Goal: Contribute content: Contribute content

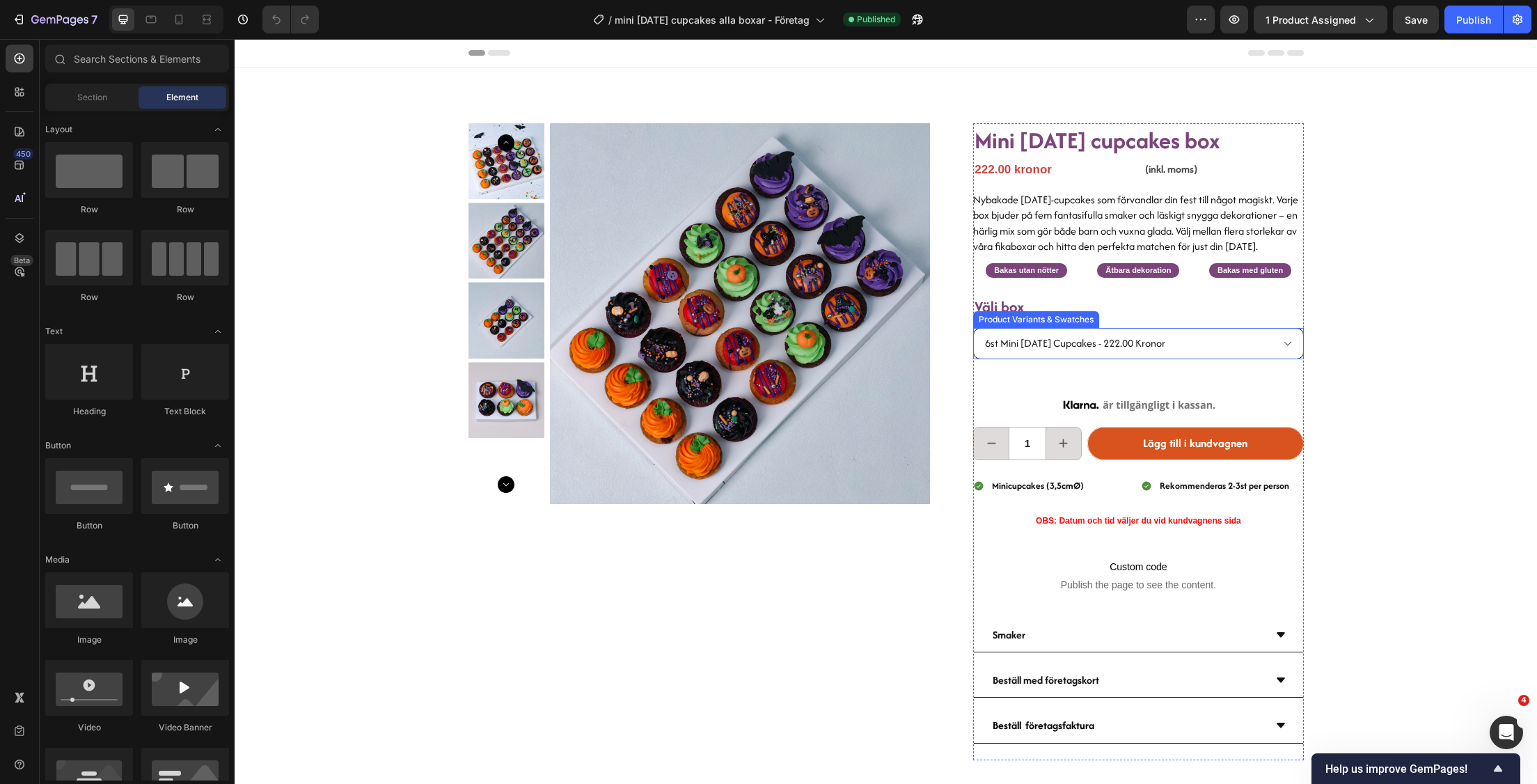
click at [1220, 357] on select "6st mini halloween cupcakes - 222.00 kronor 12st mini halloween cupcakes - 454.…" at bounding box center [1138, 343] width 330 height 31
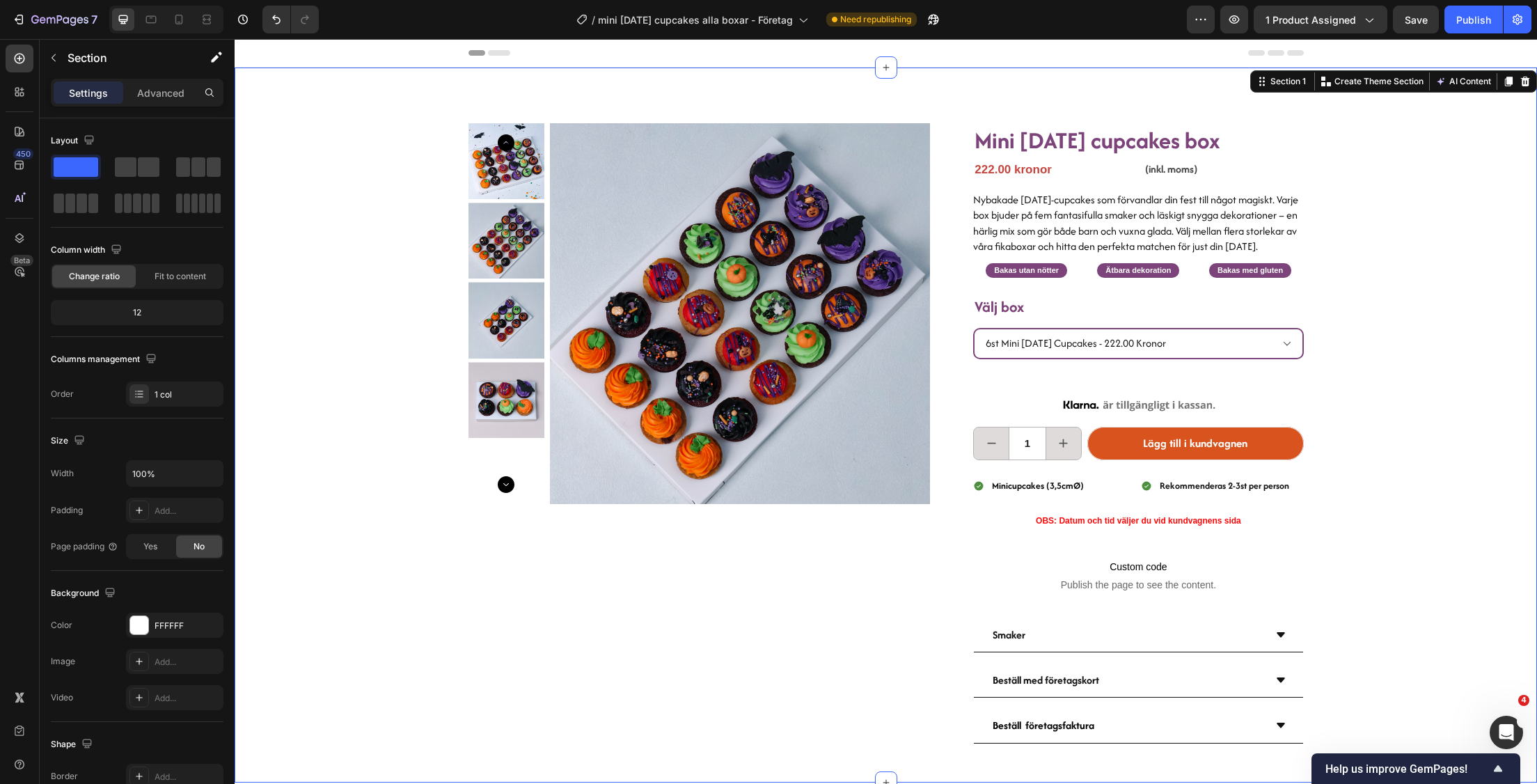
drag, startPoint x: 1513, startPoint y: 183, endPoint x: 1520, endPoint y: 161, distance: 23.1
click at [1521, 151] on div "Product Images Mini halloween cupcakes box Heading 222.00 kronor Product Price …" at bounding box center [885, 424] width 1302 height 715
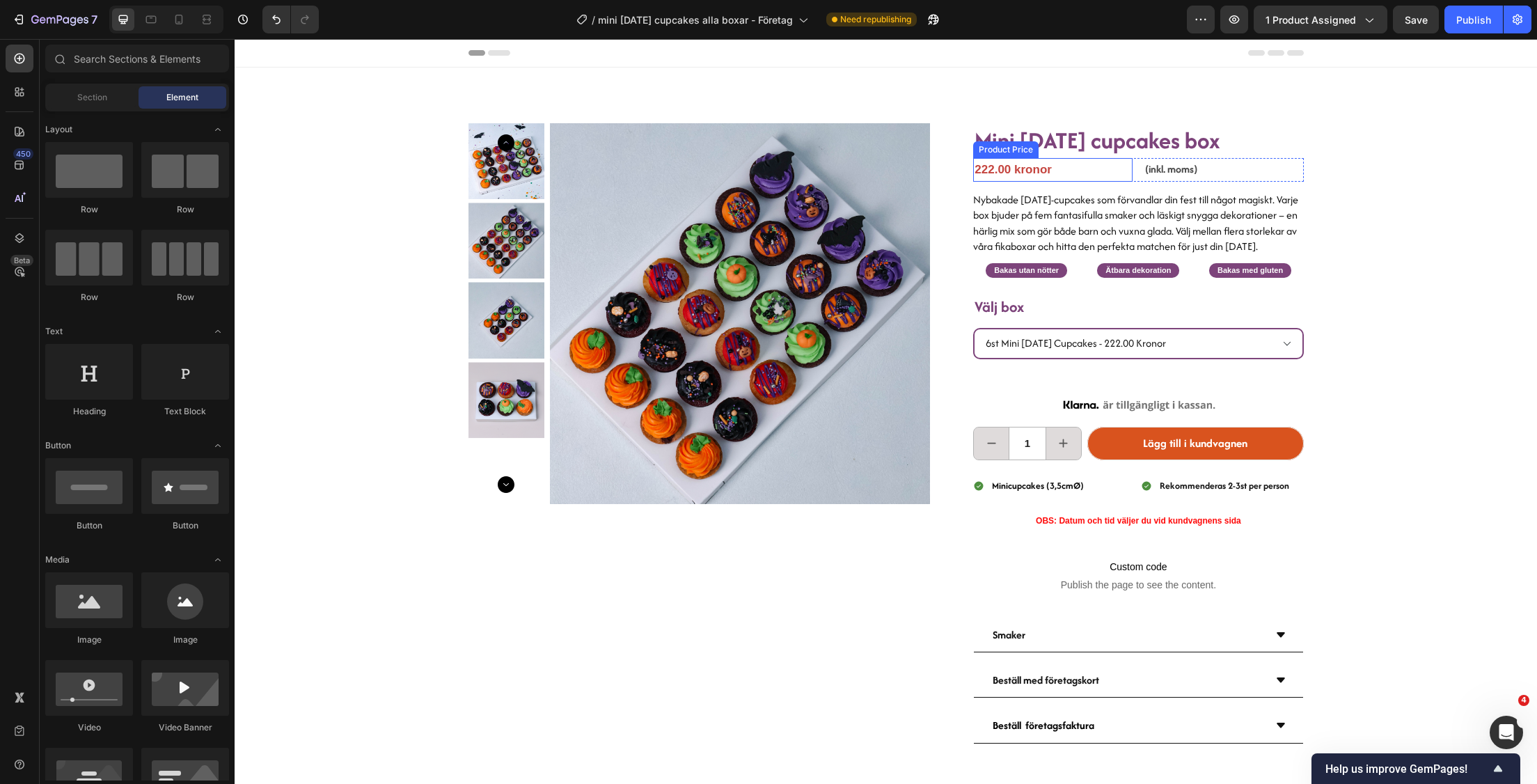
click at [1022, 137] on span "Mini [DATE] cupcakes box" at bounding box center [1098, 140] width 246 height 33
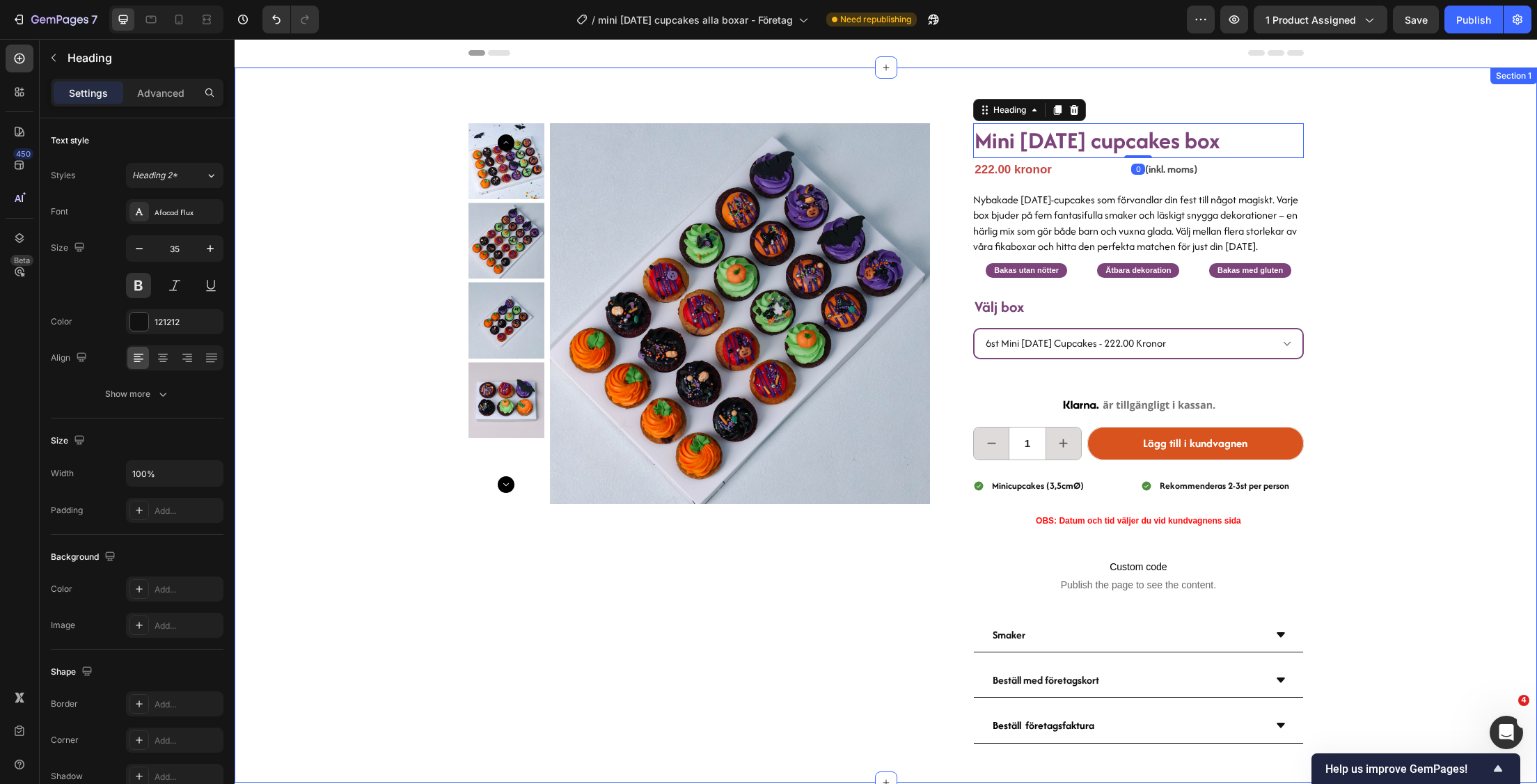
click at [1377, 163] on div "Product Images Mini halloween cupcakes box Heading 0 222.00 kronor Product Pric…" at bounding box center [885, 424] width 1302 height 715
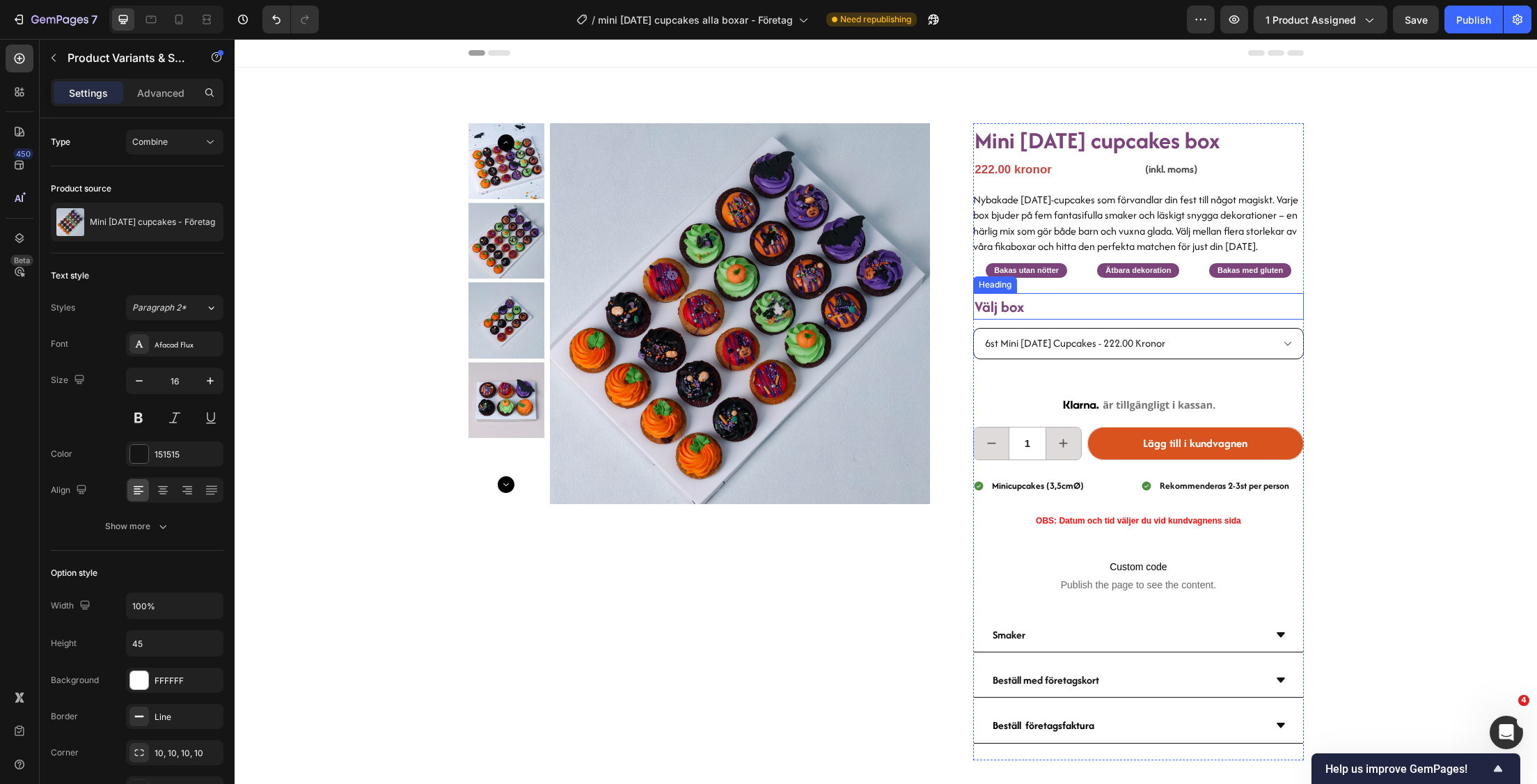
click at [1238, 360] on select "6st mini halloween cupcakes - 222.00 kronor 12st mini halloween cupcakes - 454.…" at bounding box center [1138, 343] width 330 height 31
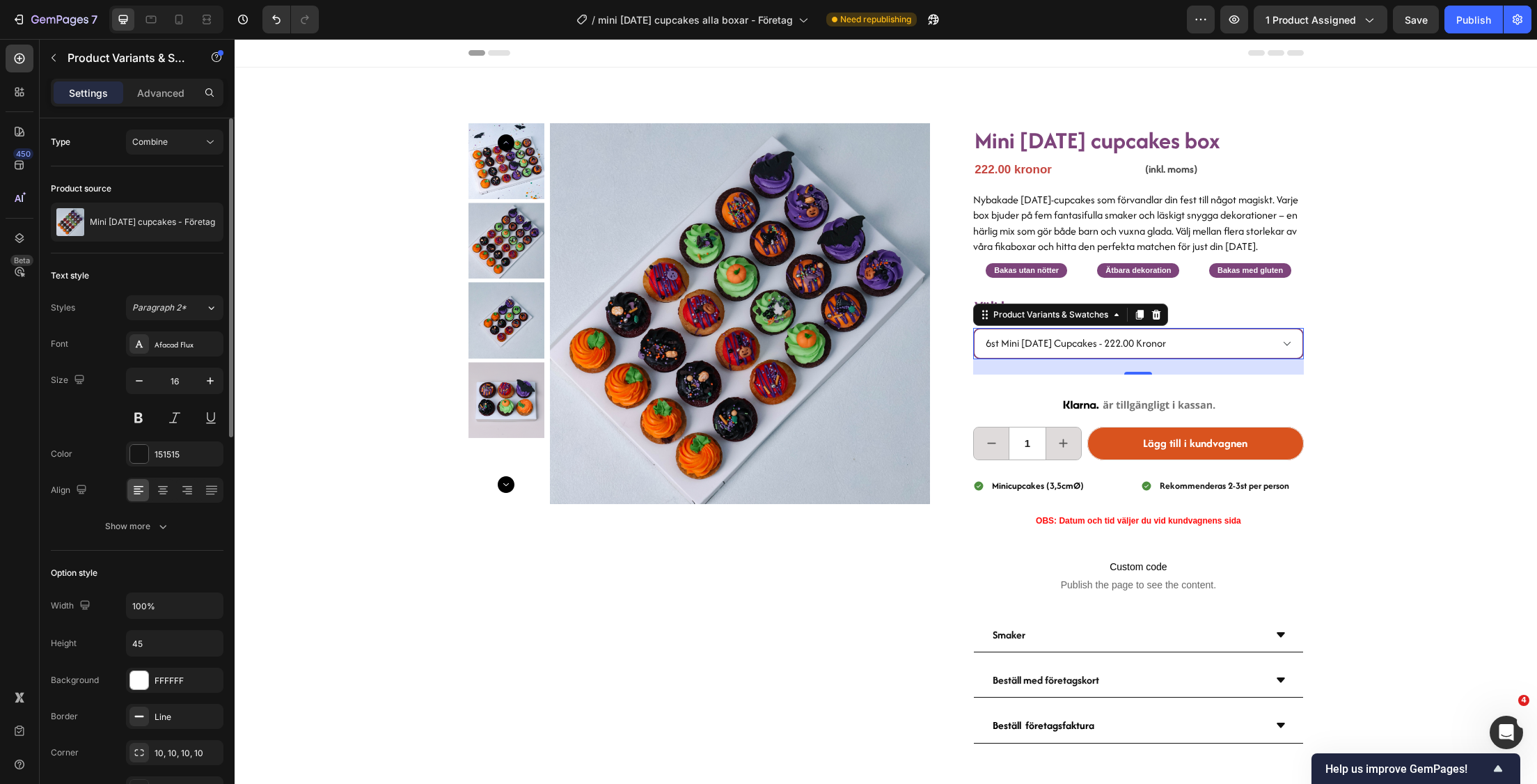
scroll to position [105, 0]
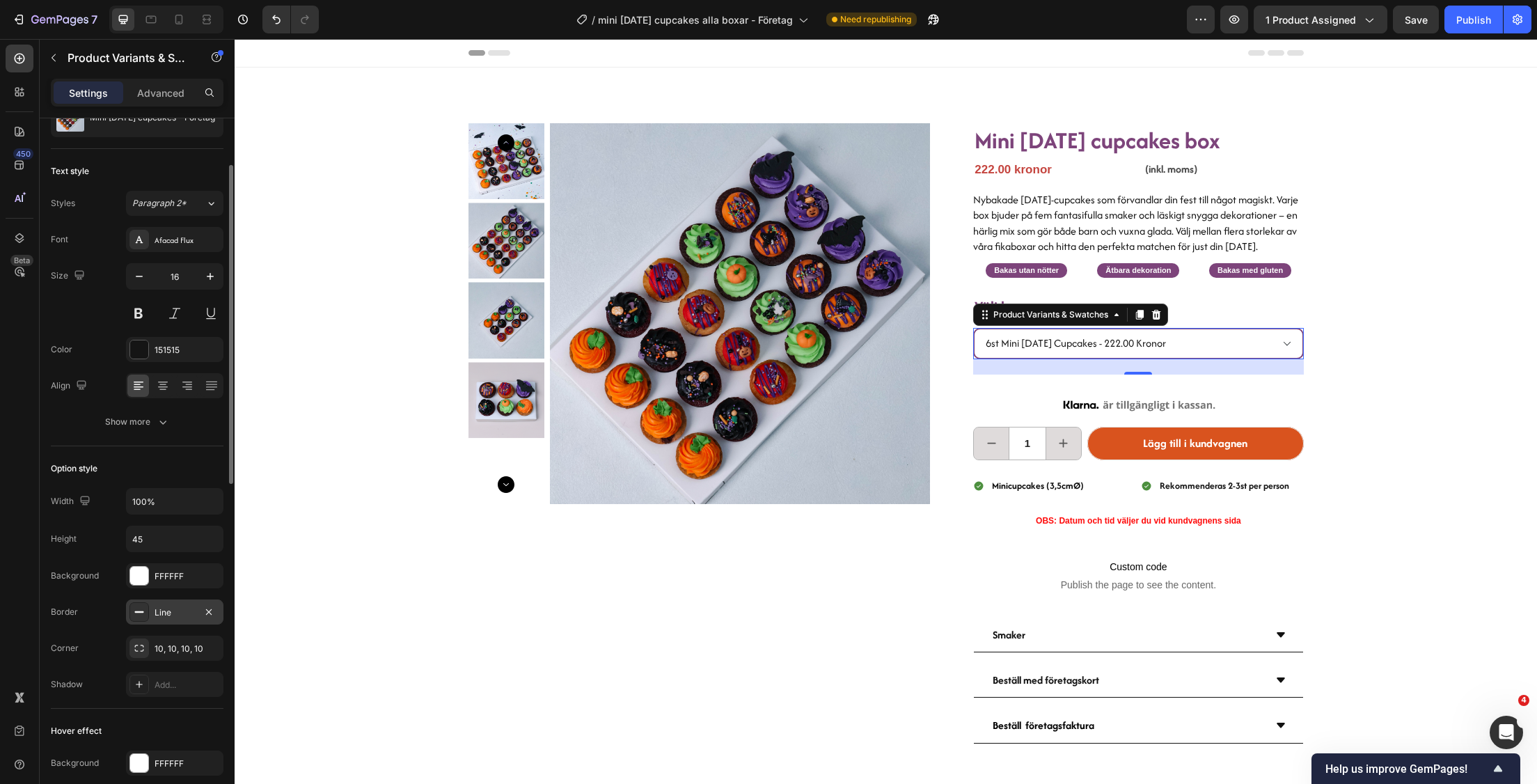
click at [145, 610] on div at bounding box center [139, 612] width 19 height 19
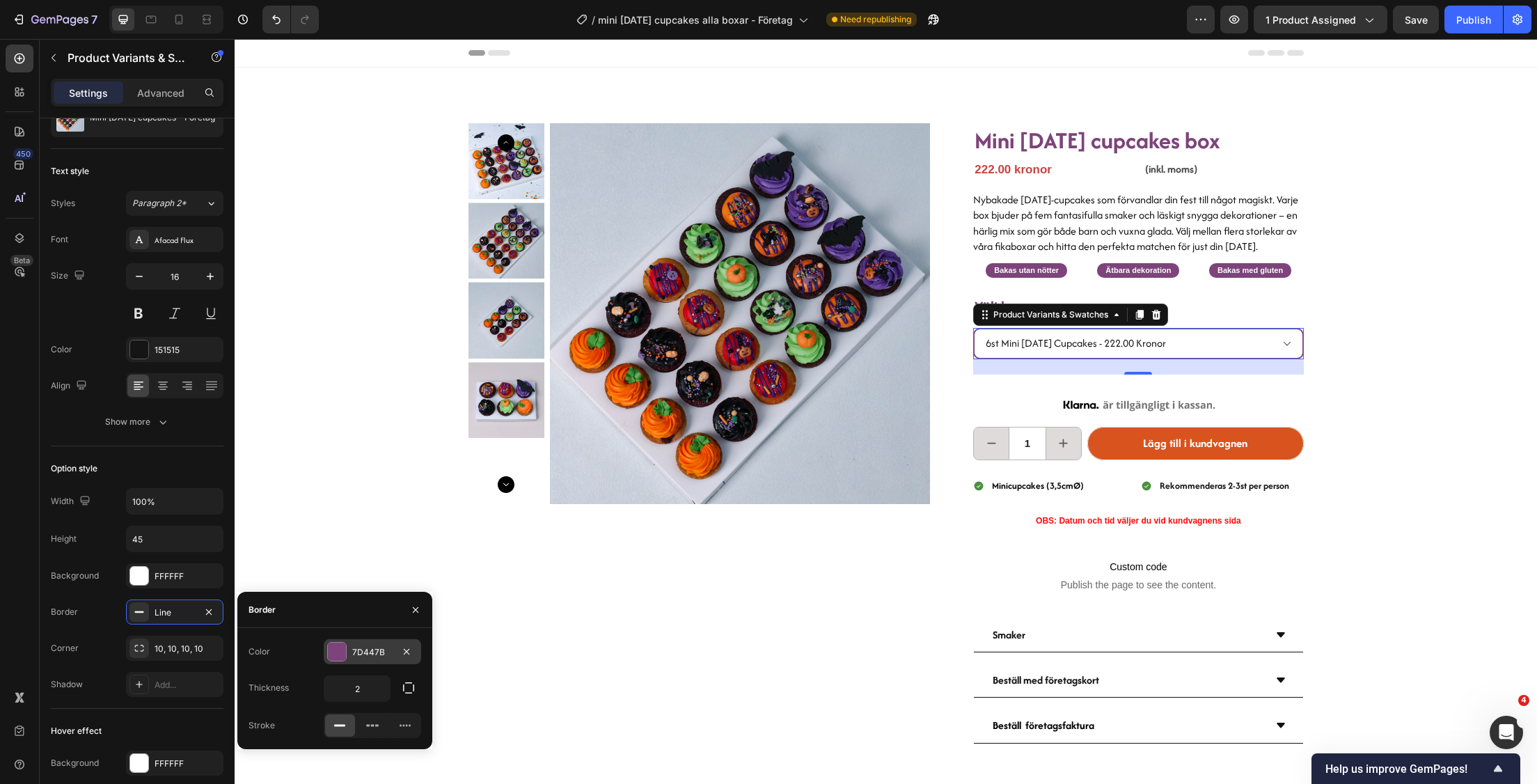
click at [378, 653] on div "7D447B" at bounding box center [373, 652] width 41 height 12
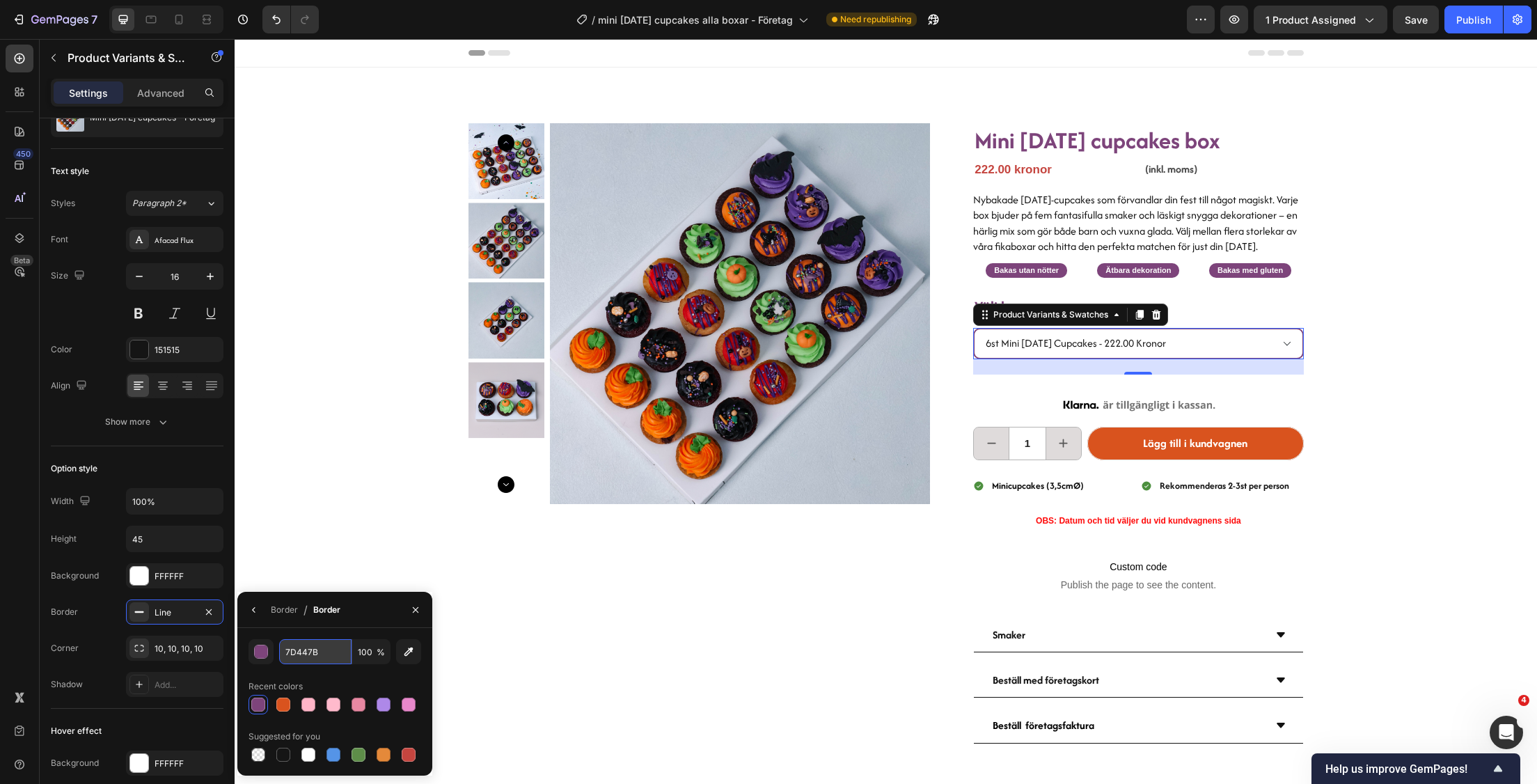
click at [331, 658] on input "7D447B" at bounding box center [315, 651] width 73 height 25
click at [332, 658] on input "7D447B" at bounding box center [315, 651] width 73 height 25
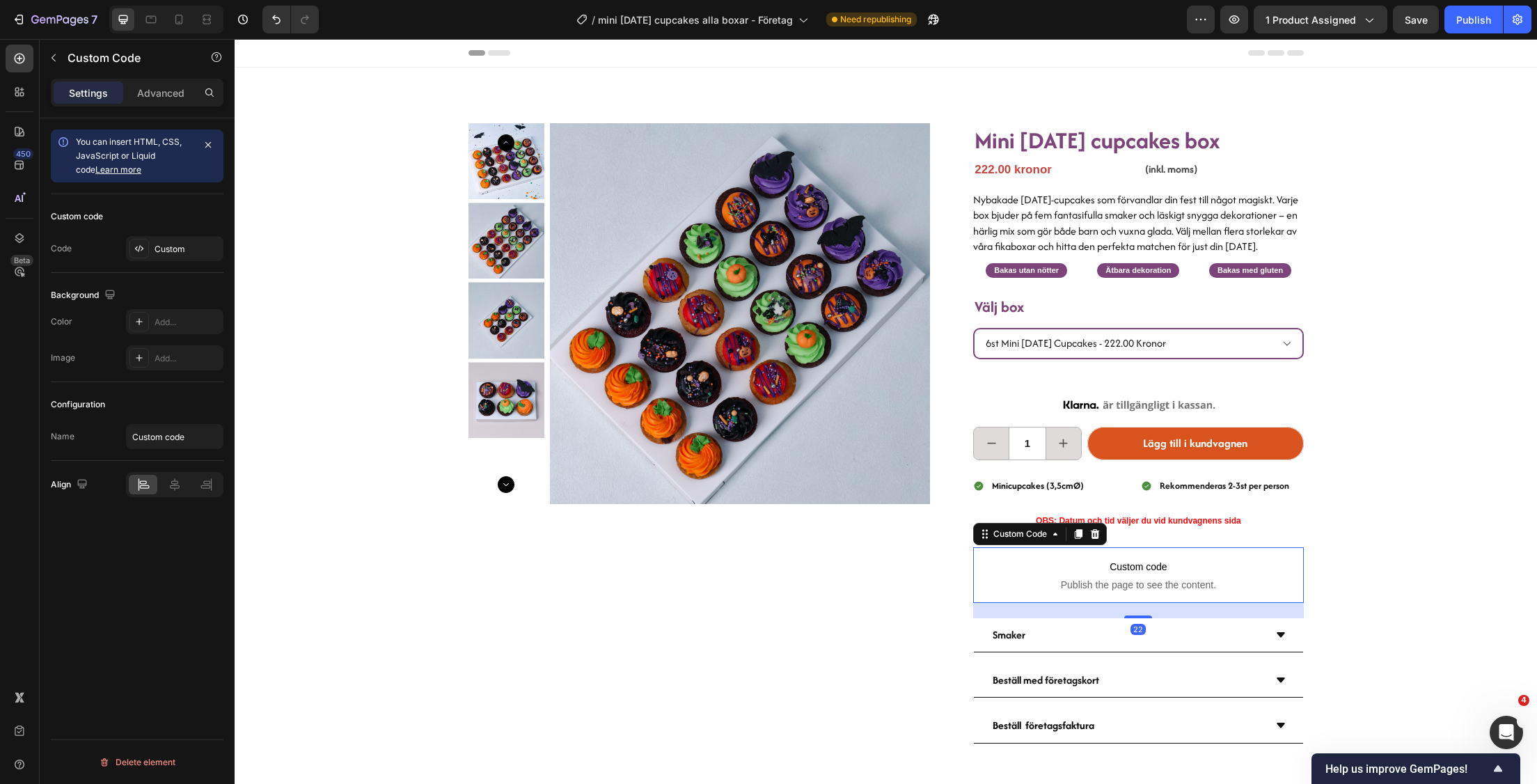
click at [1137, 575] on span "Custom code" at bounding box center [1138, 566] width 330 height 16
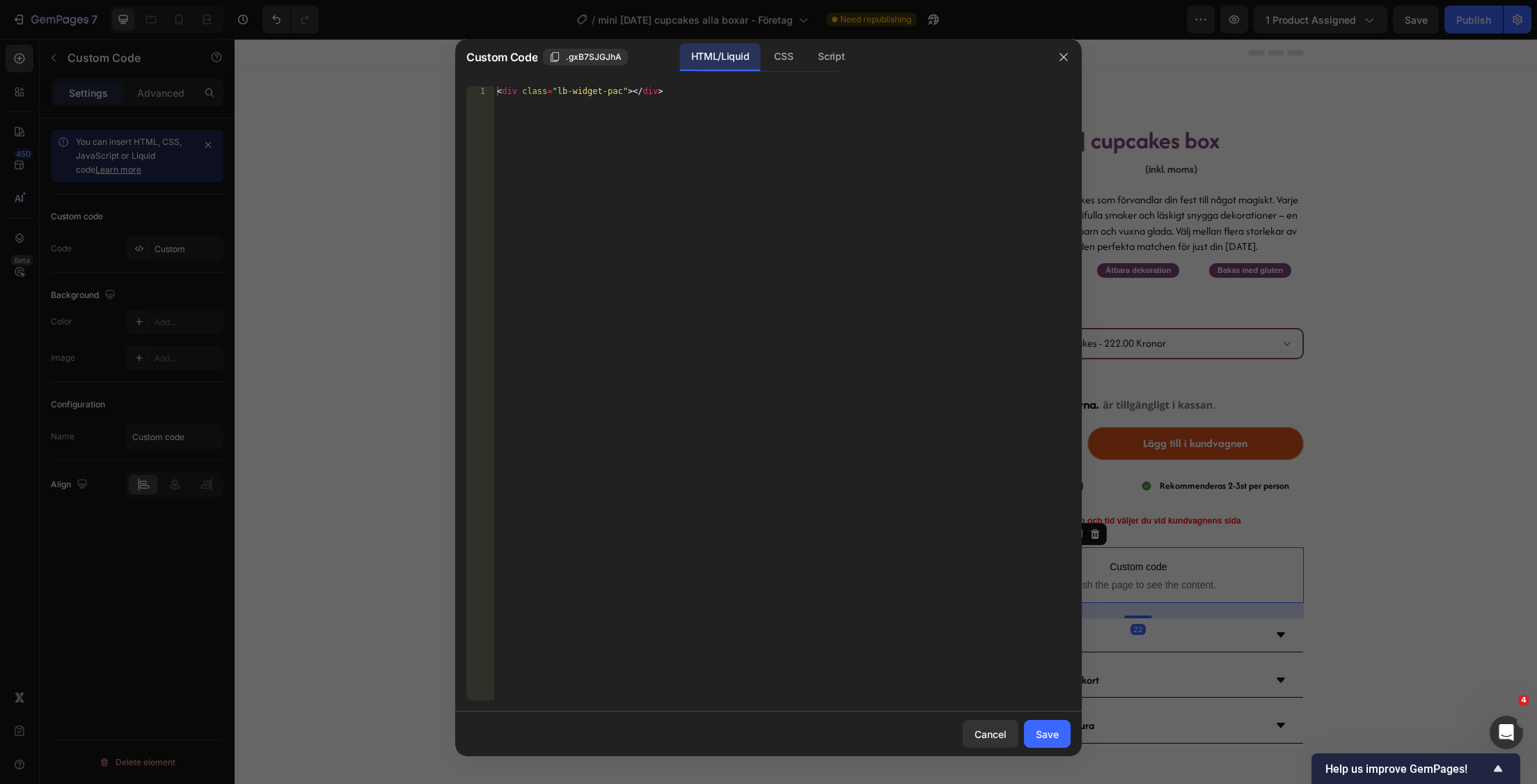
click at [1137, 585] on div at bounding box center [768, 392] width 1537 height 784
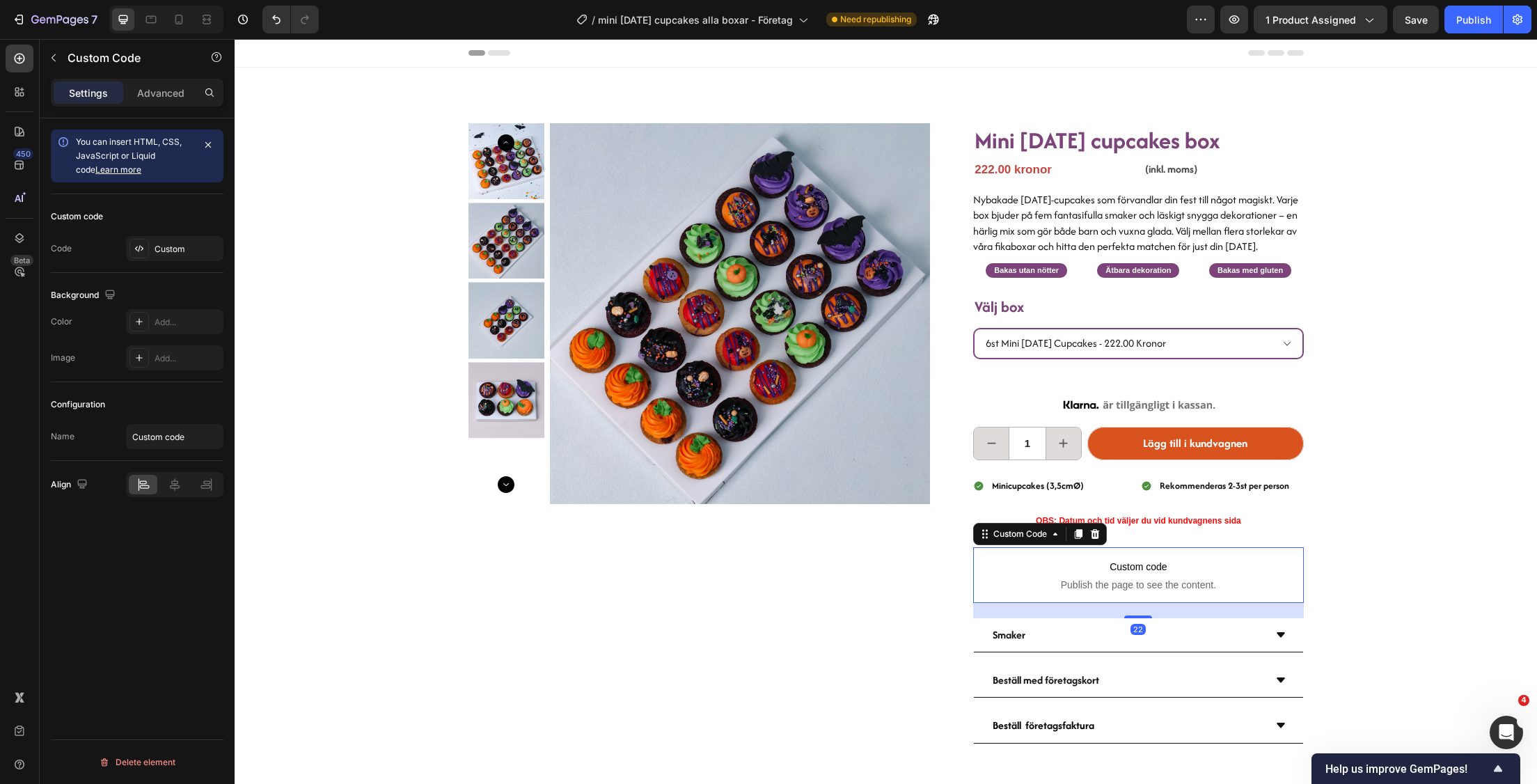
click at [1073, 575] on span "Custom code" at bounding box center [1138, 566] width 330 height 16
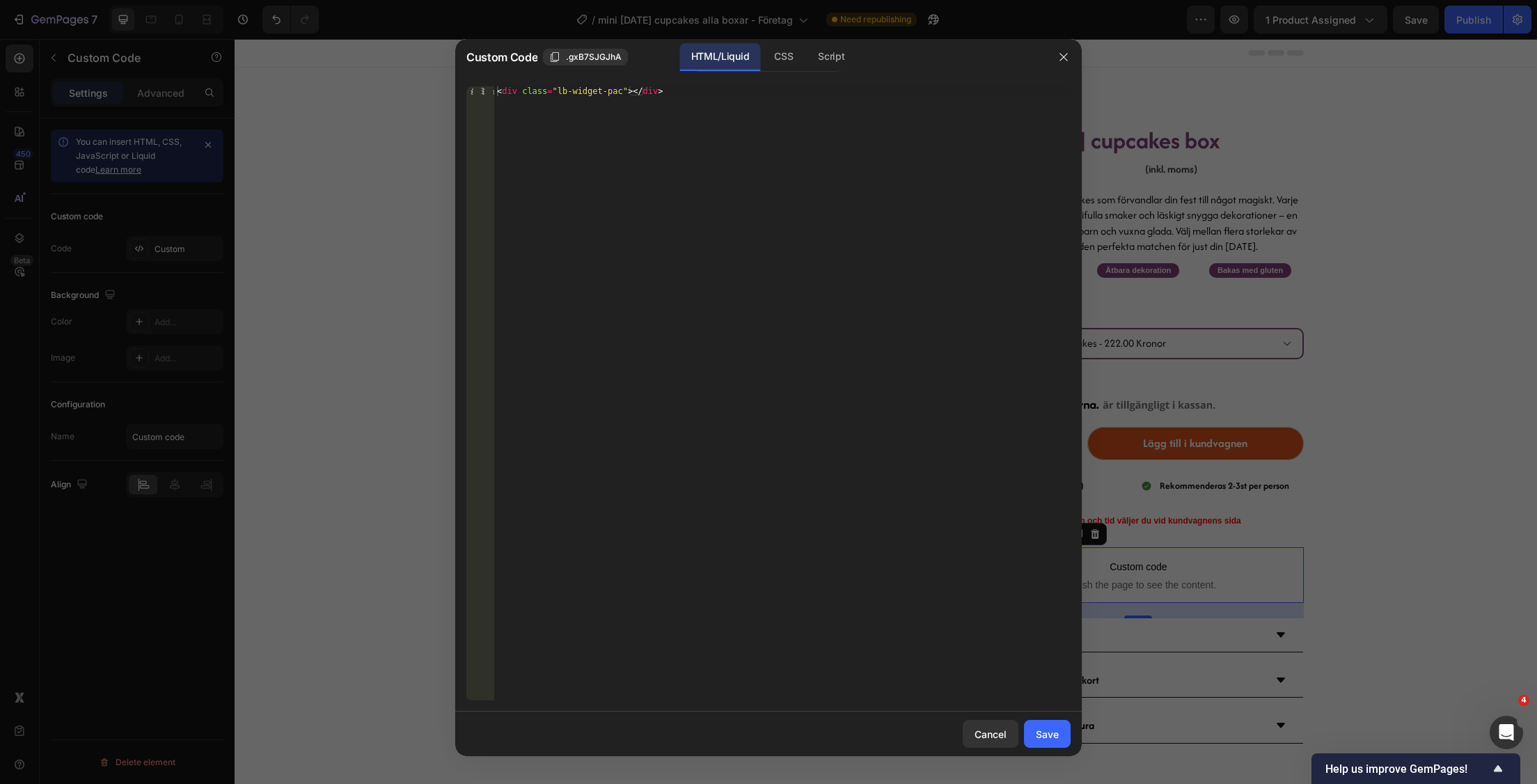
type textarea "<div class="lb-widget-pac"></div>"
click at [652, 94] on div "< div class = "lb-widget-pac" > </ div >" at bounding box center [781, 404] width 576 height 634
click at [1060, 734] on button "Save" at bounding box center [1047, 734] width 47 height 28
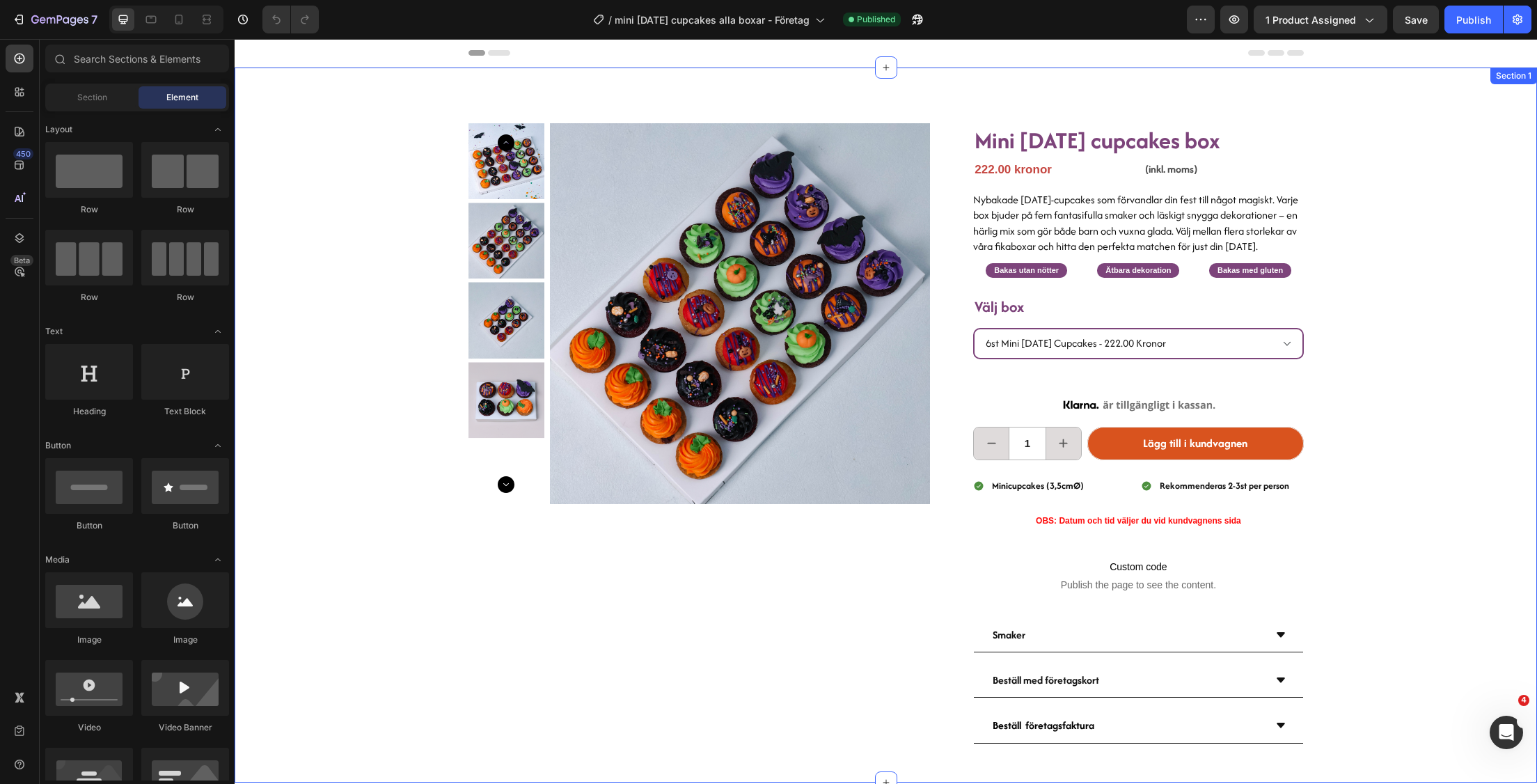
scroll to position [34, 0]
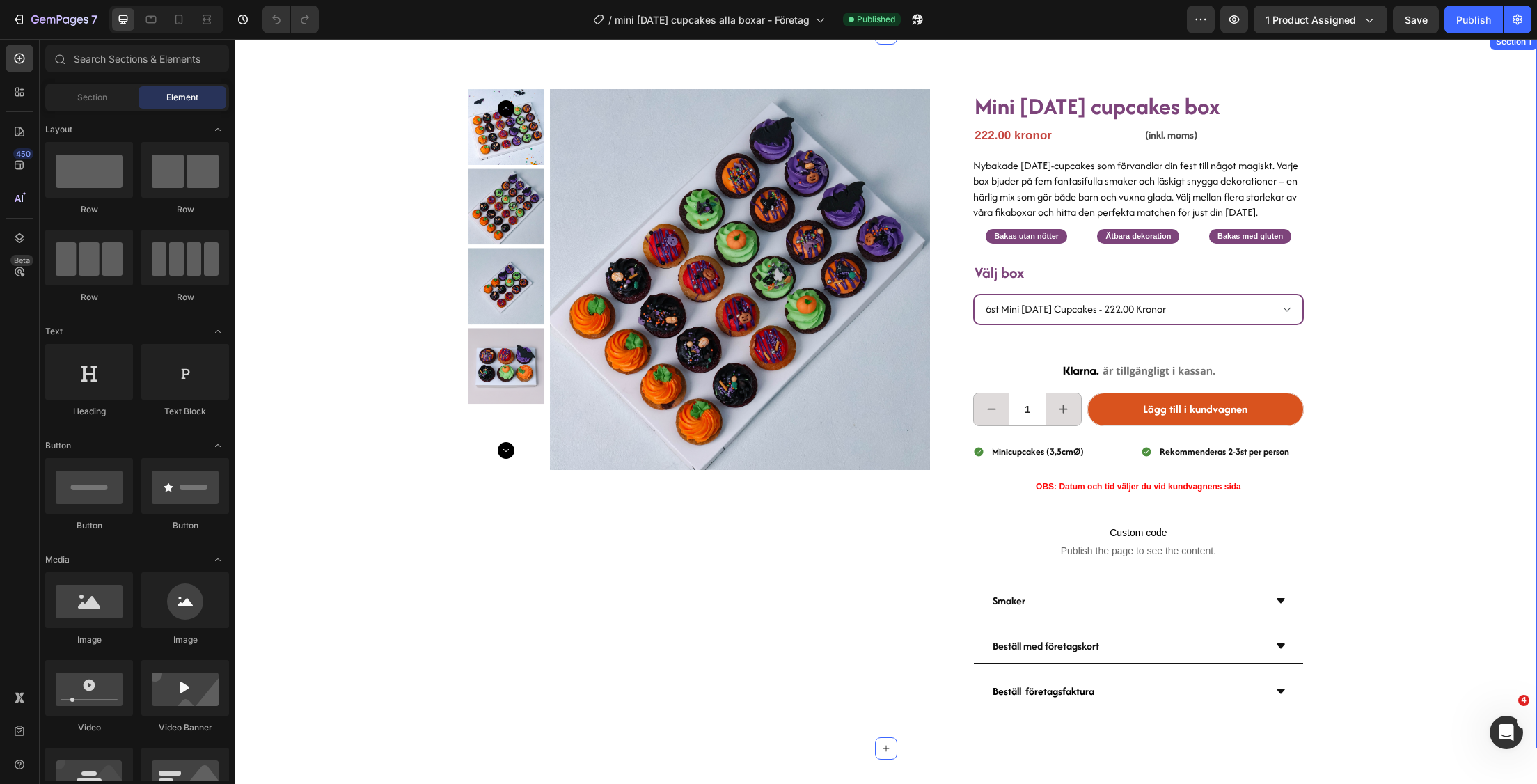
click at [1424, 373] on div "Product Images Mini halloween cupcakes box Heading 222.00 kronor Product Price …" at bounding box center [885, 391] width 1302 height 715
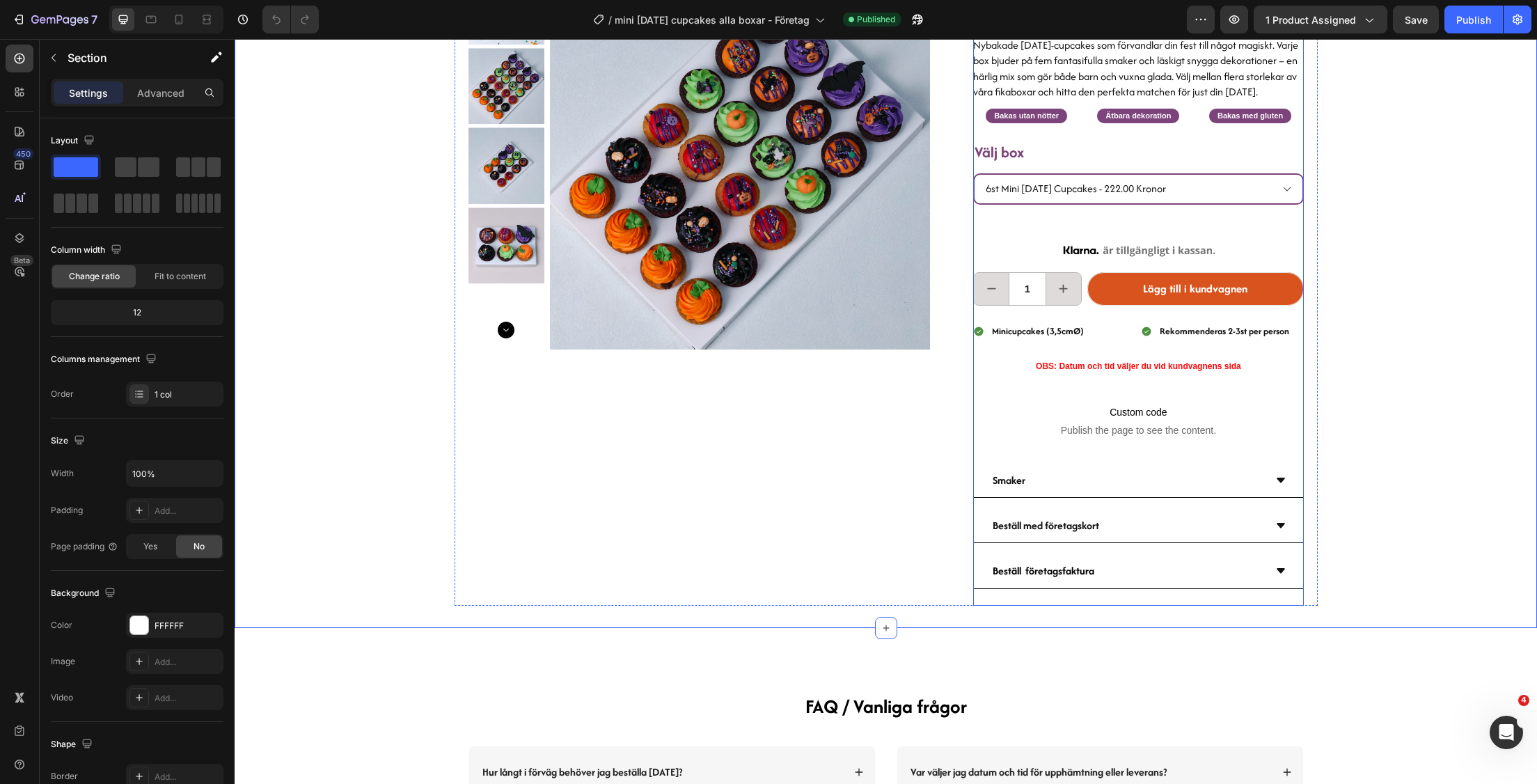
scroll to position [151, 0]
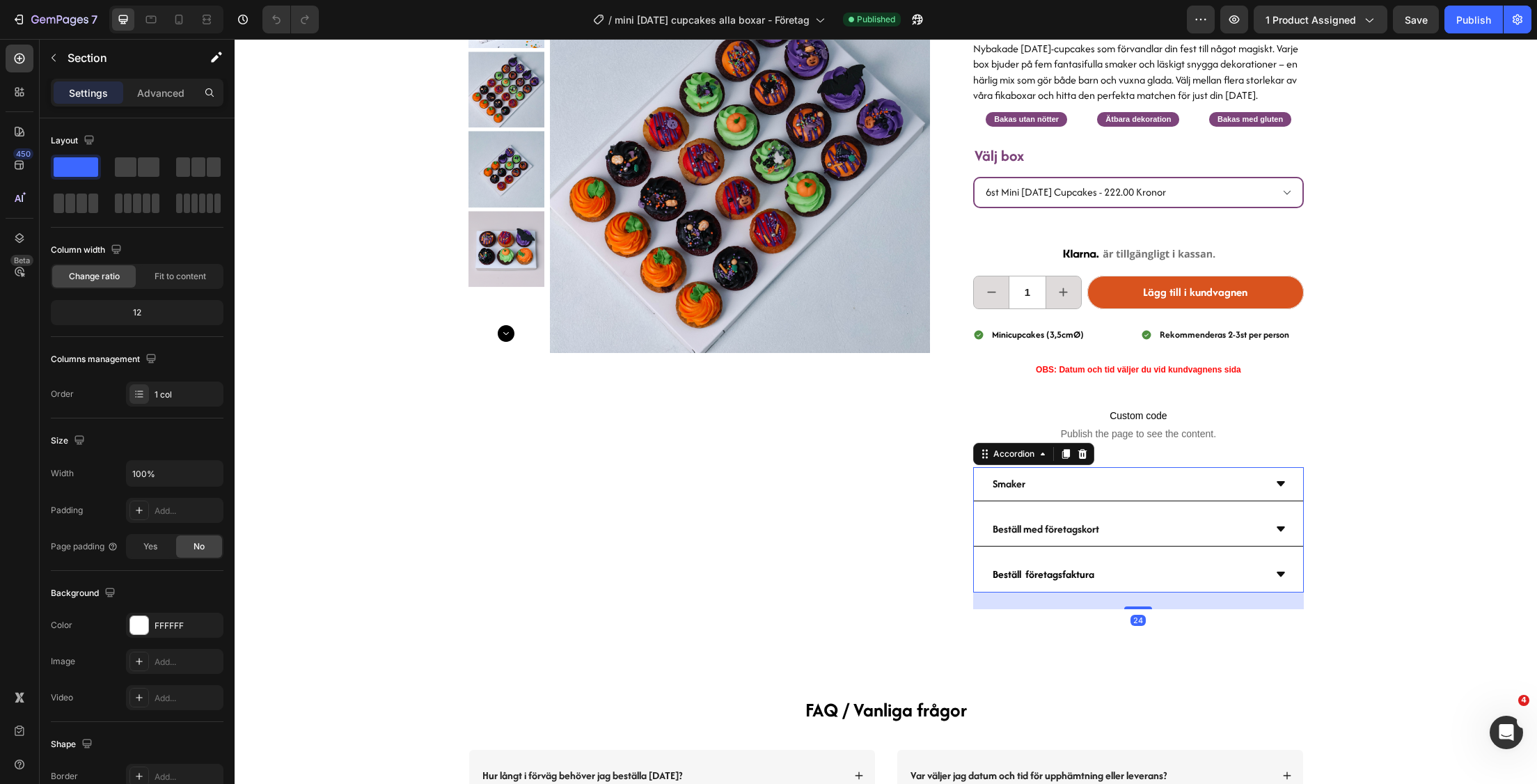
click at [1276, 489] on icon at bounding box center [1281, 483] width 11 height 11
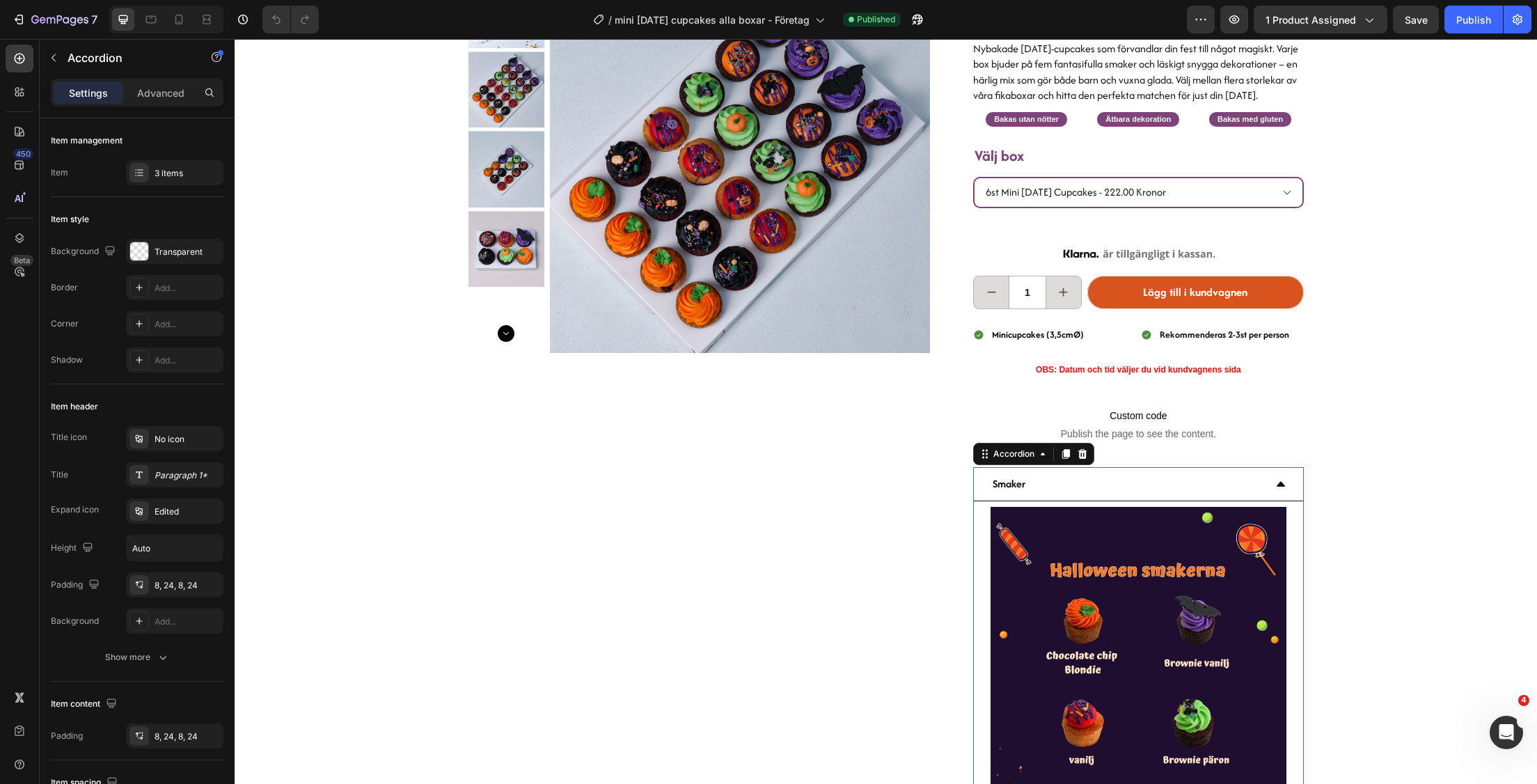
click at [1276, 489] on icon at bounding box center [1281, 483] width 11 height 11
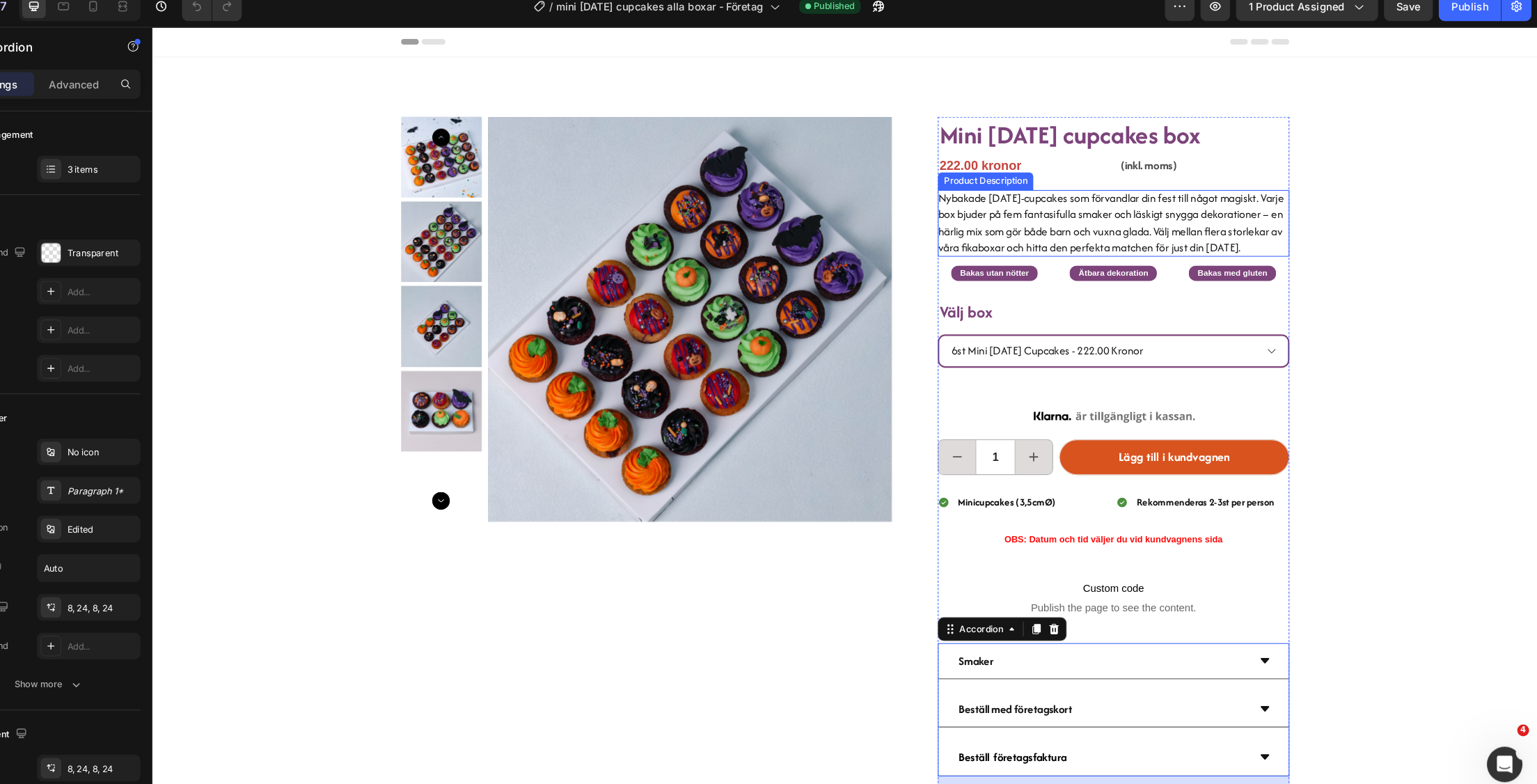
scroll to position [0, 0]
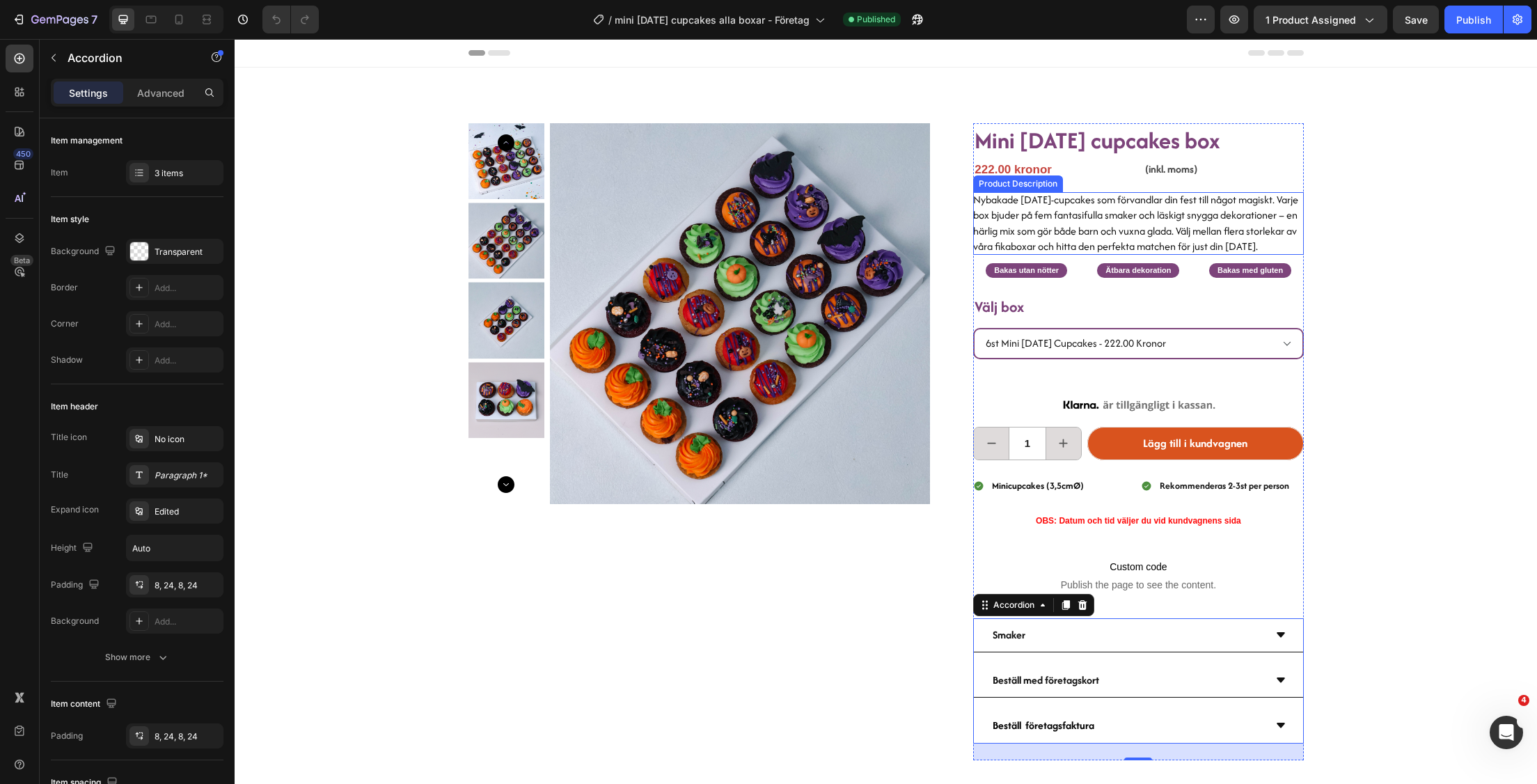
click at [1057, 253] on p "Nybakade halloween-cupcakes som förvandlar din fest till något magiskt. Varje b…" at bounding box center [1135, 223] width 325 height 62
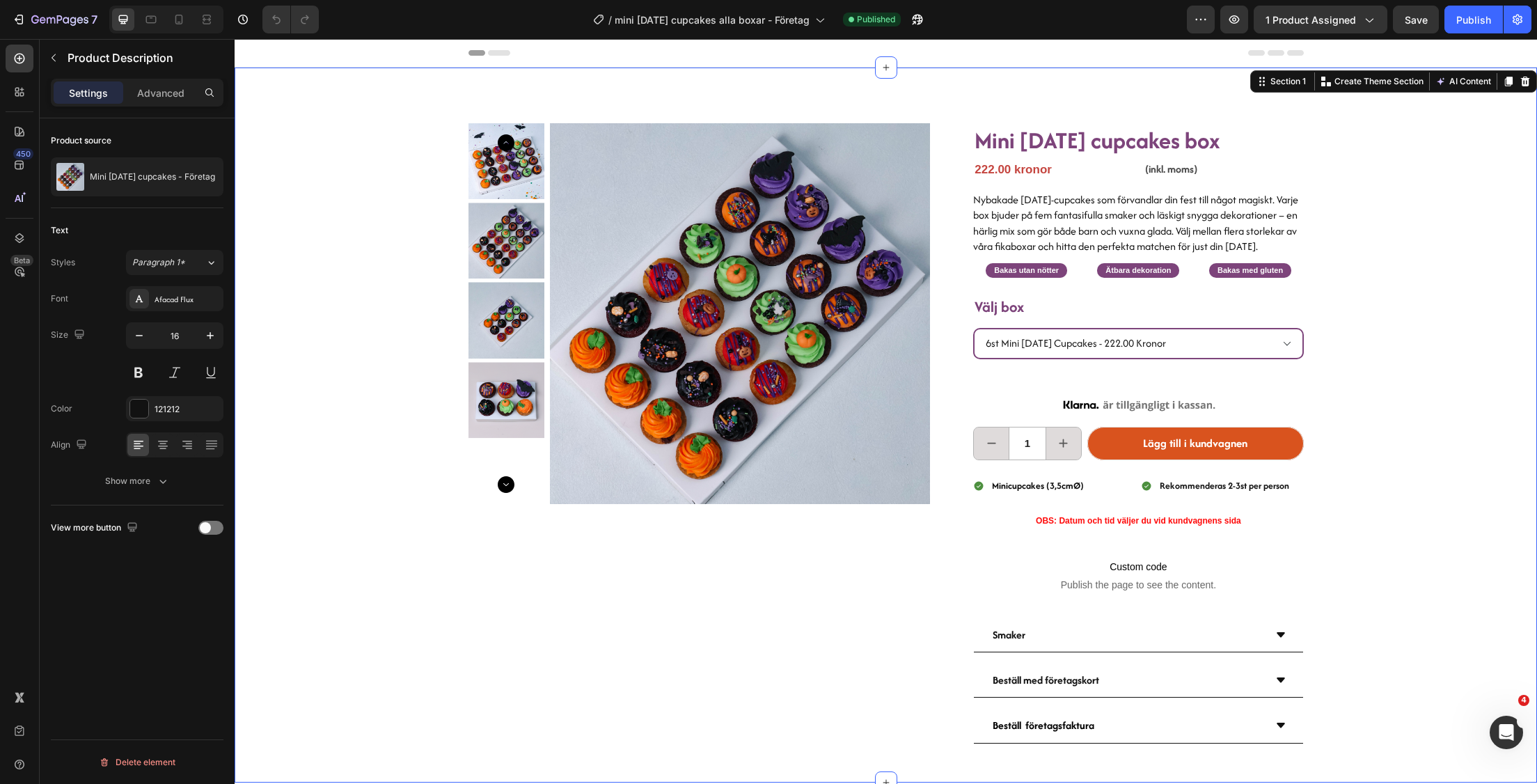
click at [1353, 217] on div "Product Images Mini halloween cupcakes box Heading 222.00 kronor Product Price …" at bounding box center [885, 424] width 1302 height 715
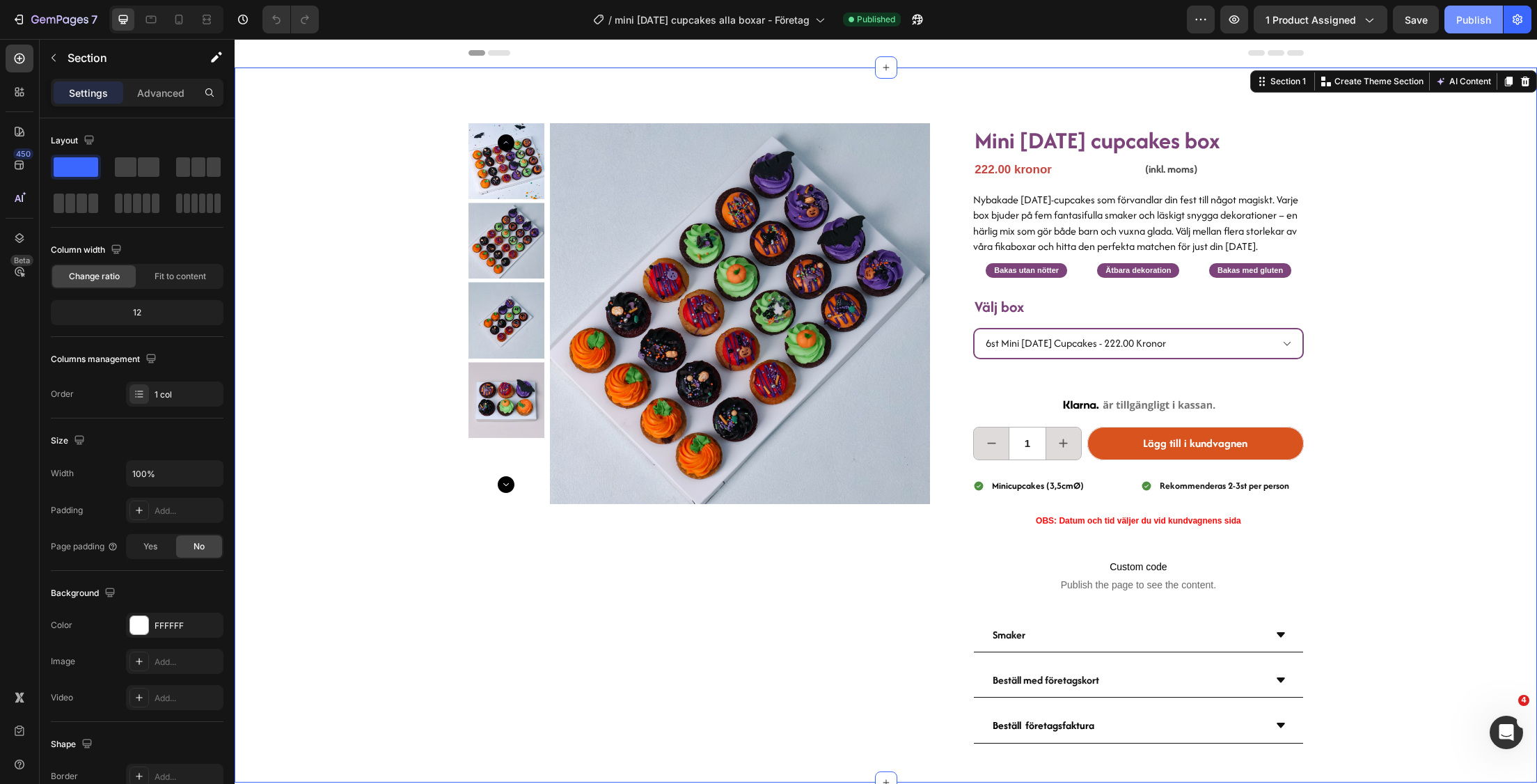
click at [1485, 10] on button "Publish" at bounding box center [1473, 19] width 58 height 28
click at [48, 51] on button "button" at bounding box center [54, 58] width 23 height 23
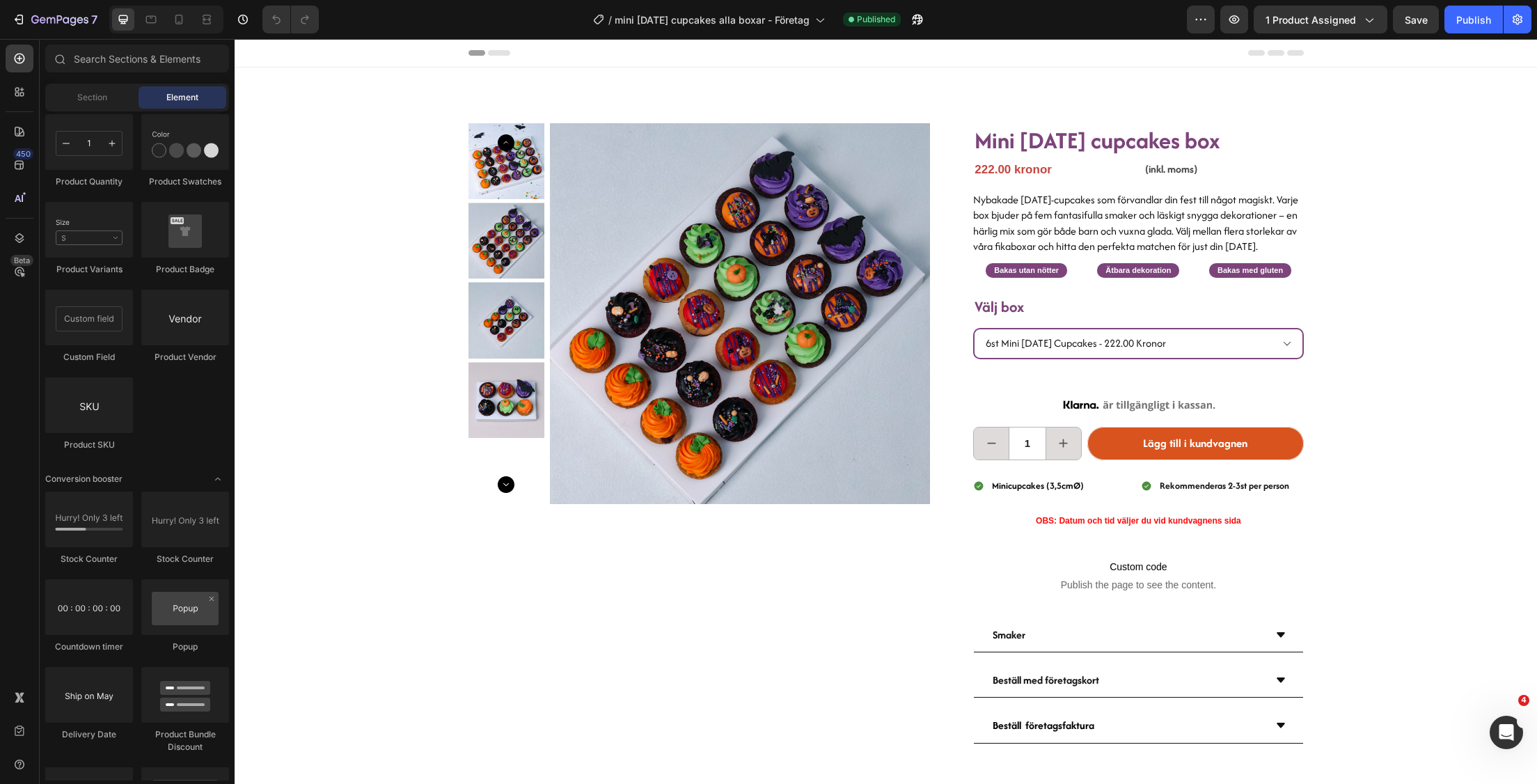
scroll to position [3547, 0]
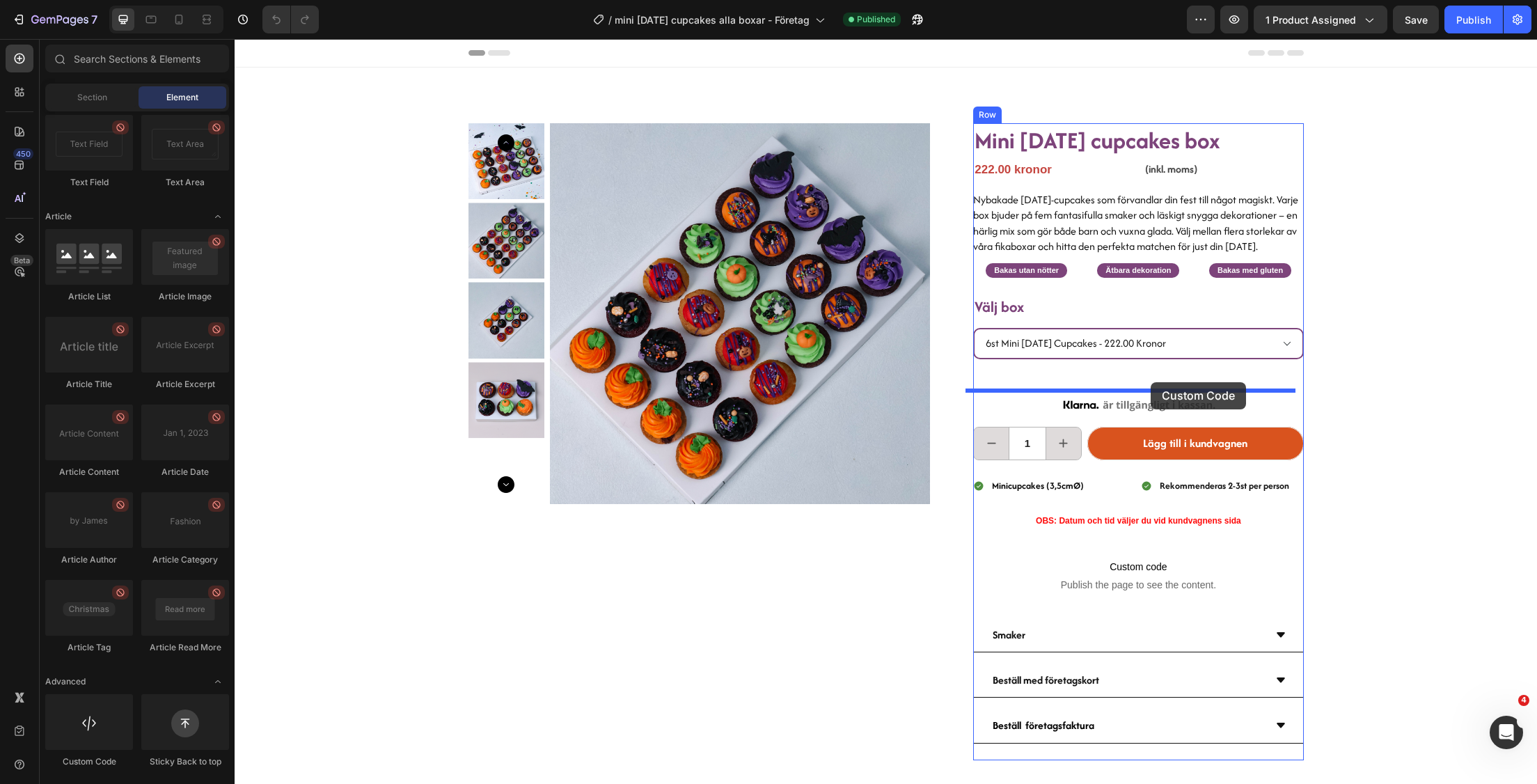
drag, startPoint x: 334, startPoint y: 777, endPoint x: 1151, endPoint y: 382, distance: 907.5
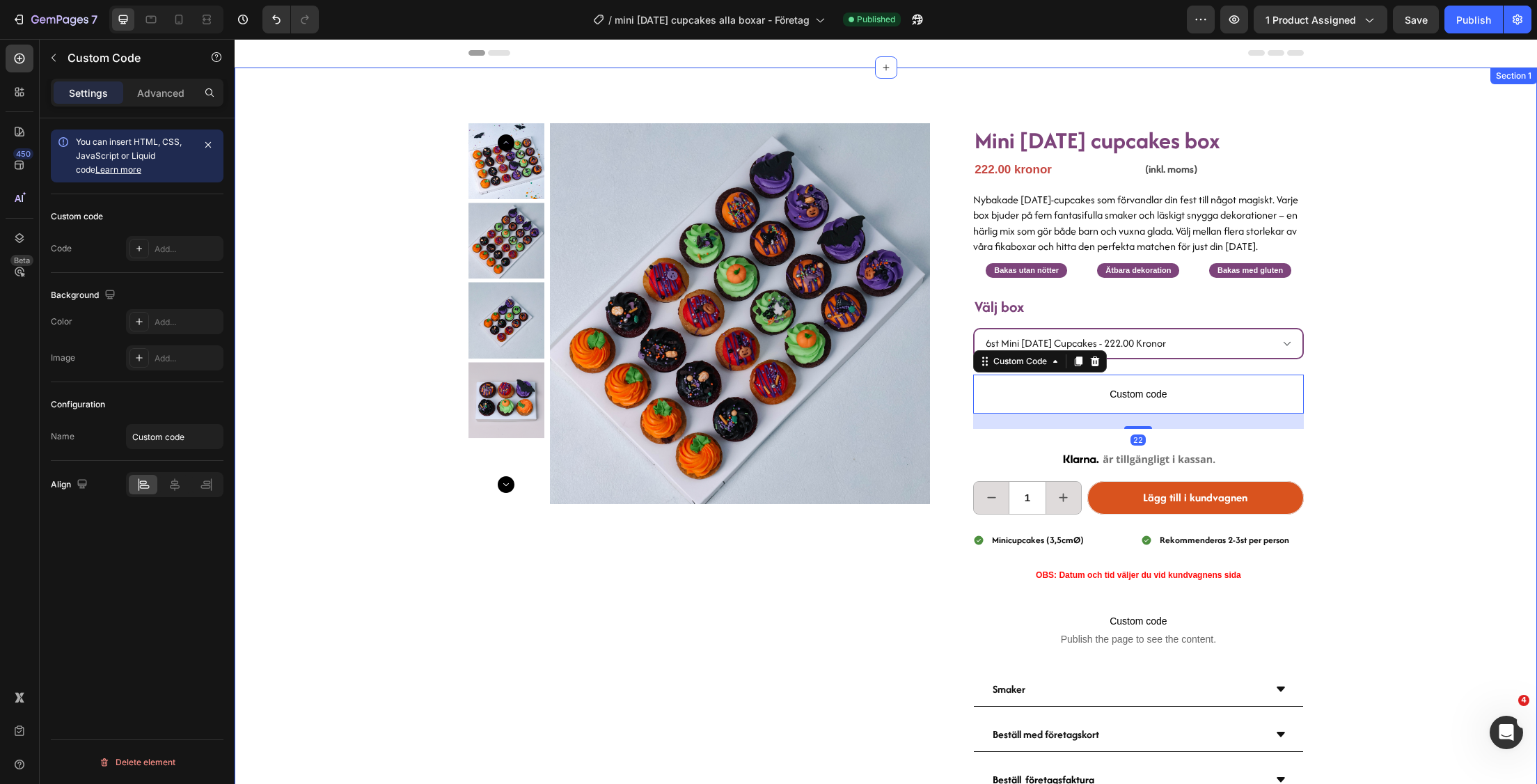
click at [1403, 405] on div "Product Images Mini halloween cupcakes box Heading 222.00 kronor Product Price …" at bounding box center [885, 452] width 1302 height 769
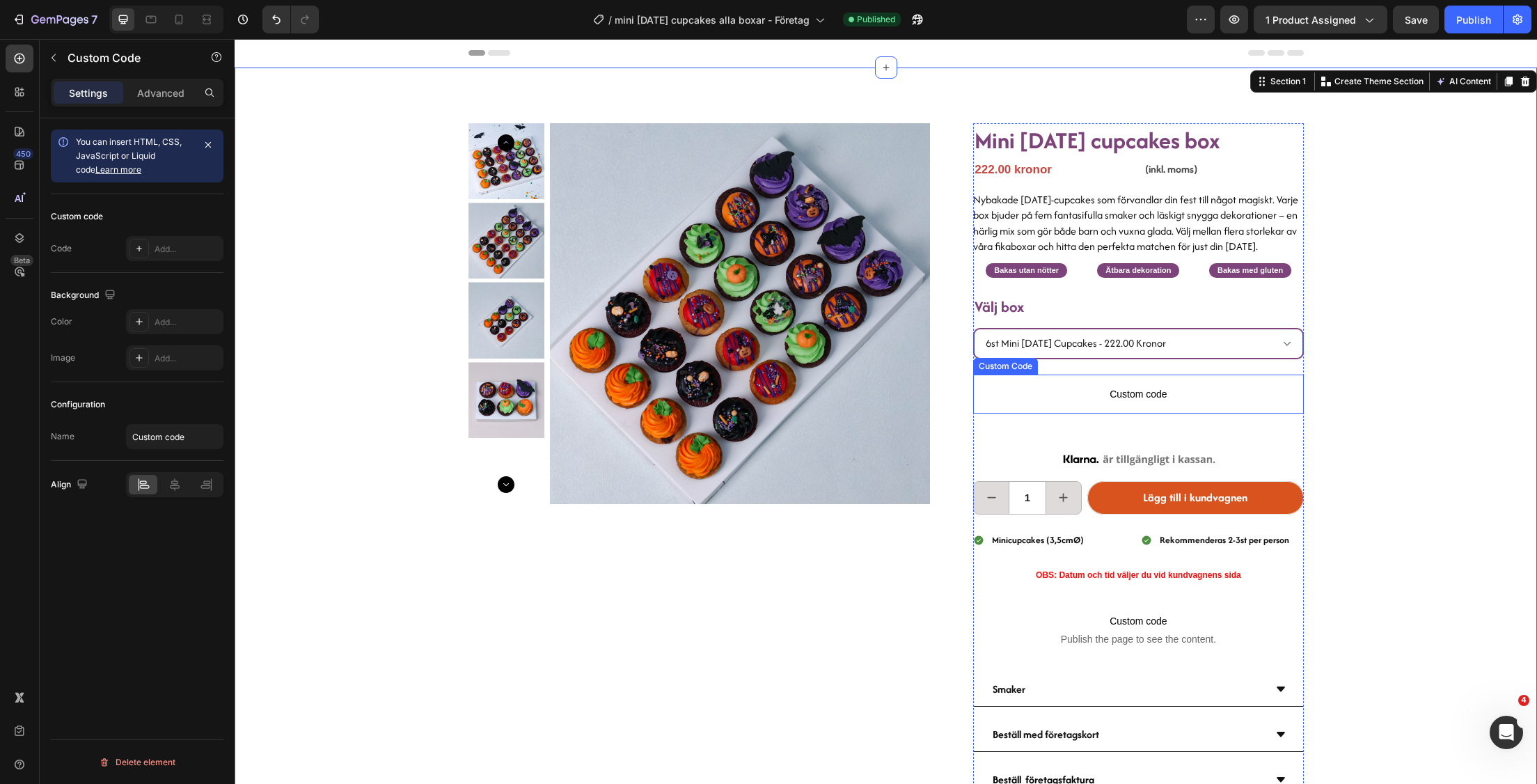
click at [1135, 402] on span "Custom code" at bounding box center [1138, 393] width 330 height 16
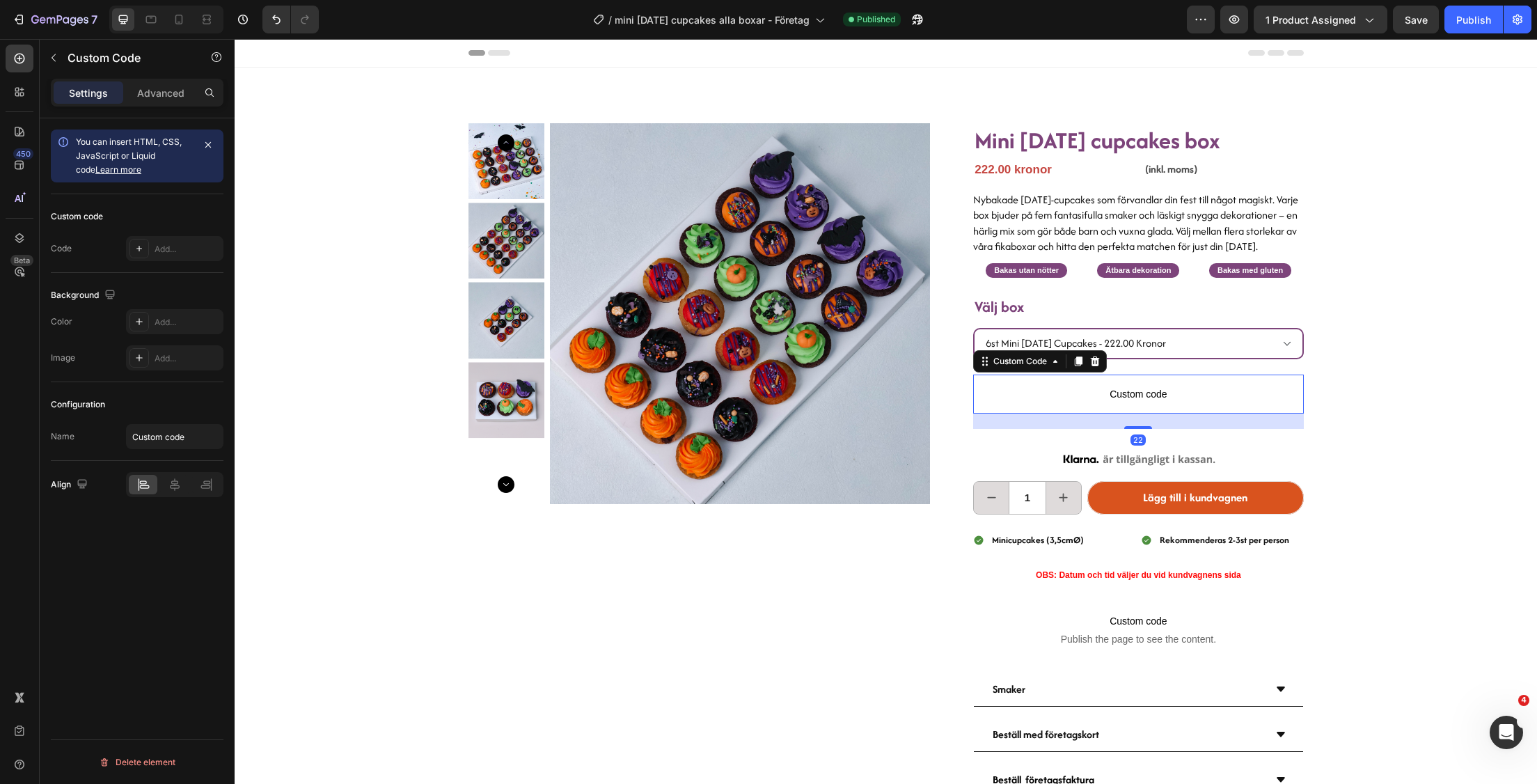
click at [1135, 402] on span "Custom code" at bounding box center [1138, 393] width 330 height 16
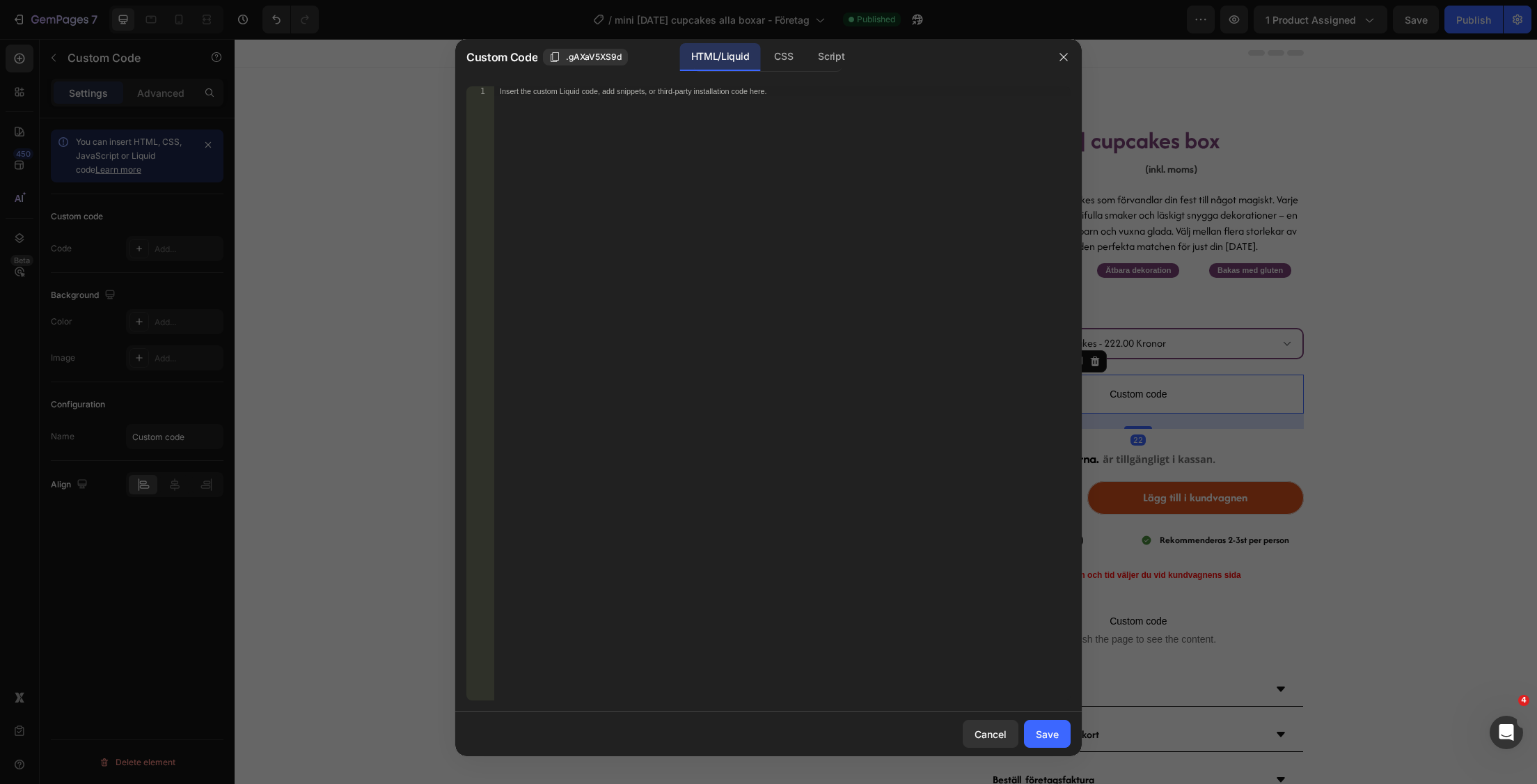
click at [1135, 407] on div at bounding box center [768, 392] width 1537 height 784
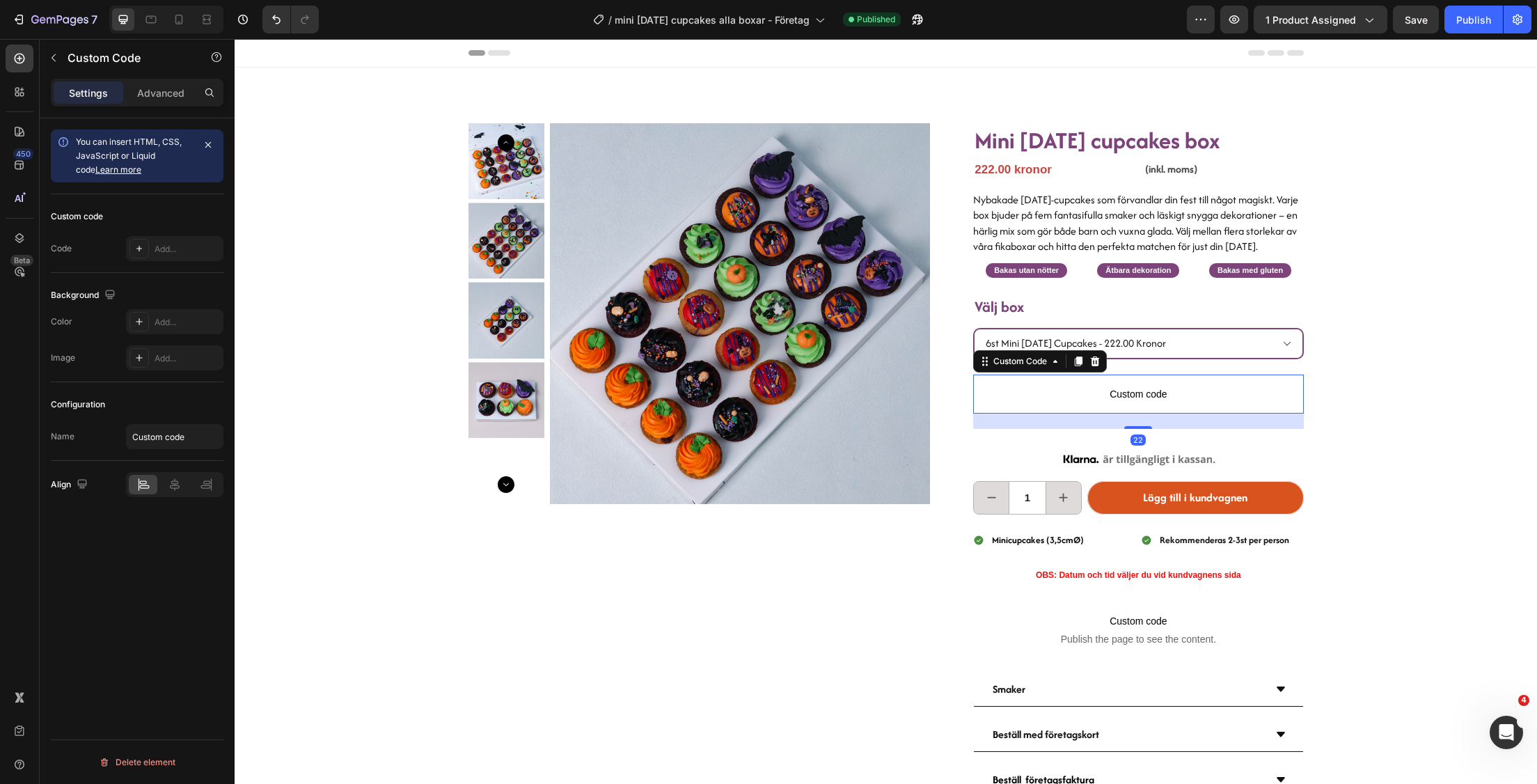
click at [1096, 398] on p "Custom code" at bounding box center [1138, 393] width 330 height 39
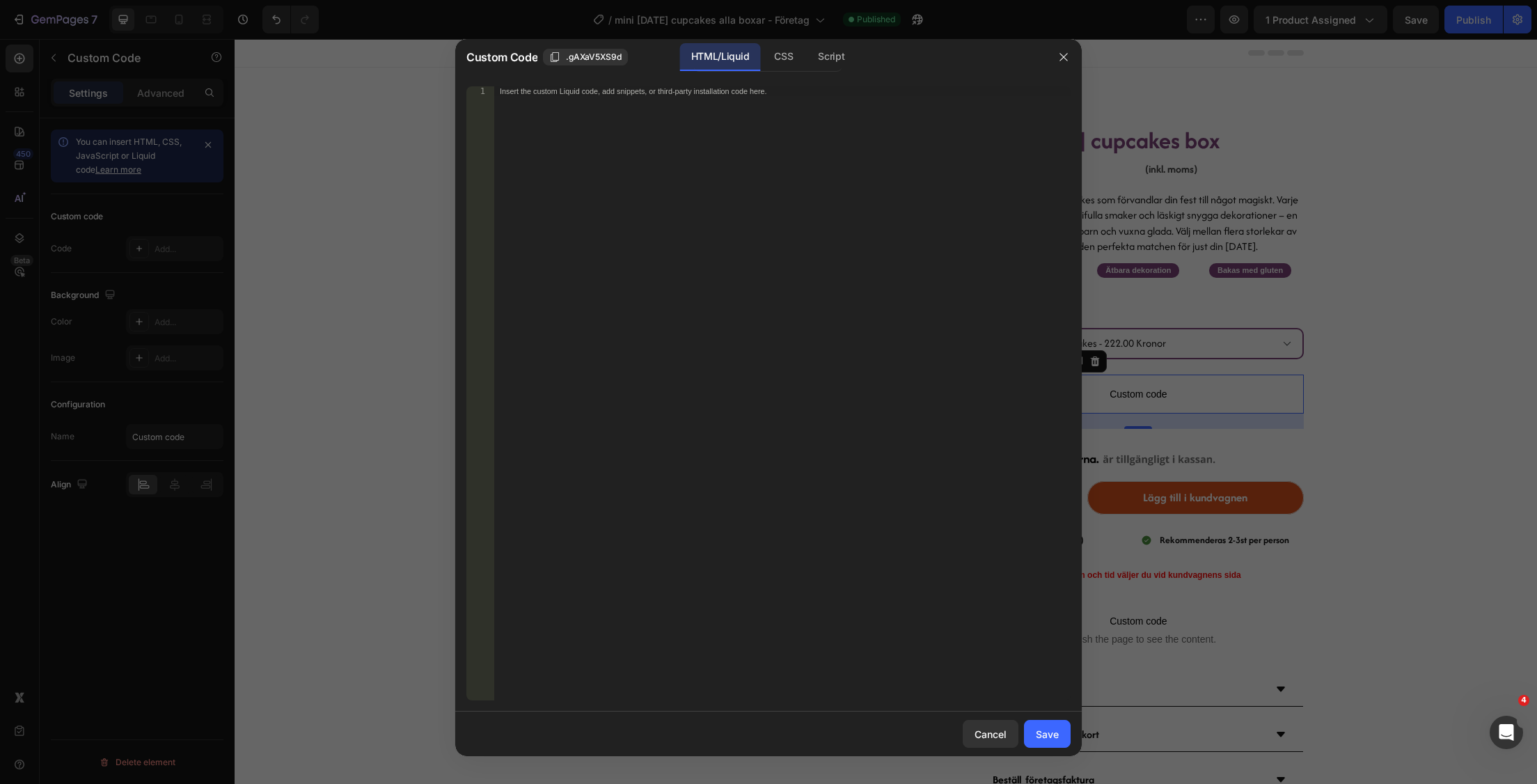
click at [729, 101] on div "Insert the custom Liquid code, add snippets, or third-party installation code h…" at bounding box center [781, 404] width 576 height 634
paste textarea "<div class="lb-widget-cpac"></div>"
type textarea "<div class="lb-widget-cpac"></div>"
click at [1048, 728] on div "Save" at bounding box center [1047, 734] width 23 height 15
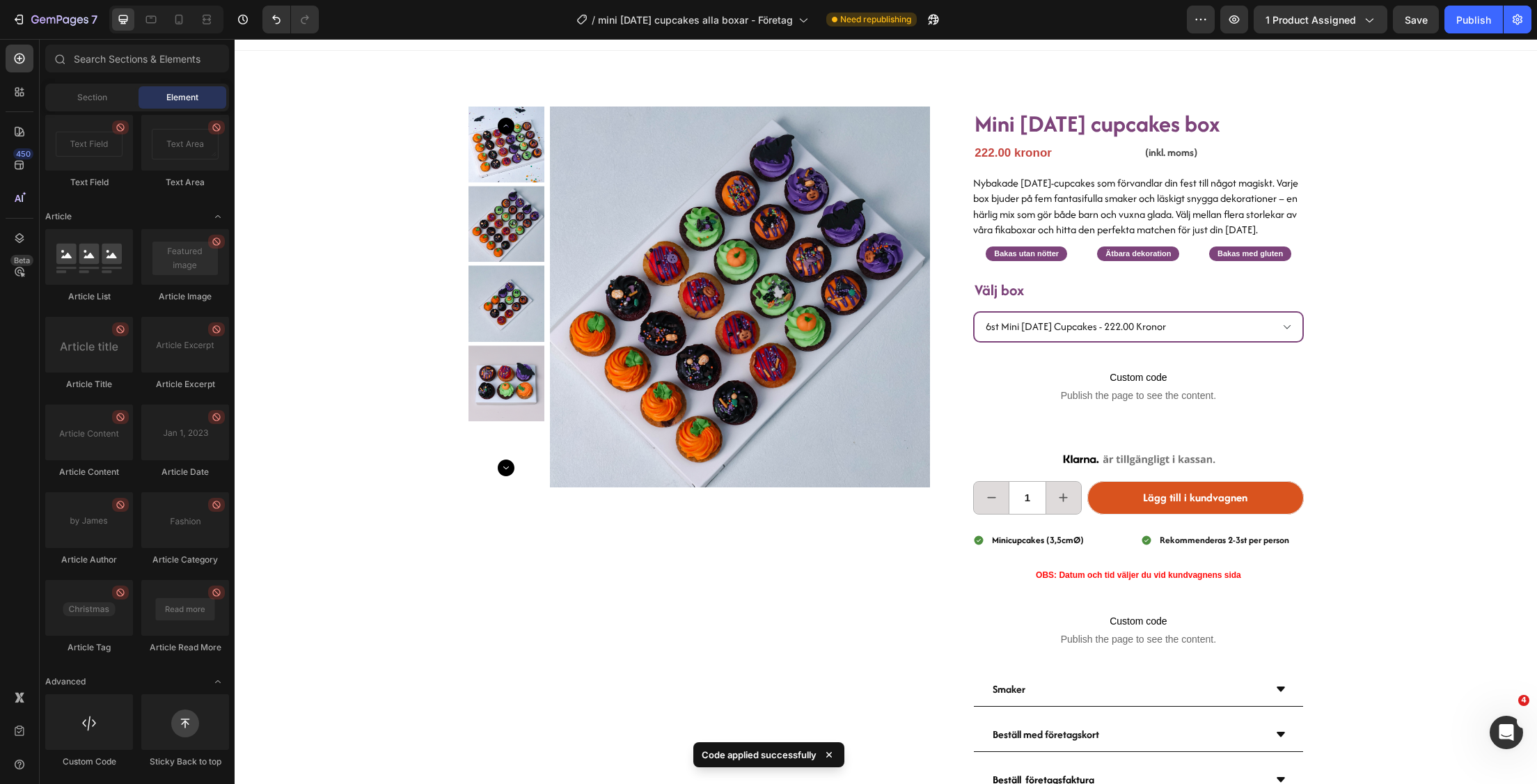
scroll to position [0, 0]
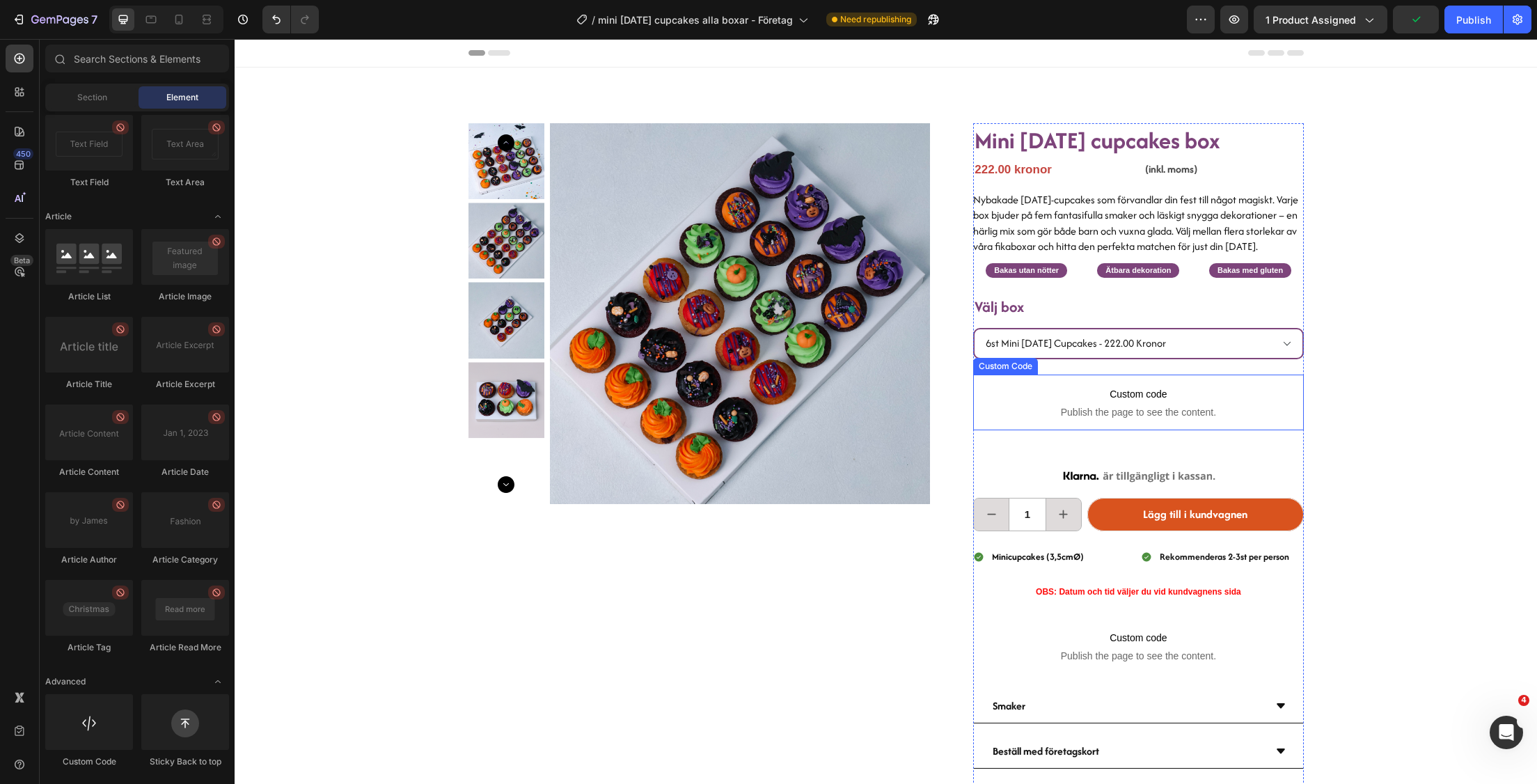
click at [1183, 402] on span "Custom code" at bounding box center [1138, 393] width 330 height 16
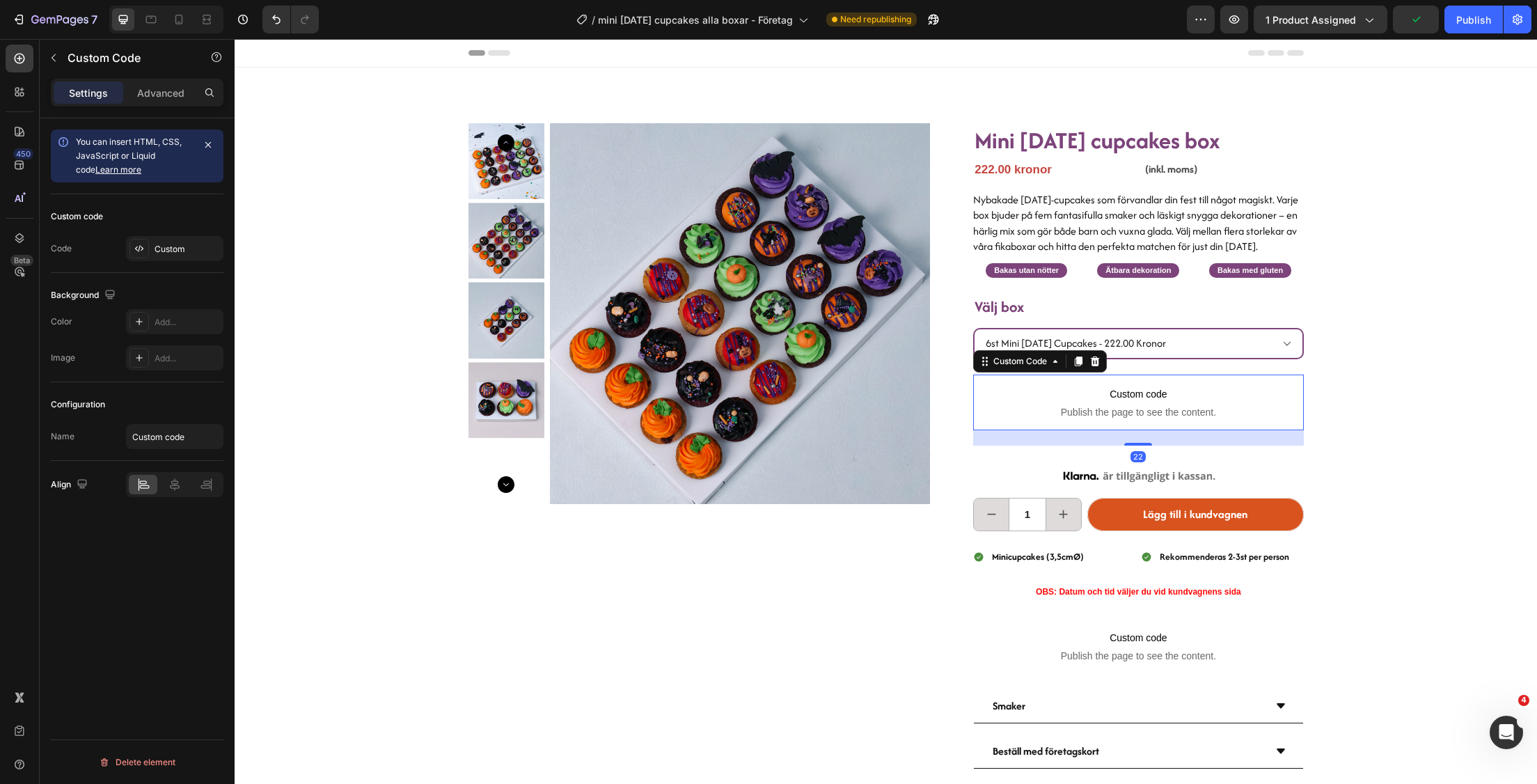
click at [1183, 402] on span "Custom code" at bounding box center [1138, 393] width 330 height 16
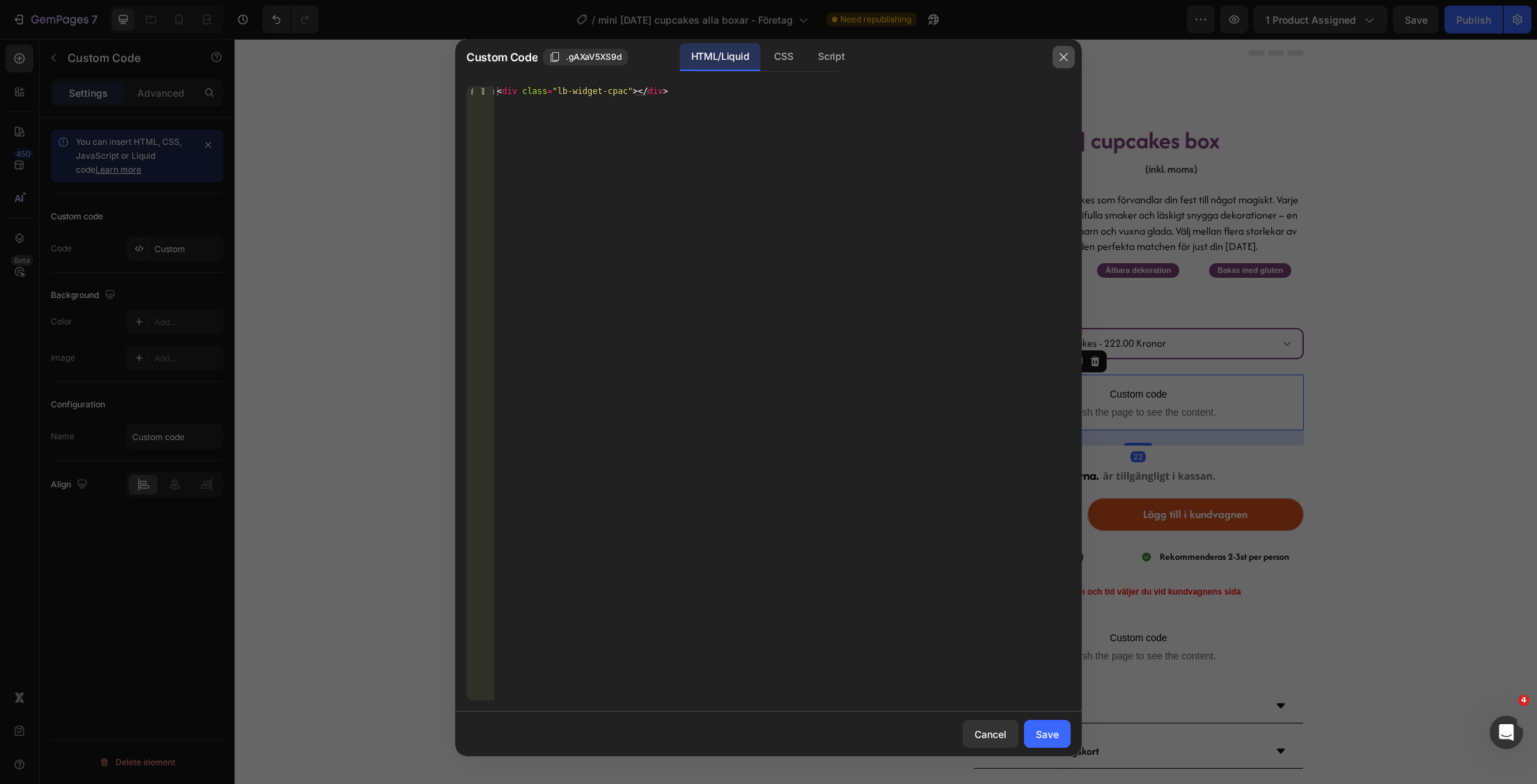
click at [1057, 53] on button "button" at bounding box center [1064, 57] width 23 height 23
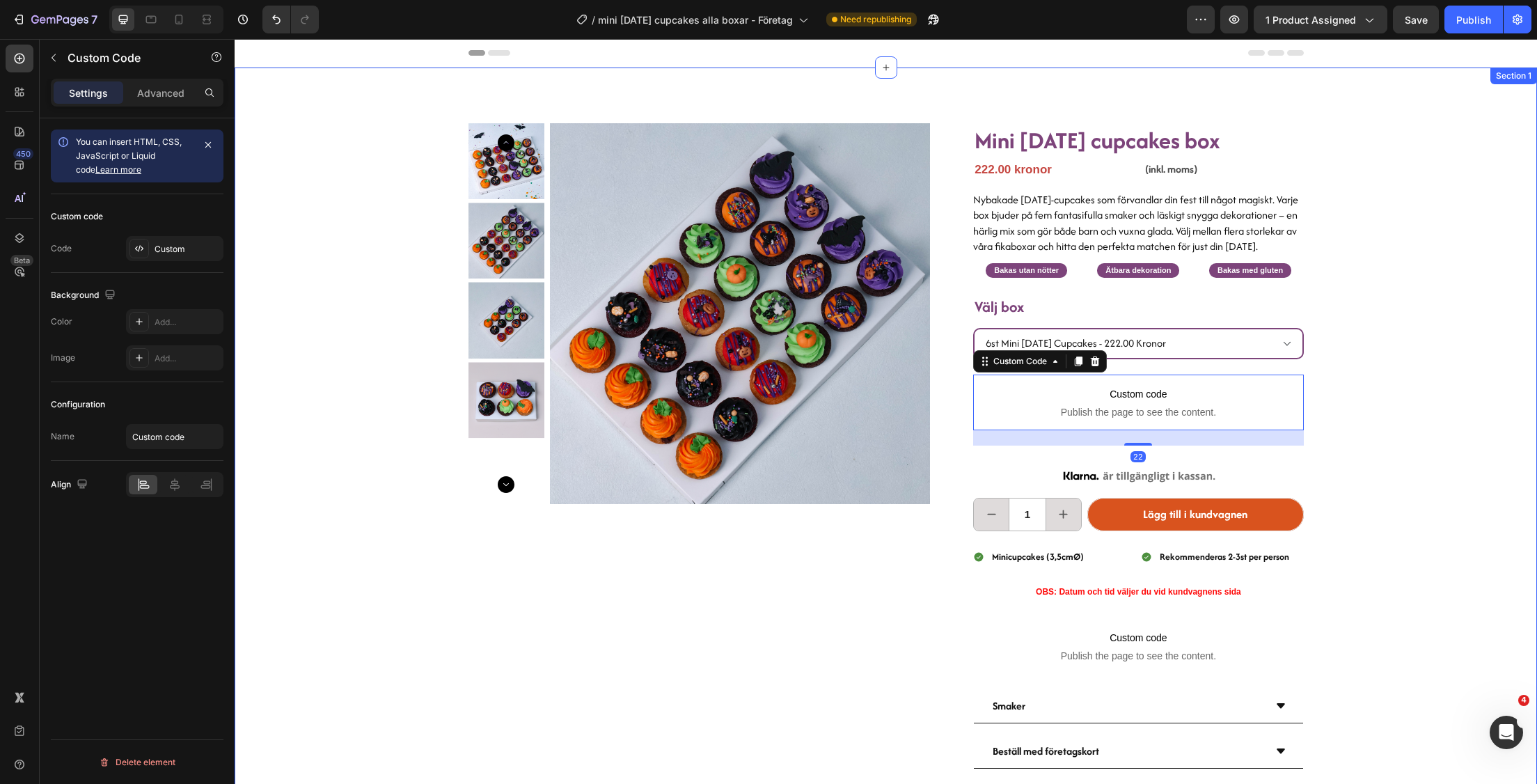
click at [1466, 249] on div "Product Images Mini halloween cupcakes box Heading 222.00 kronor Product Price …" at bounding box center [885, 460] width 1302 height 786
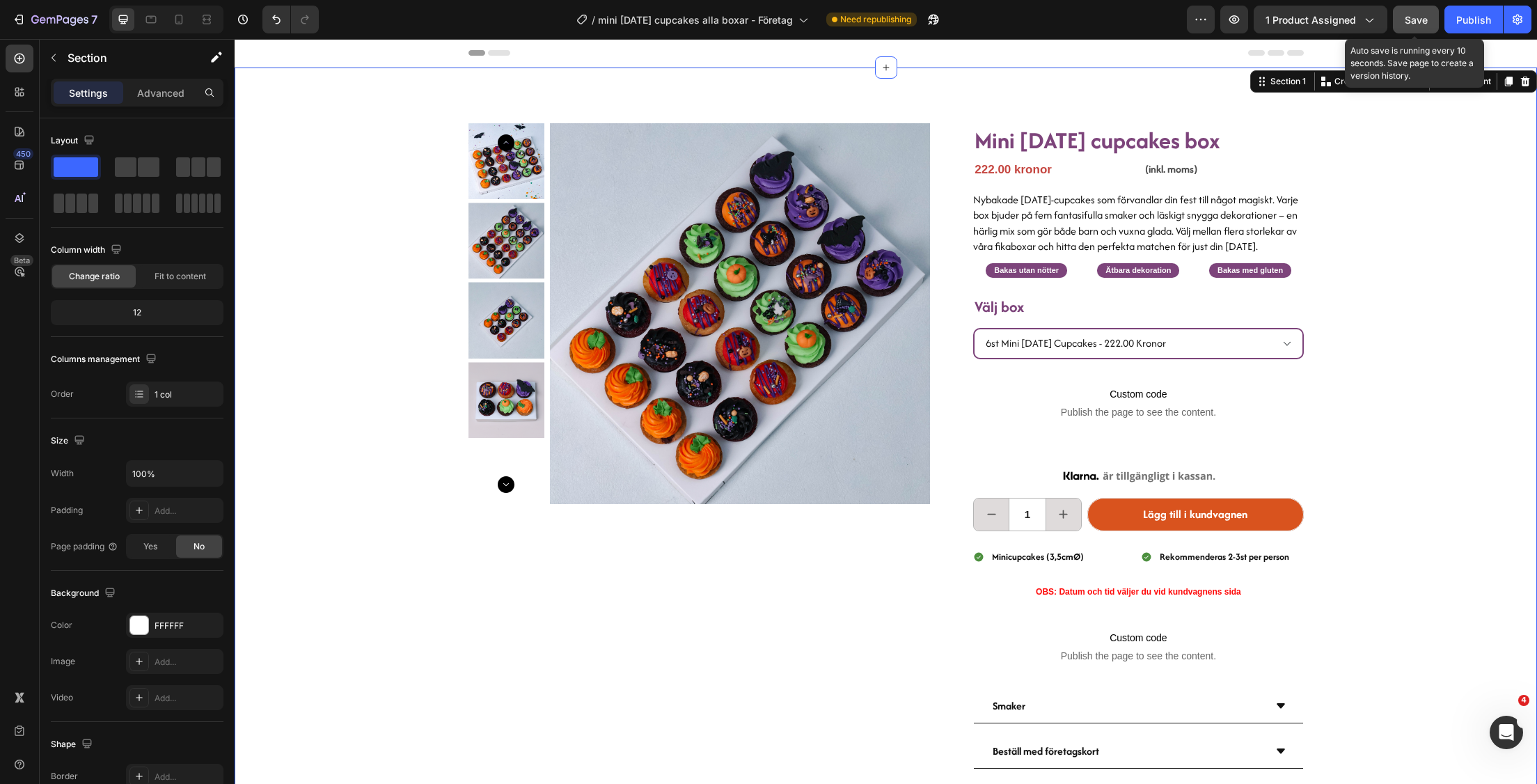
click at [1420, 16] on span "Save" at bounding box center [1416, 20] width 23 height 12
click at [1475, 16] on div "Publish" at bounding box center [1474, 19] width 35 height 15
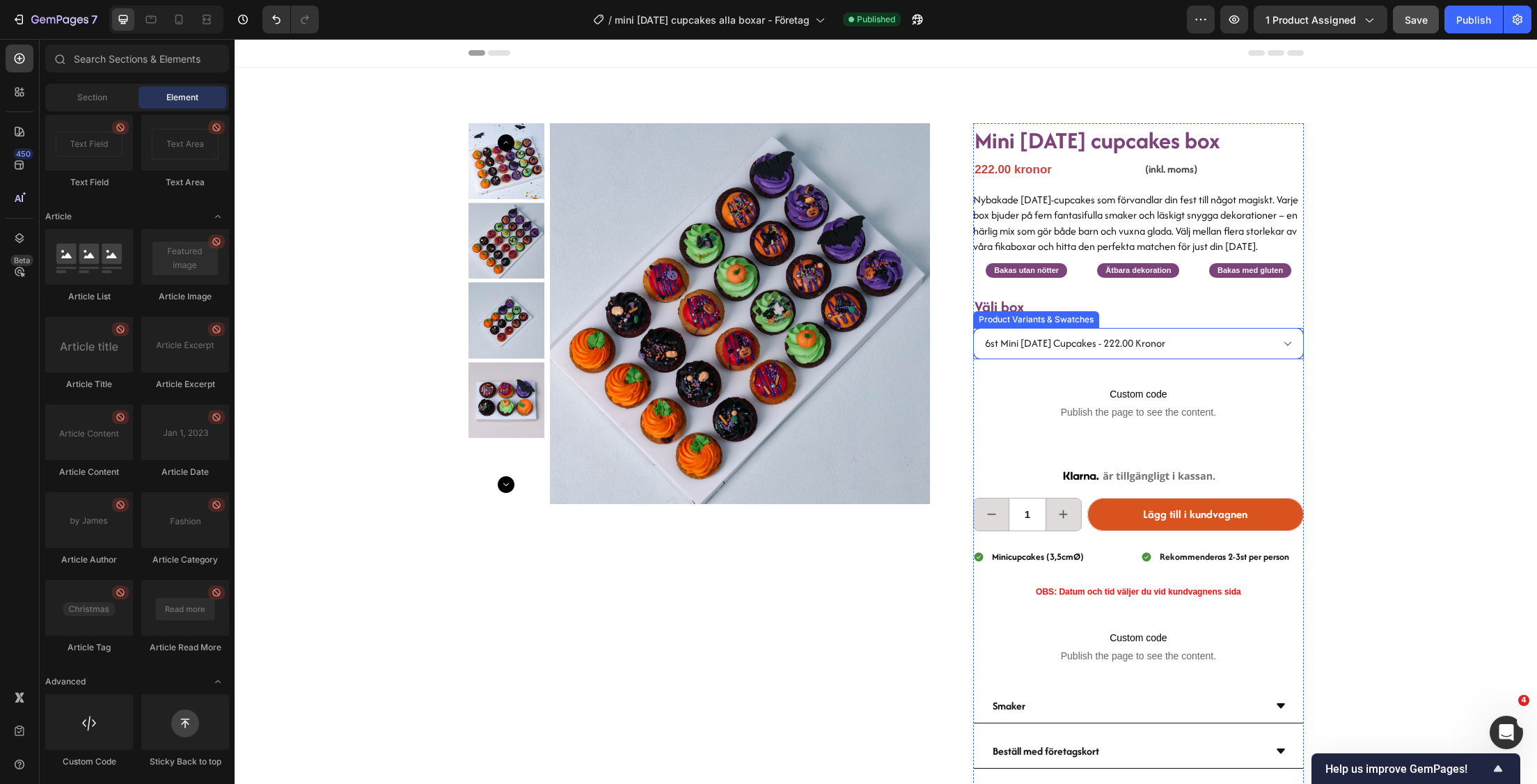
click at [1125, 351] on select "6st mini halloween cupcakes - 222.00 kronor 12st mini halloween cupcakes - 454.…" at bounding box center [1138, 343] width 330 height 31
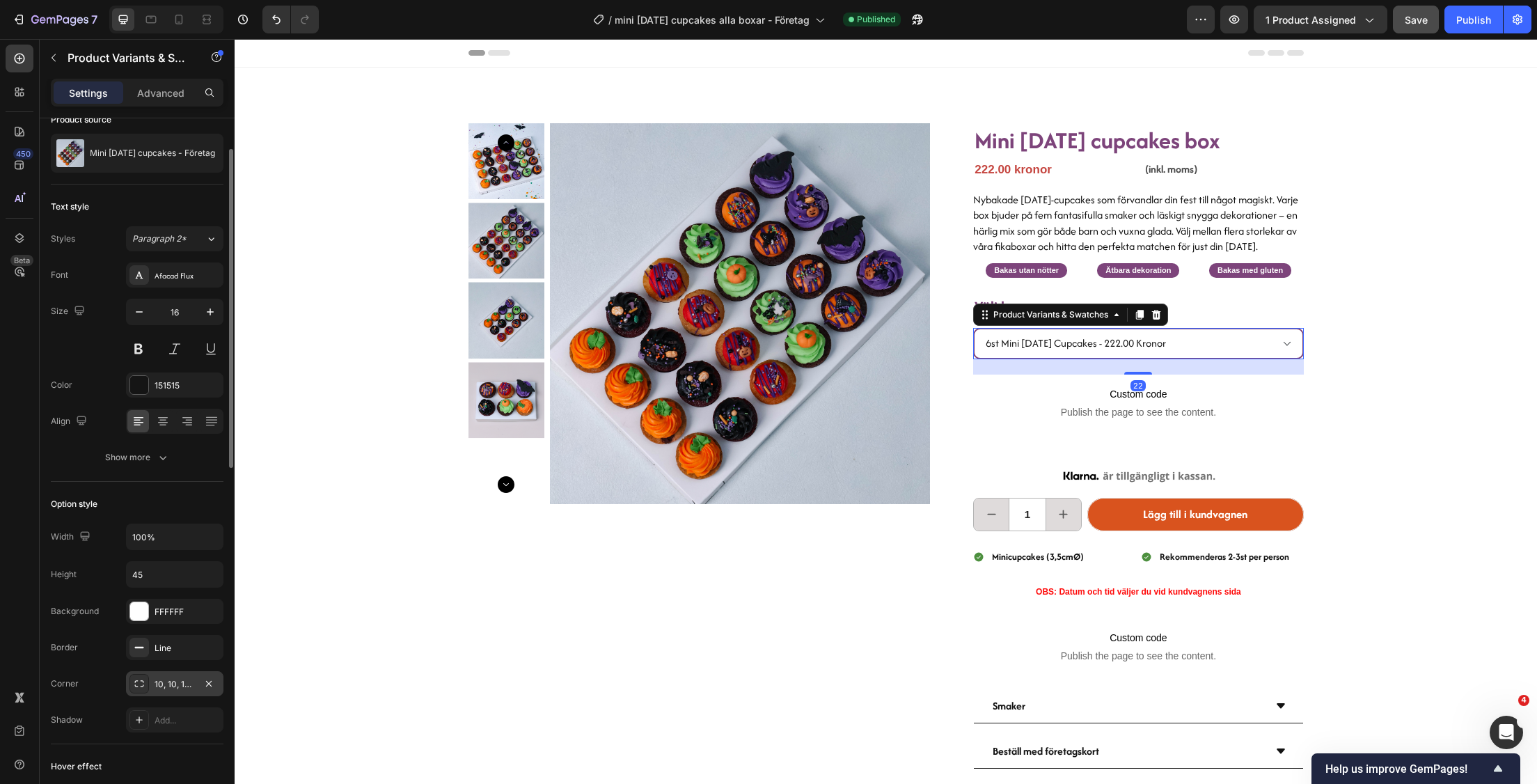
scroll to position [69, 0]
click at [186, 683] on div "10, 10, 10, 10" at bounding box center [174, 684] width 41 height 12
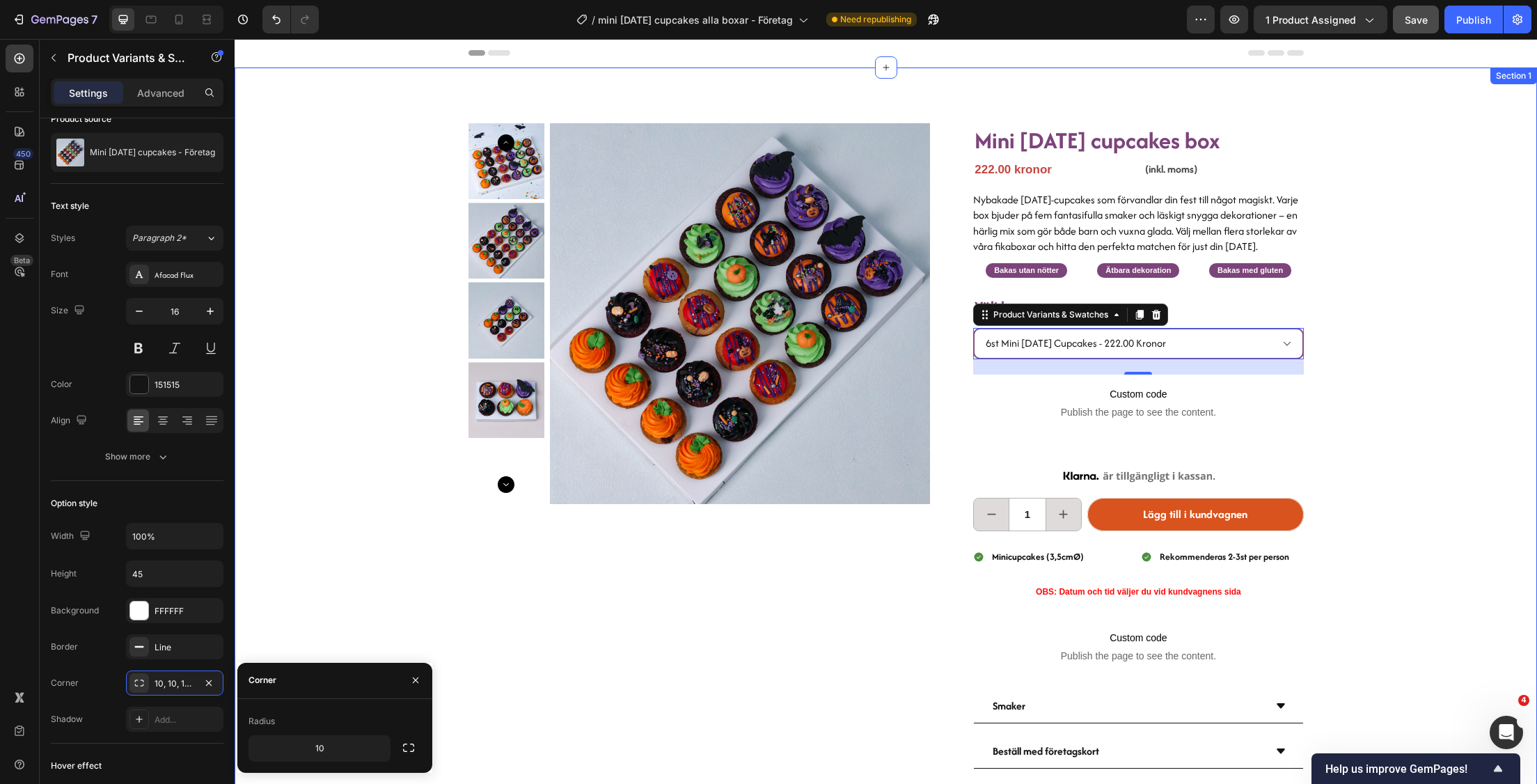
click at [1346, 389] on div "Product Images Mini halloween cupcakes box Heading 222.00 kronor Product Price …" at bounding box center [885, 460] width 1302 height 786
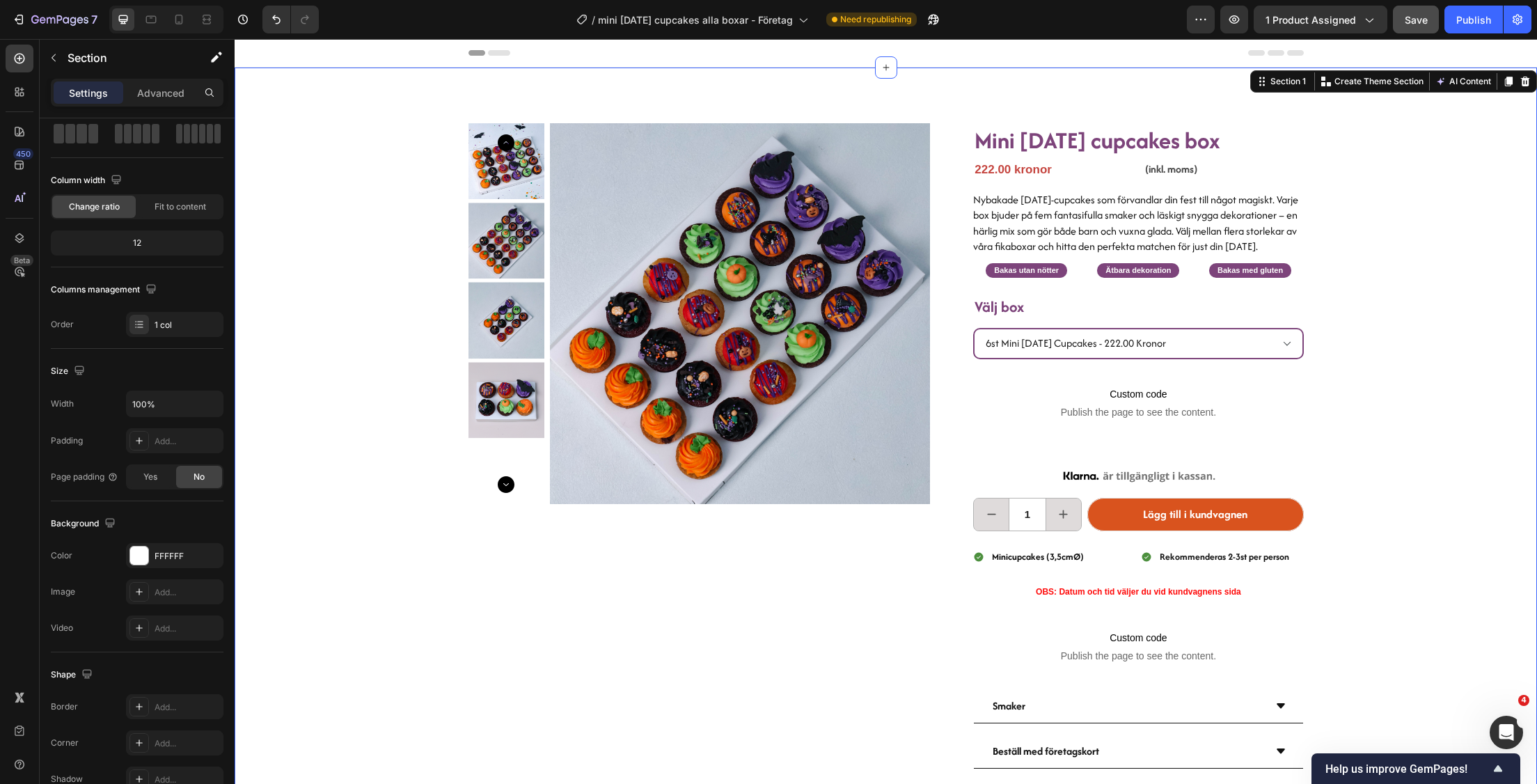
scroll to position [0, 0]
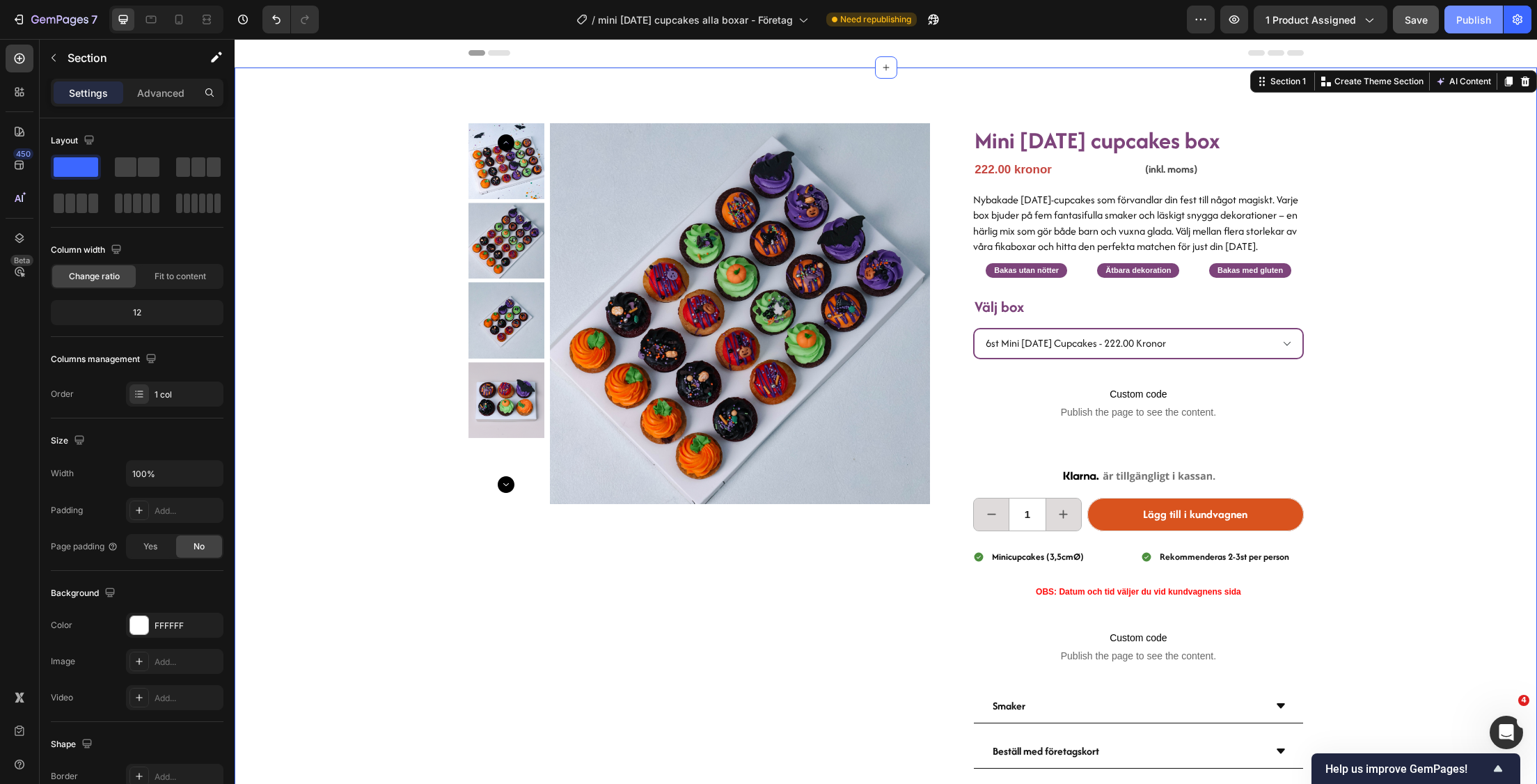
click at [1455, 17] on button "Publish" at bounding box center [1473, 19] width 58 height 28
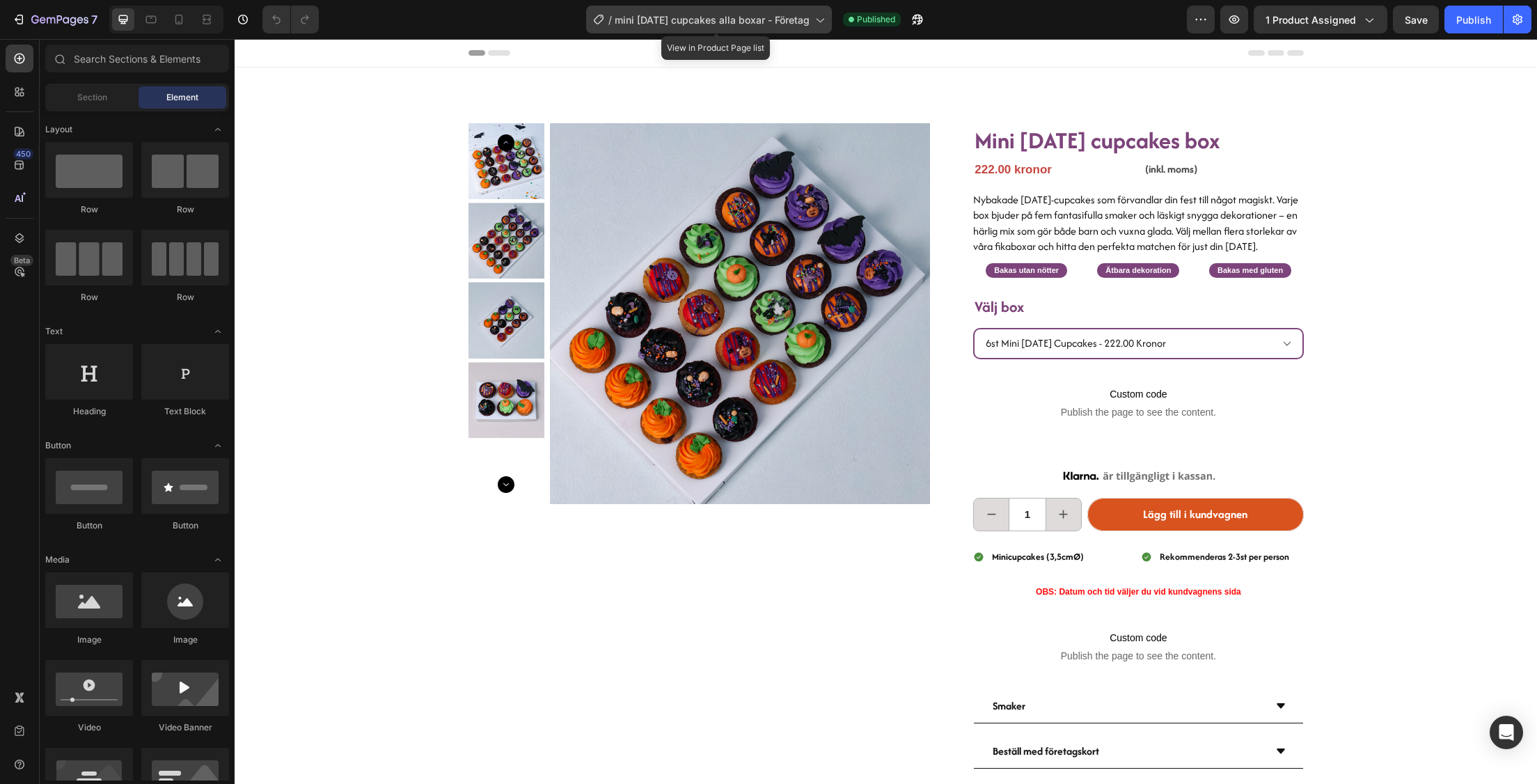
click at [773, 16] on span "mini [DATE] cupcakes alla boxar - Företag" at bounding box center [711, 19] width 195 height 15
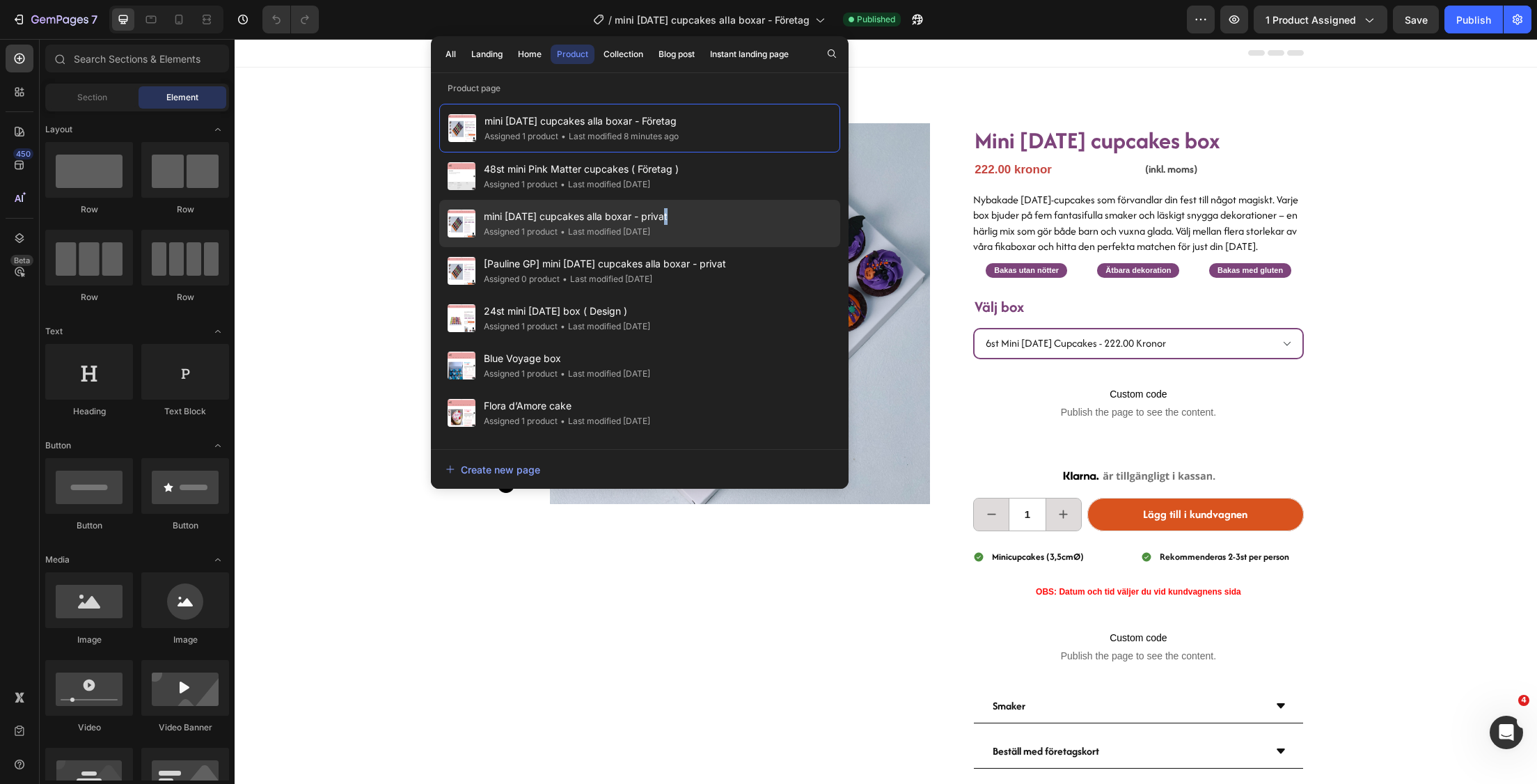
click at [668, 222] on span "mini [DATE] cupcakes alla boxar - privat" at bounding box center [575, 216] width 184 height 16
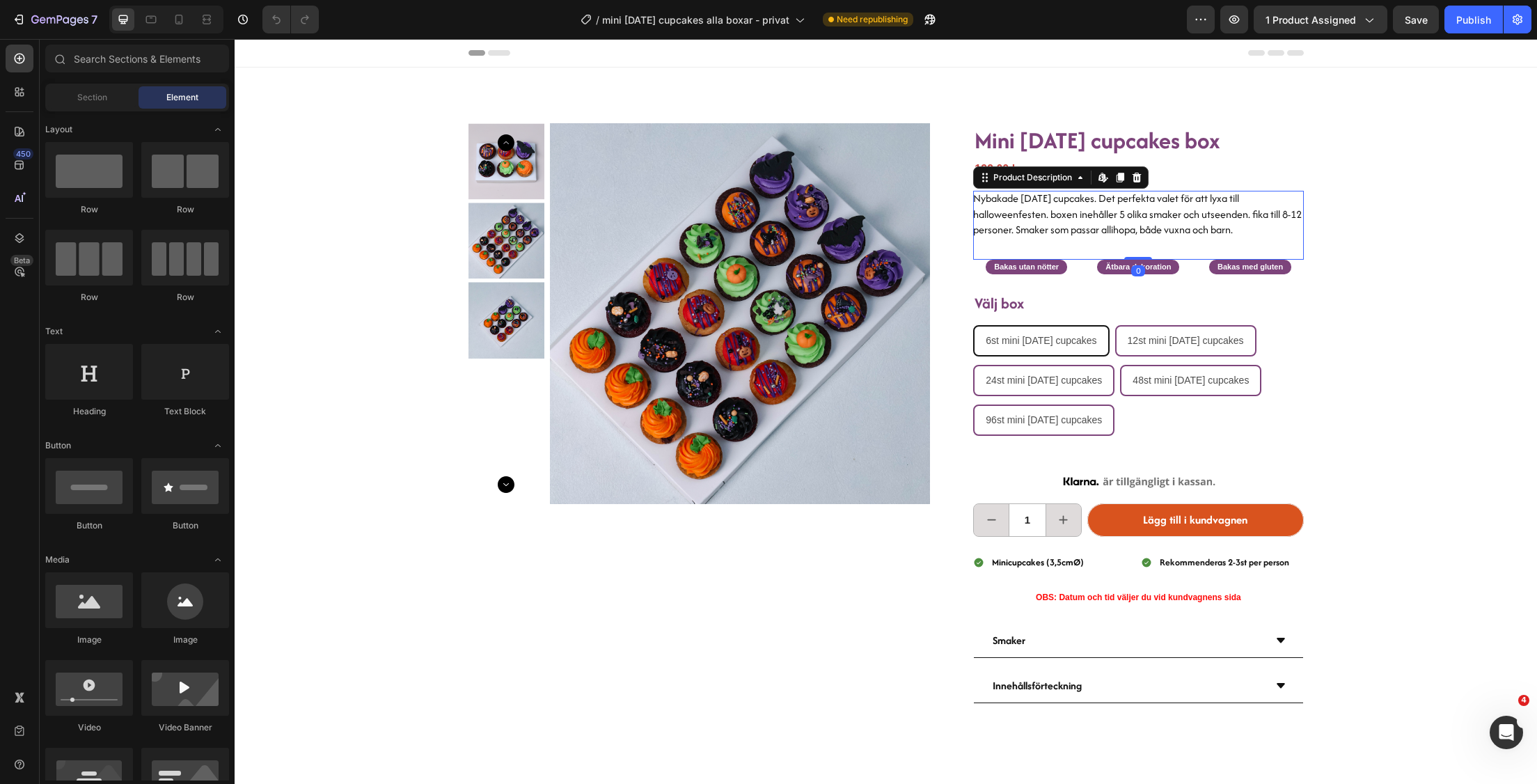
click at [1132, 225] on p "Nybakade [DATE] cupcakes. Det perfekta valet för att lyxa till halloweenfesten.…" at bounding box center [1137, 213] width 328 height 46
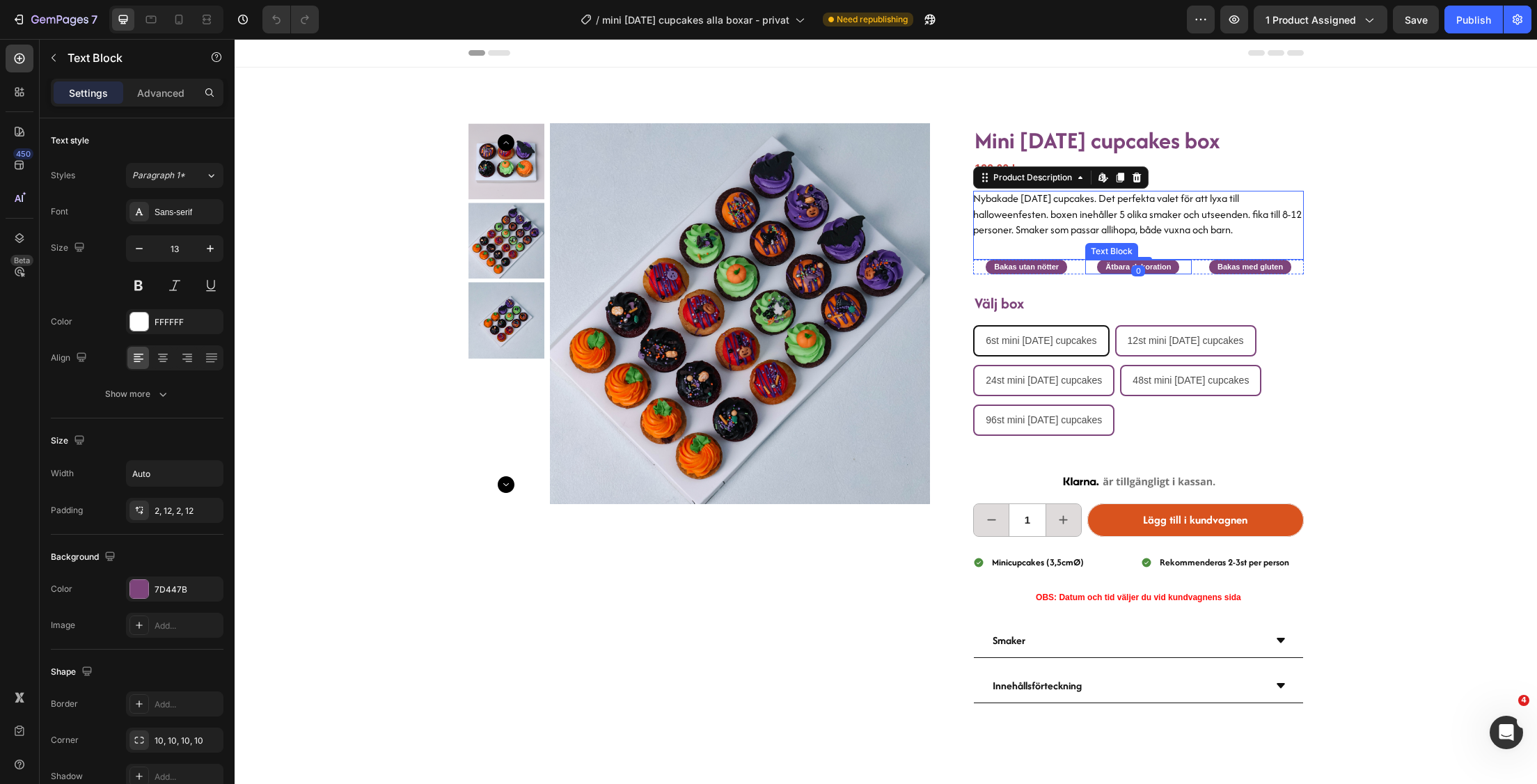
click at [1136, 262] on p "Ätbara dekoration" at bounding box center [1138, 267] width 66 height 12
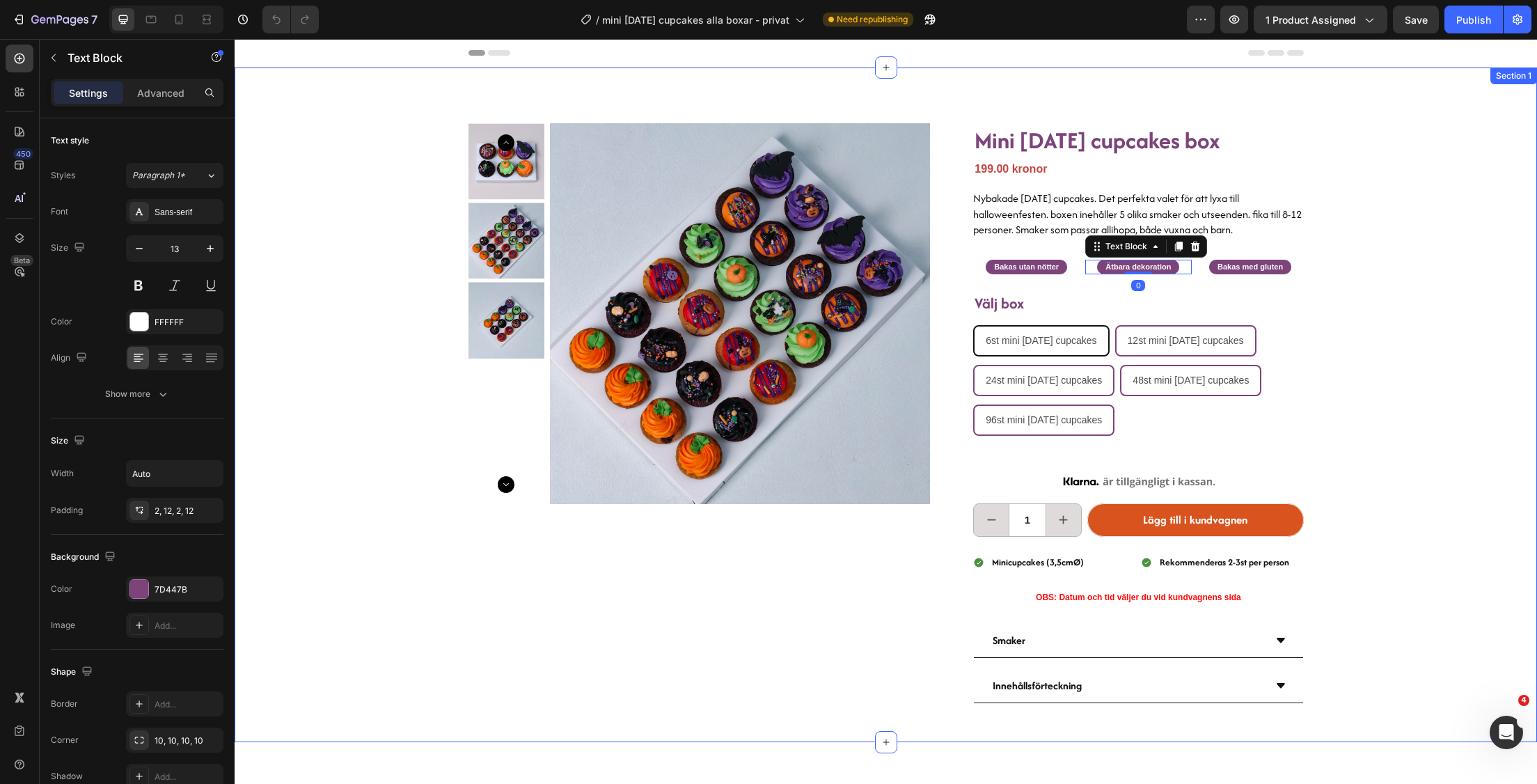
click at [1469, 294] on div "Product Images Mini [DATE] cupcakes box Heading 199.00 kronor Product Price Pro…" at bounding box center [885, 405] width 1302 height 675
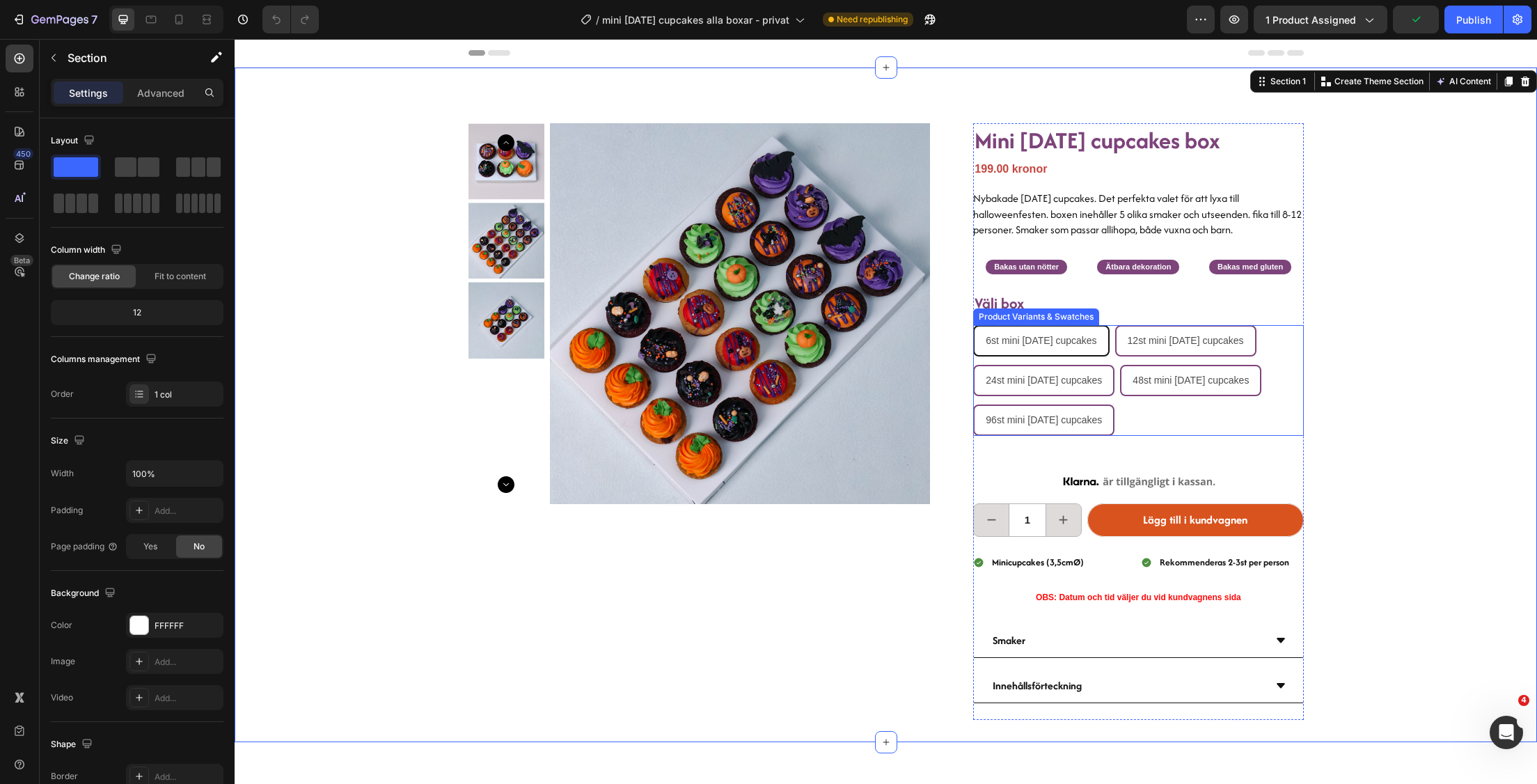
click at [1054, 321] on div "Product Variants & Swatches" at bounding box center [1035, 316] width 126 height 16
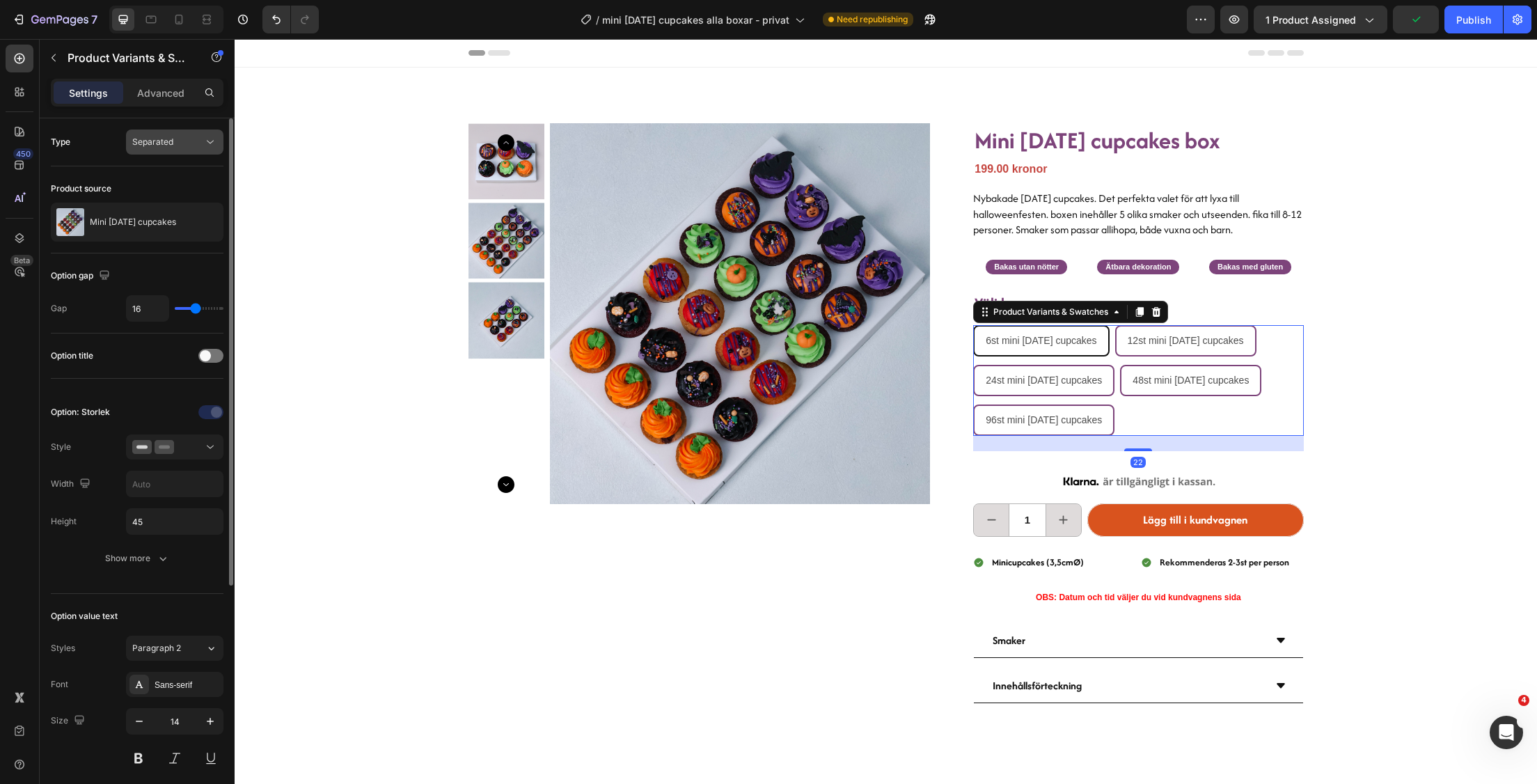
click at [201, 146] on div "Separated" at bounding box center [168, 142] width 71 height 12
click at [183, 192] on div "Combine" at bounding box center [161, 202] width 114 height 27
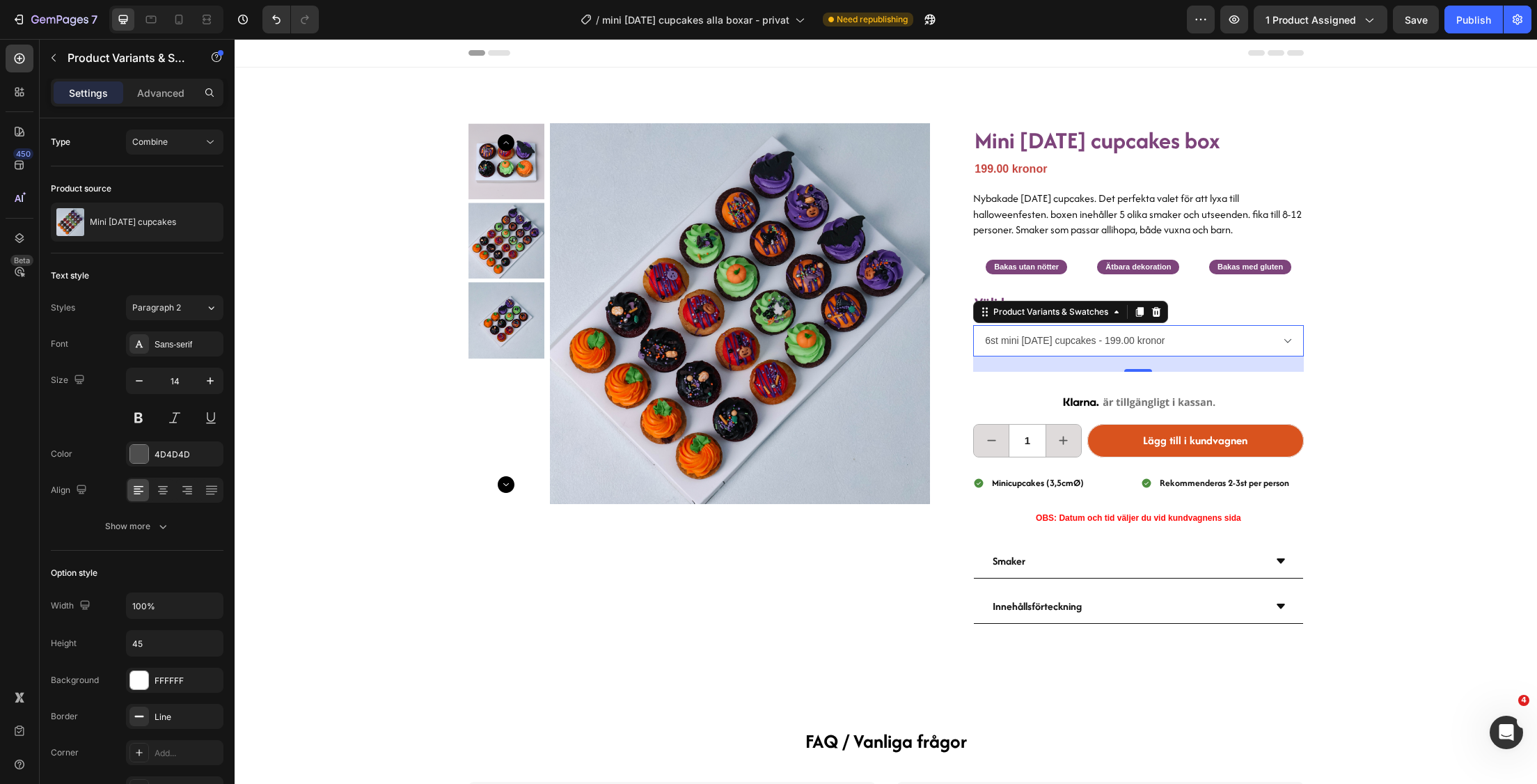
click at [1204, 346] on select "6st mini [DATE] cupcakes - 199.00 kronor 12st mini [DATE] cupcakes - 369.00 kro…" at bounding box center [1138, 340] width 330 height 31
click at [178, 349] on div "Sans-serif" at bounding box center [187, 344] width 66 height 12
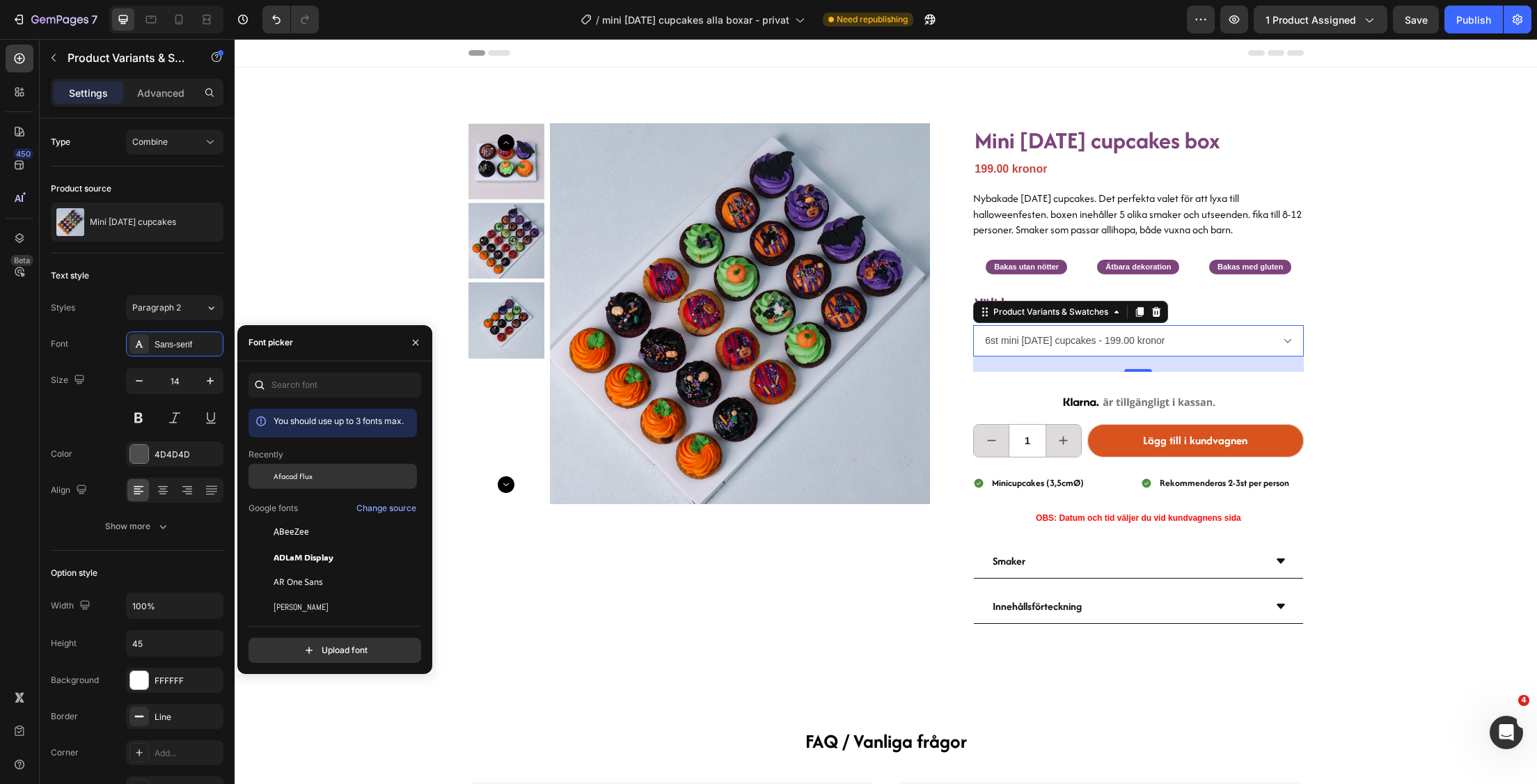
click at [314, 473] on div "Afacad Flux" at bounding box center [344, 476] width 140 height 12
click at [215, 384] on icon "button" at bounding box center [211, 380] width 14 height 14
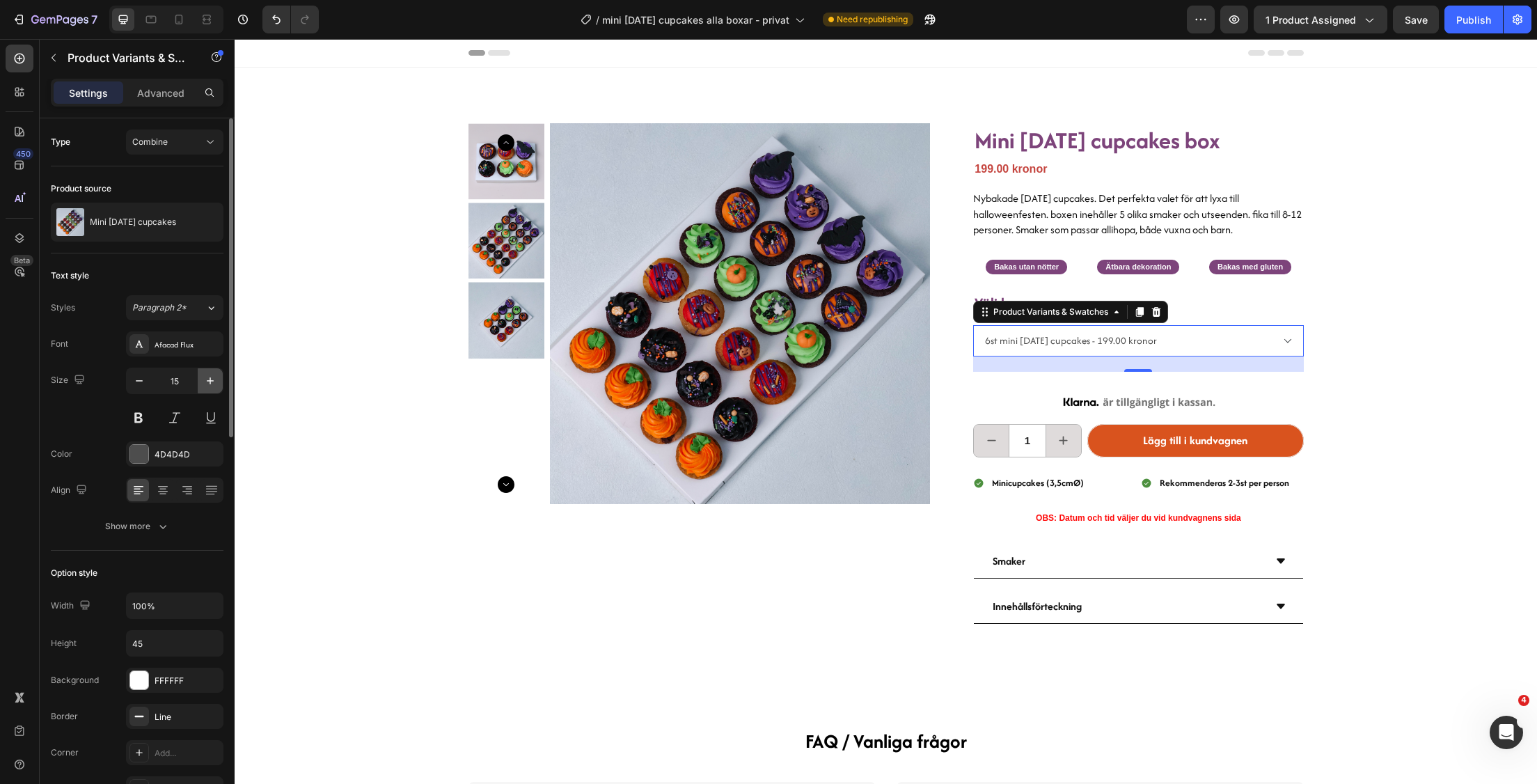
click at [215, 378] on icon "button" at bounding box center [211, 380] width 14 height 14
type input "16"
click at [142, 453] on div at bounding box center [139, 453] width 18 height 18
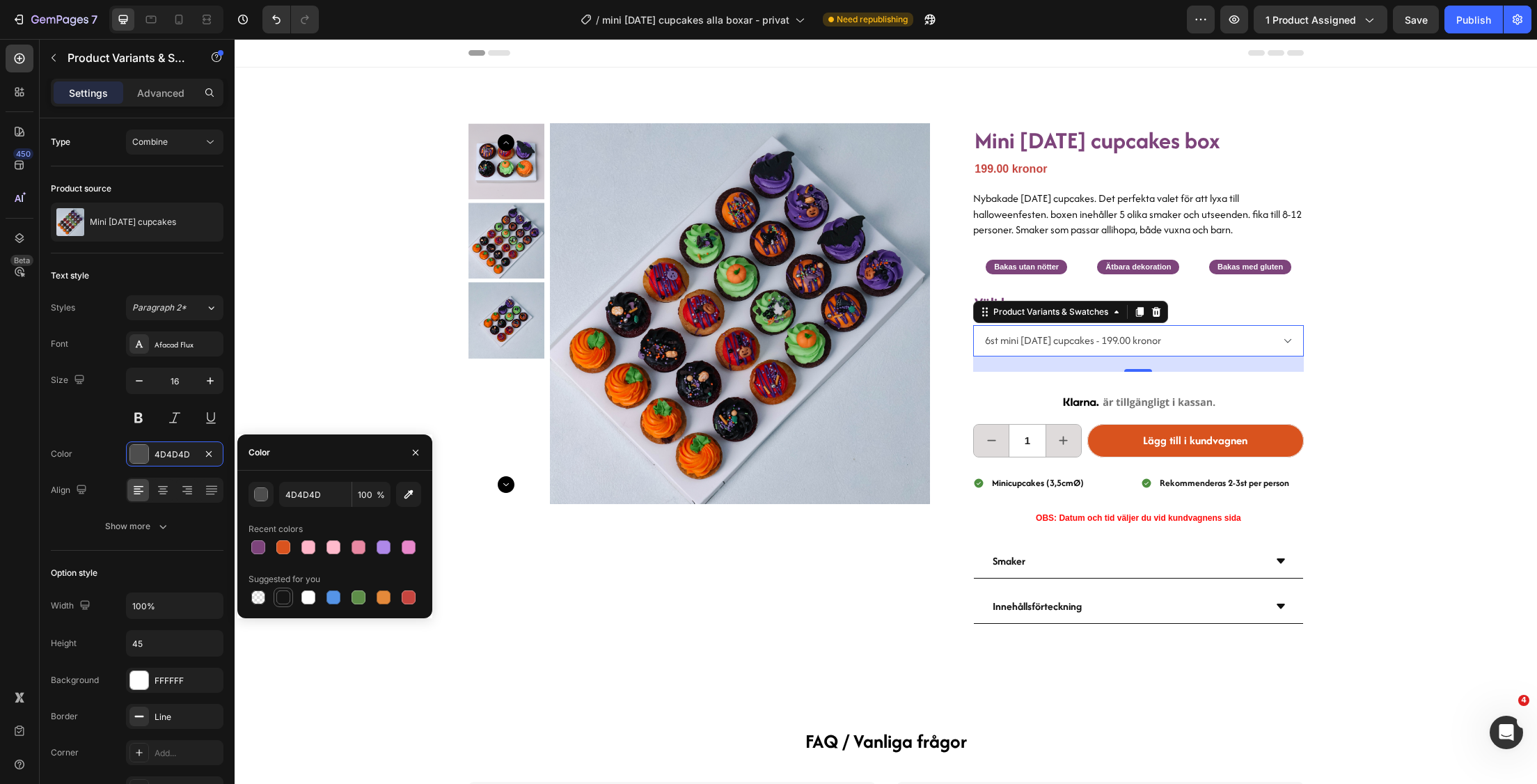
click at [282, 599] on div at bounding box center [283, 597] width 14 height 14
type input "151515"
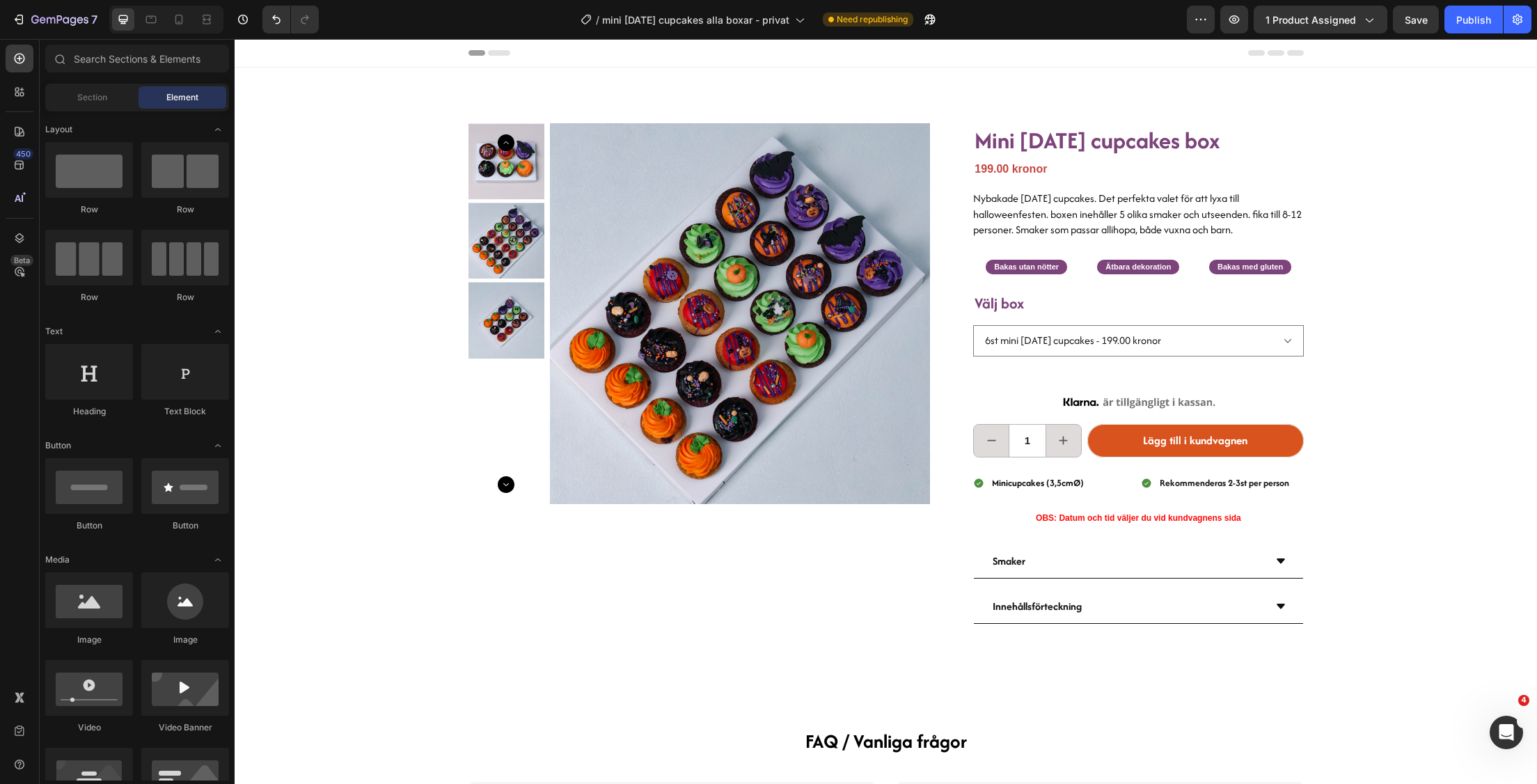
scroll to position [8, 0]
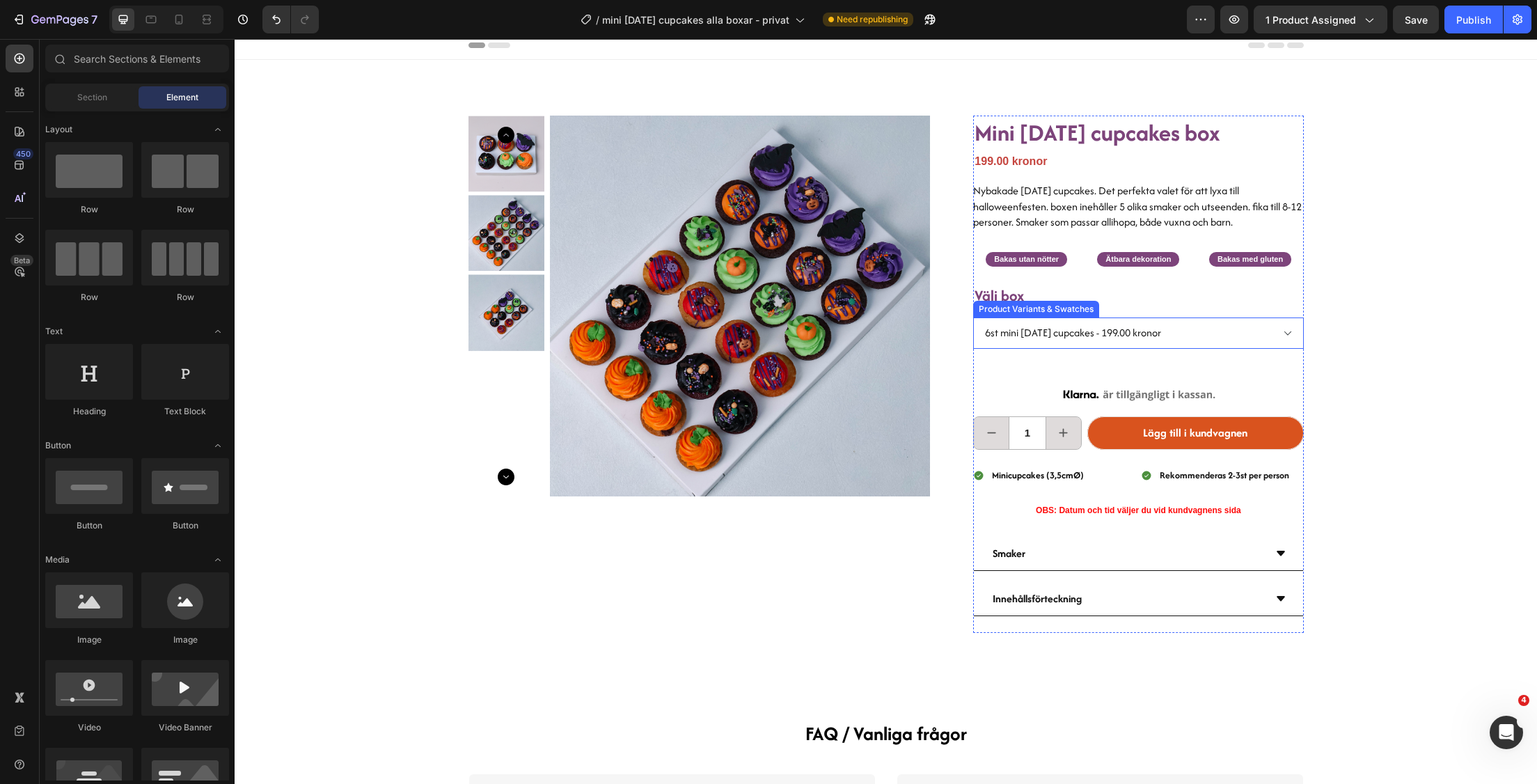
click at [1211, 334] on select "6st mini [DATE] cupcakes - 199.00 kronor 12st mini [DATE] cupcakes - 369.00 kro…" at bounding box center [1138, 333] width 330 height 31
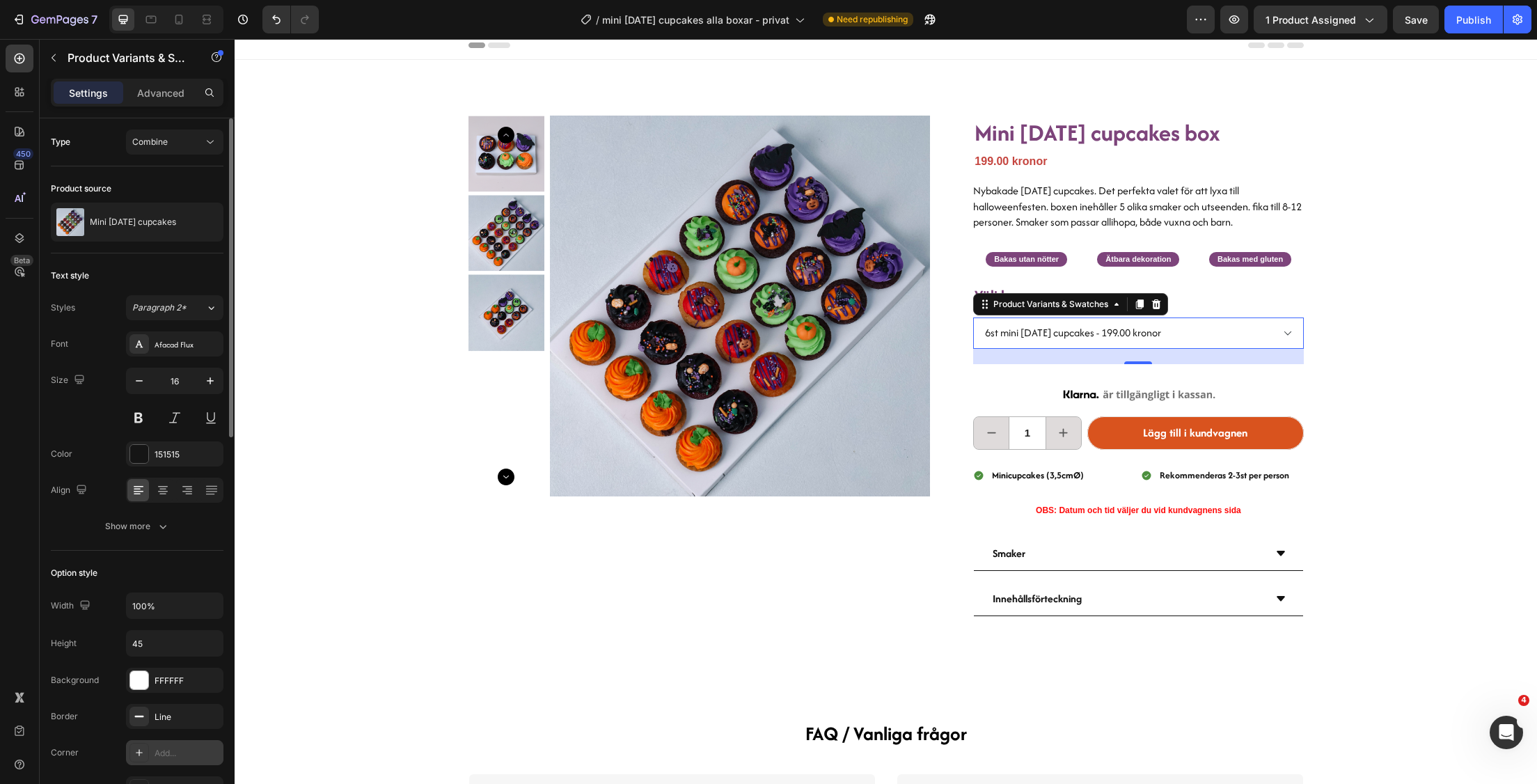
scroll to position [105, 0]
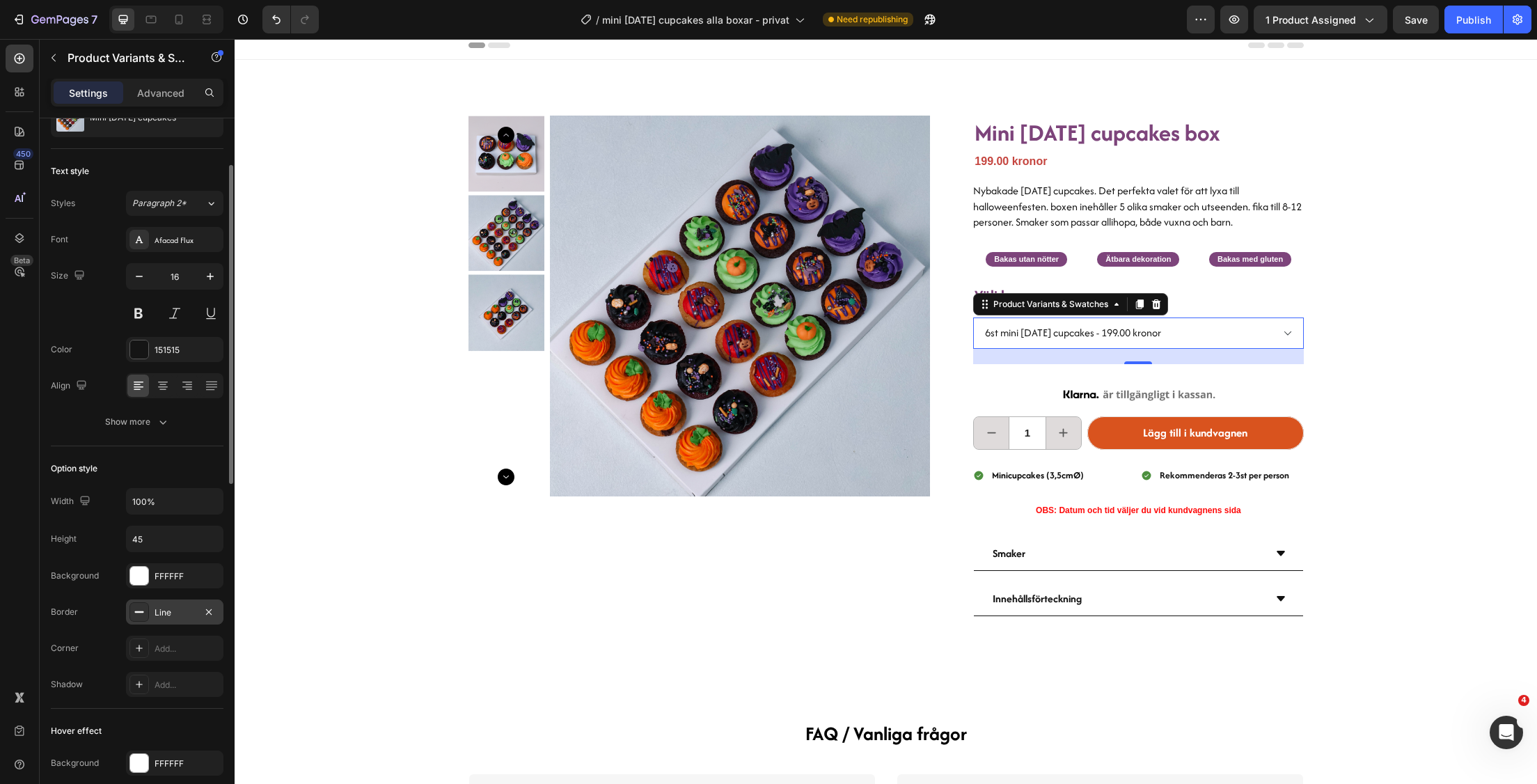
click at [136, 612] on icon at bounding box center [139, 612] width 11 height 11
click at [156, 573] on div "FFFFFF" at bounding box center [174, 576] width 41 height 12
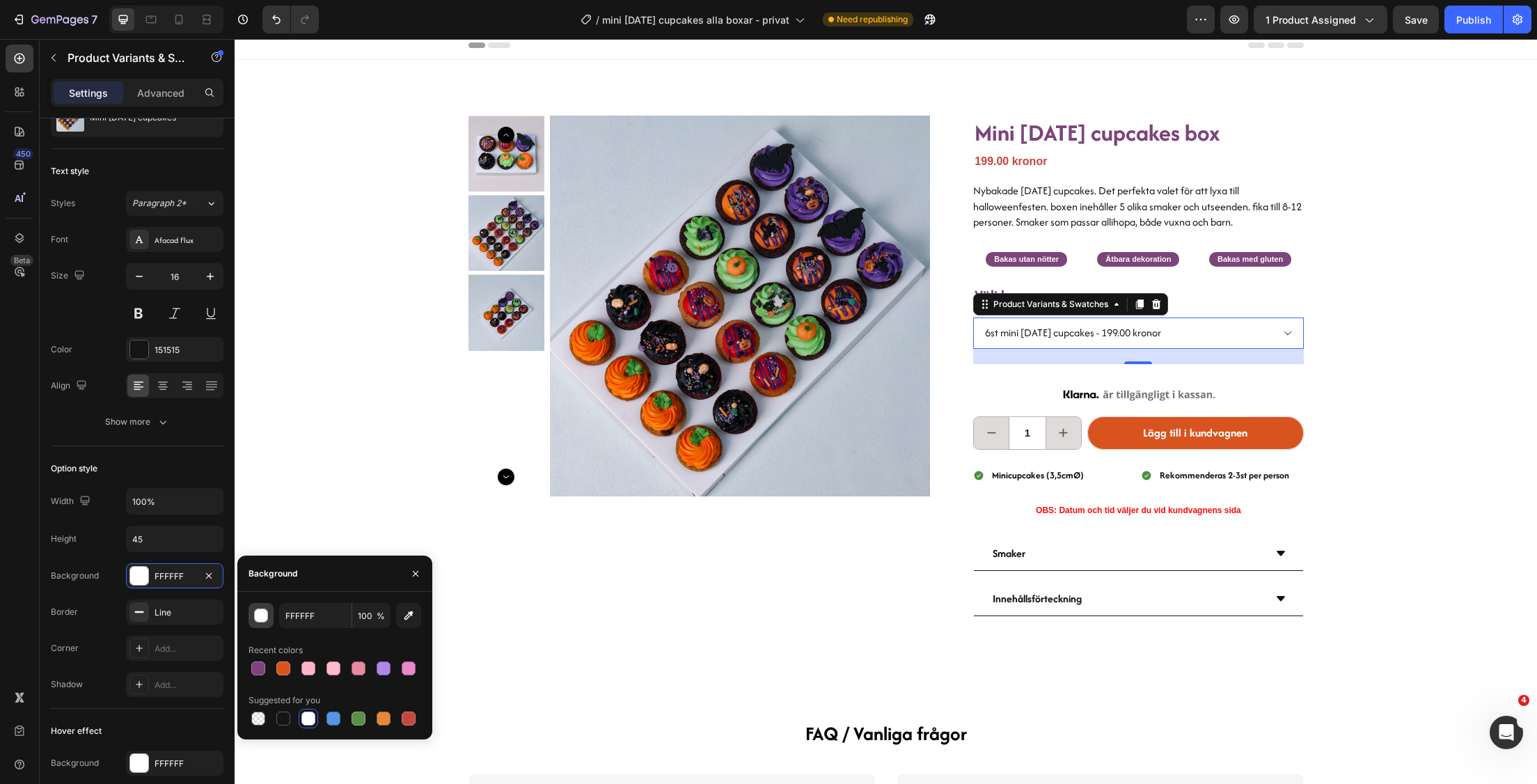
click at [261, 611] on div "button" at bounding box center [262, 616] width 14 height 14
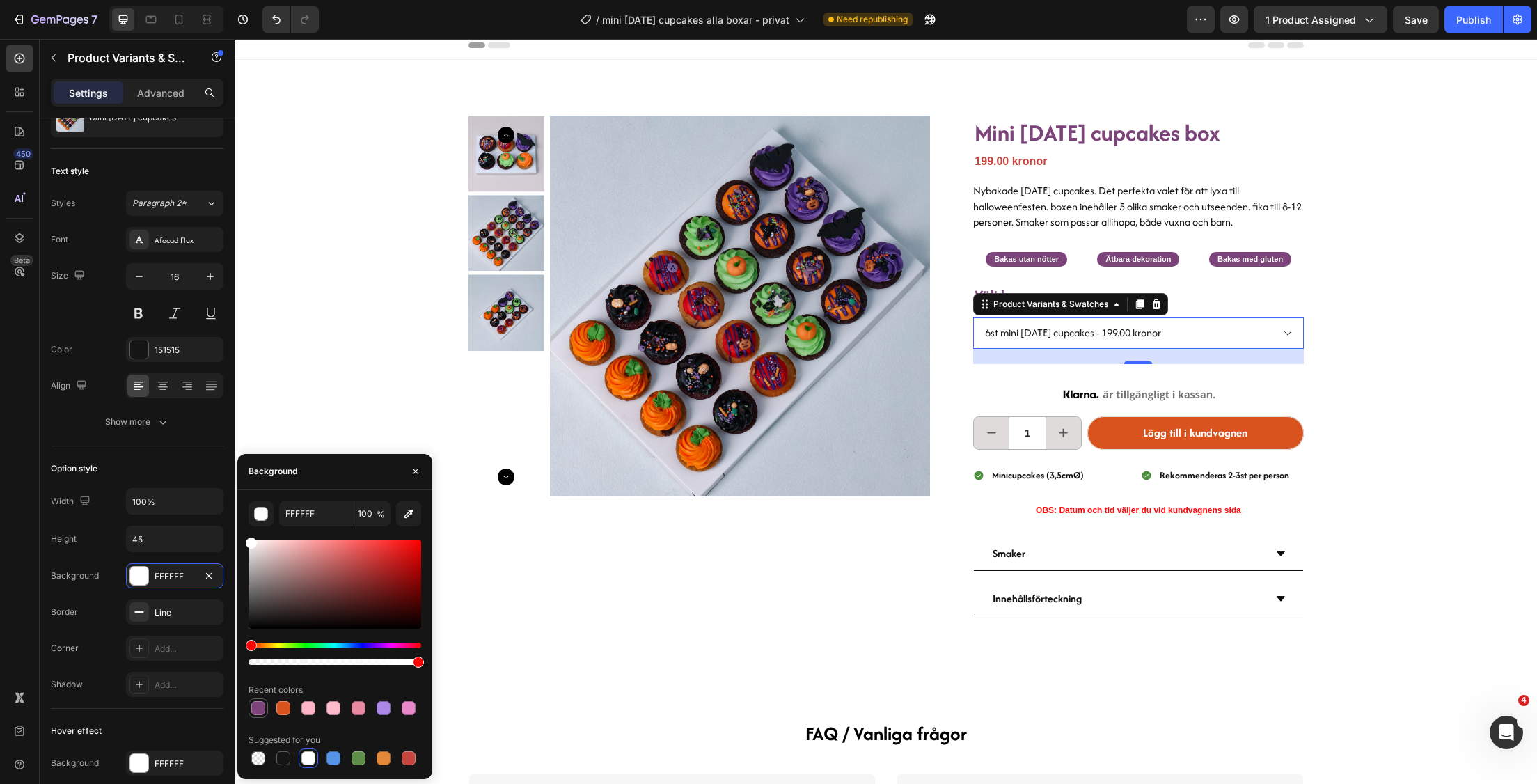
click at [267, 703] on div at bounding box center [258, 708] width 19 height 19
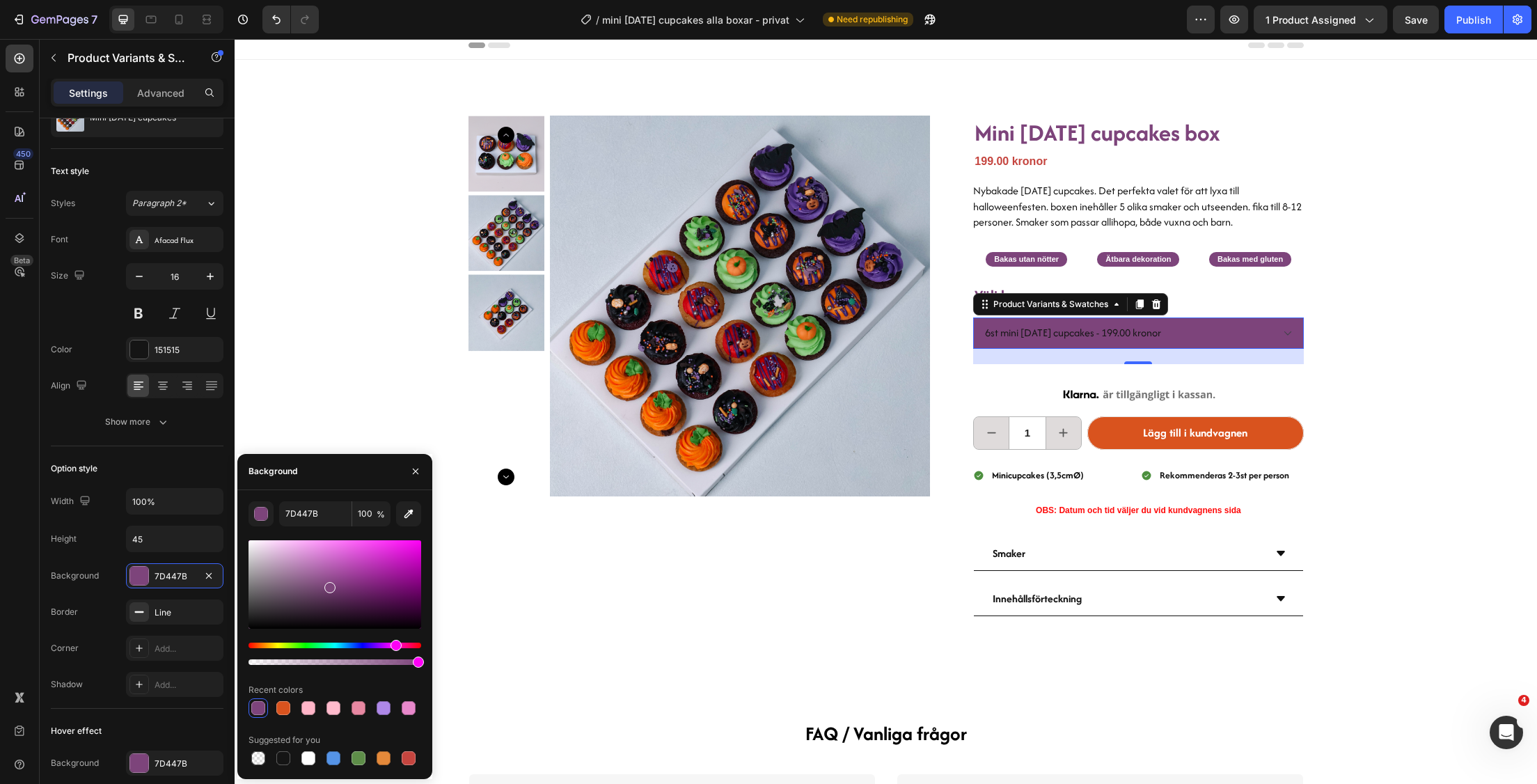
type input "FFFFFF"
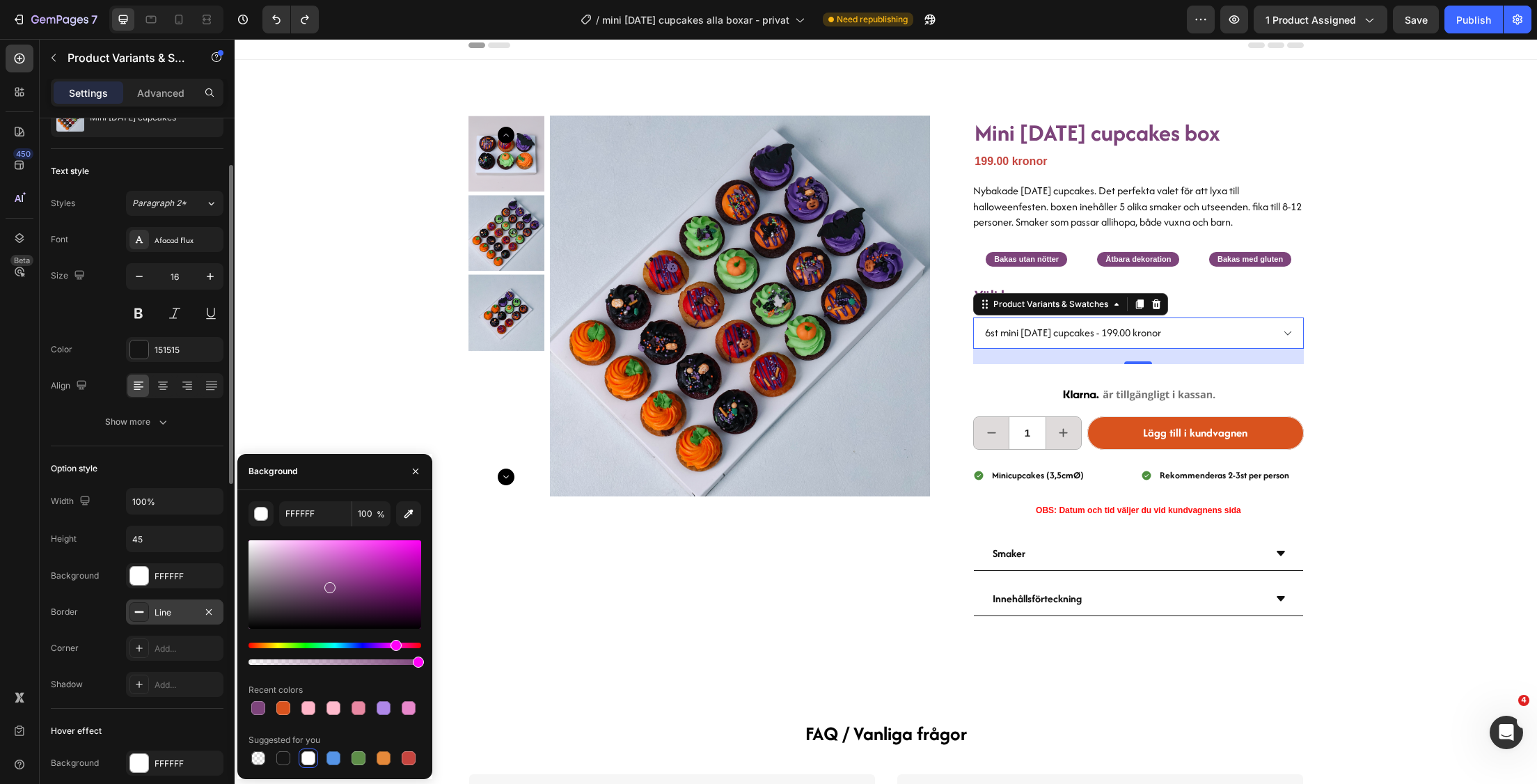
click at [154, 614] on div "Line" at bounding box center [174, 612] width 41 height 12
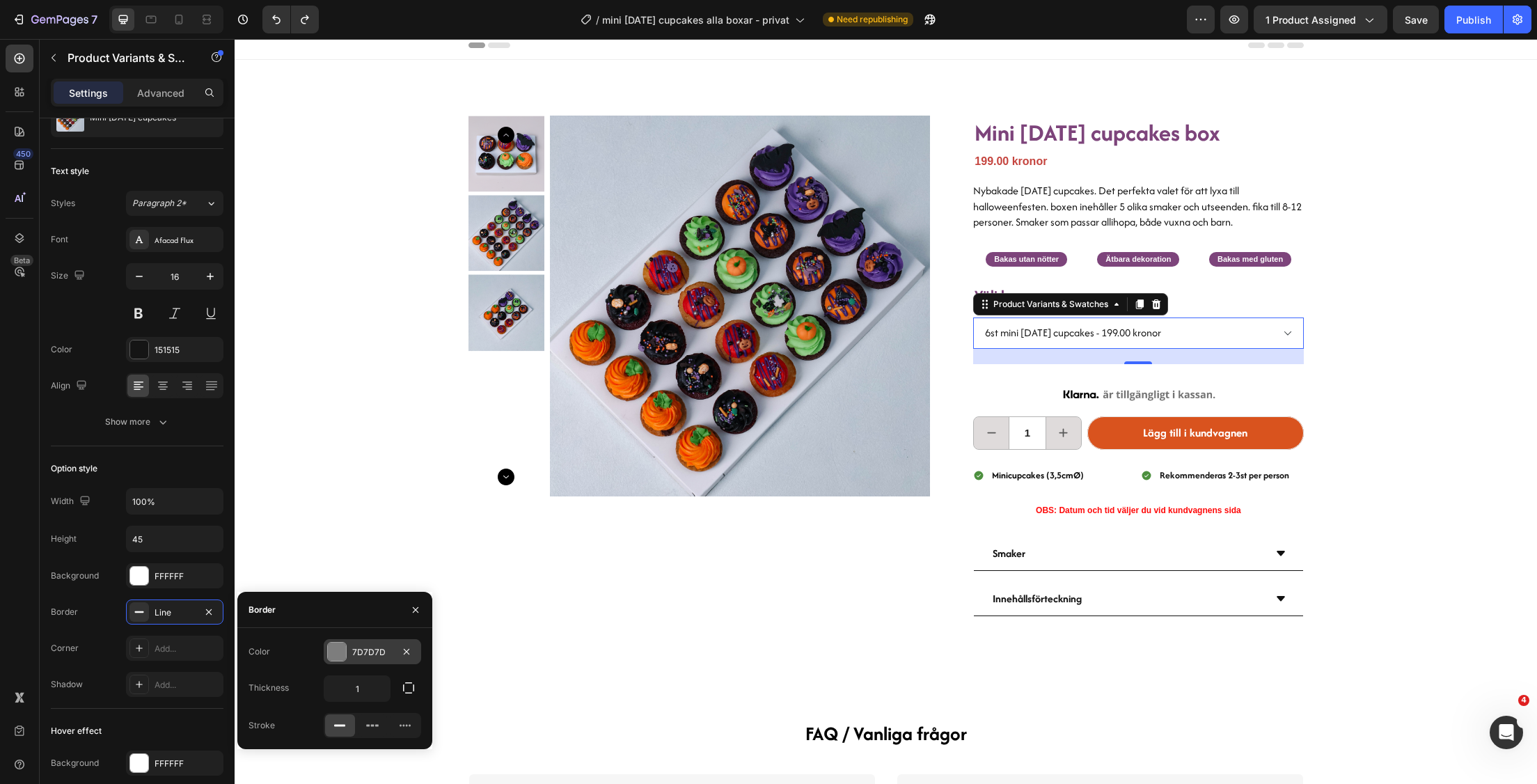
click at [342, 643] on div at bounding box center [336, 651] width 18 height 18
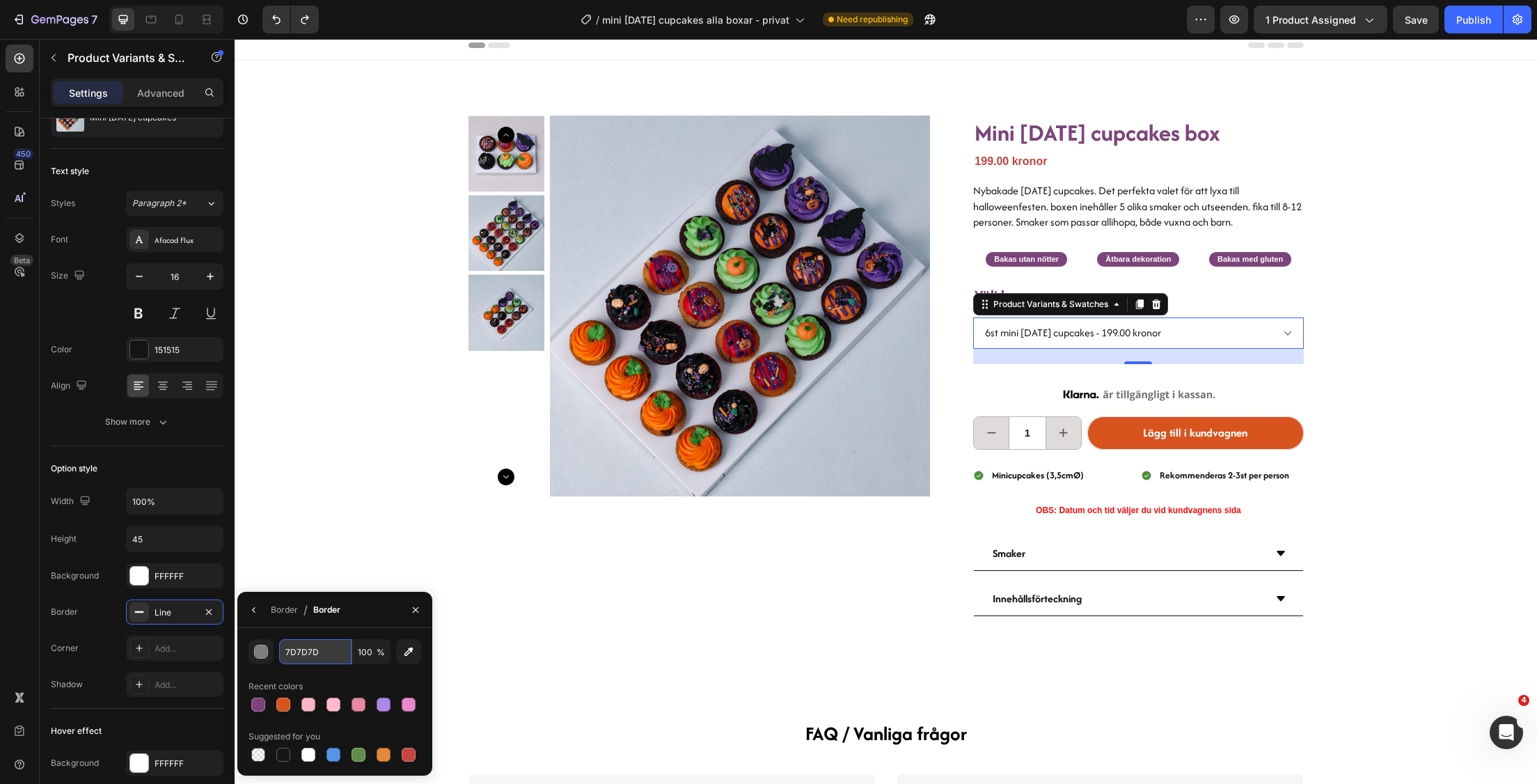
click at [317, 656] on input "7D7D7D" at bounding box center [315, 651] width 73 height 25
paste input "447B"
type input "7D447B"
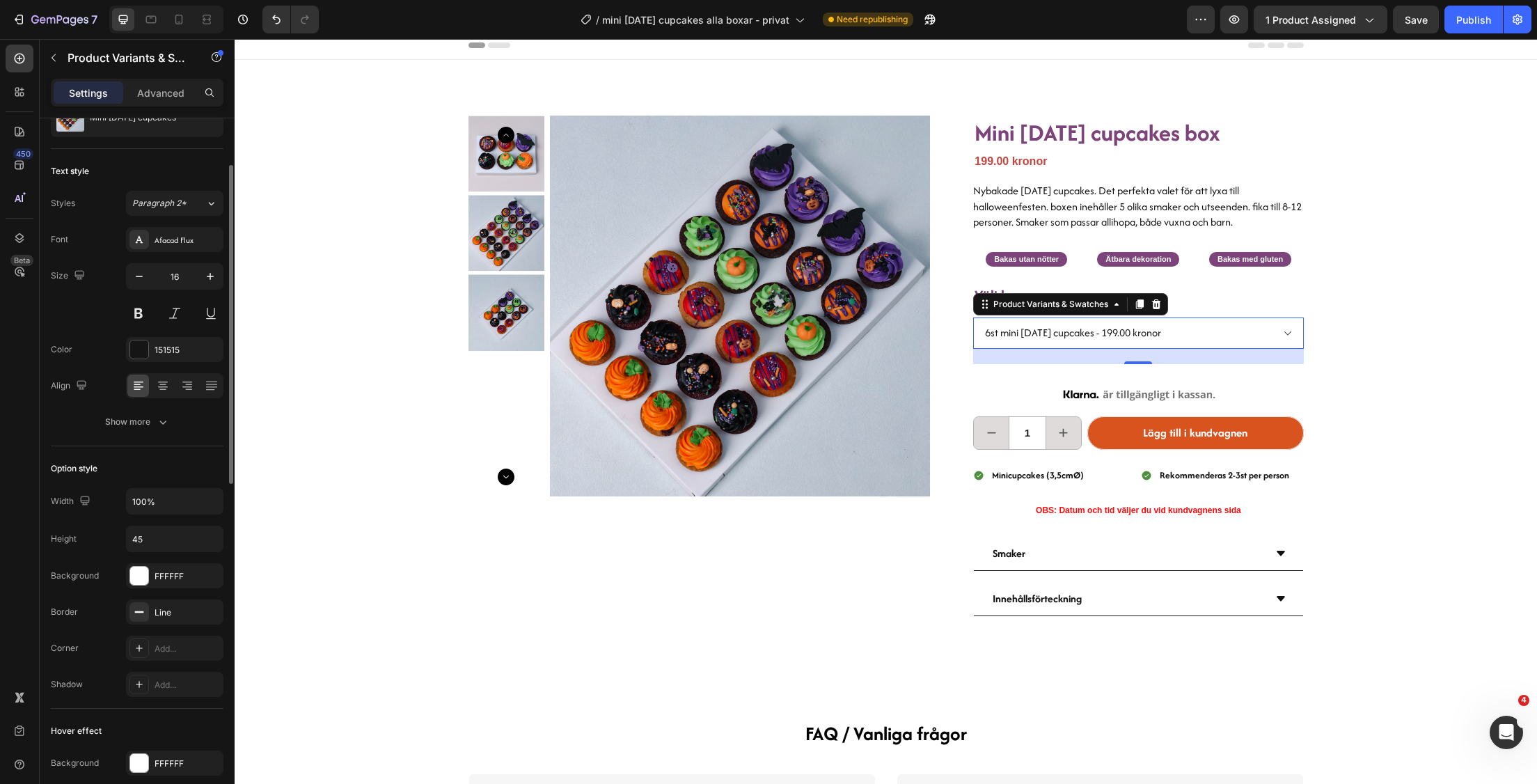
click at [101, 600] on div "Border Line" at bounding box center [137, 612] width 172 height 25
click at [179, 612] on div "Line" at bounding box center [174, 612] width 41 height 12
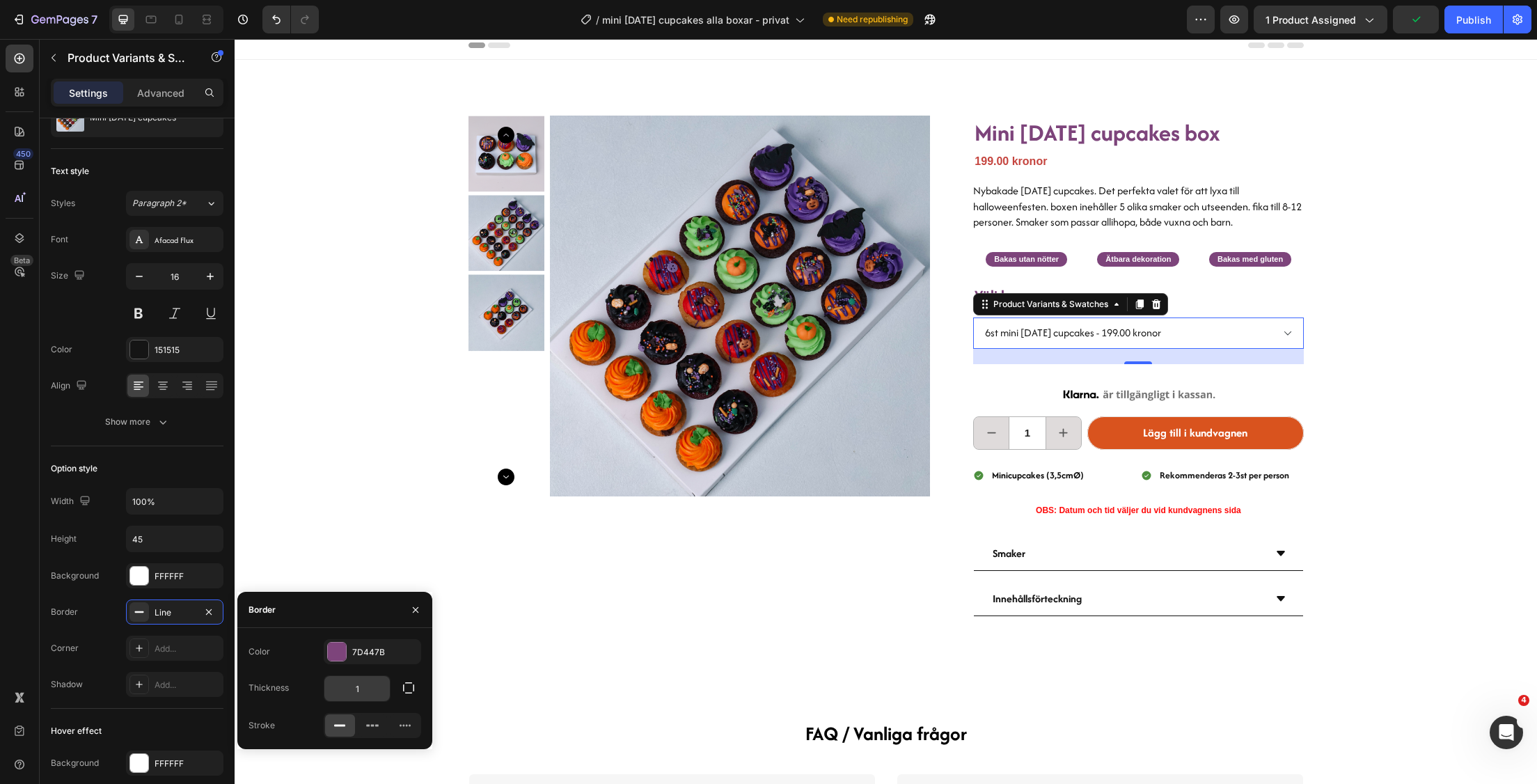
click at [370, 687] on input "1" at bounding box center [357, 688] width 66 height 25
type input "2"
click at [62, 649] on div "Corner" at bounding box center [65, 648] width 28 height 12
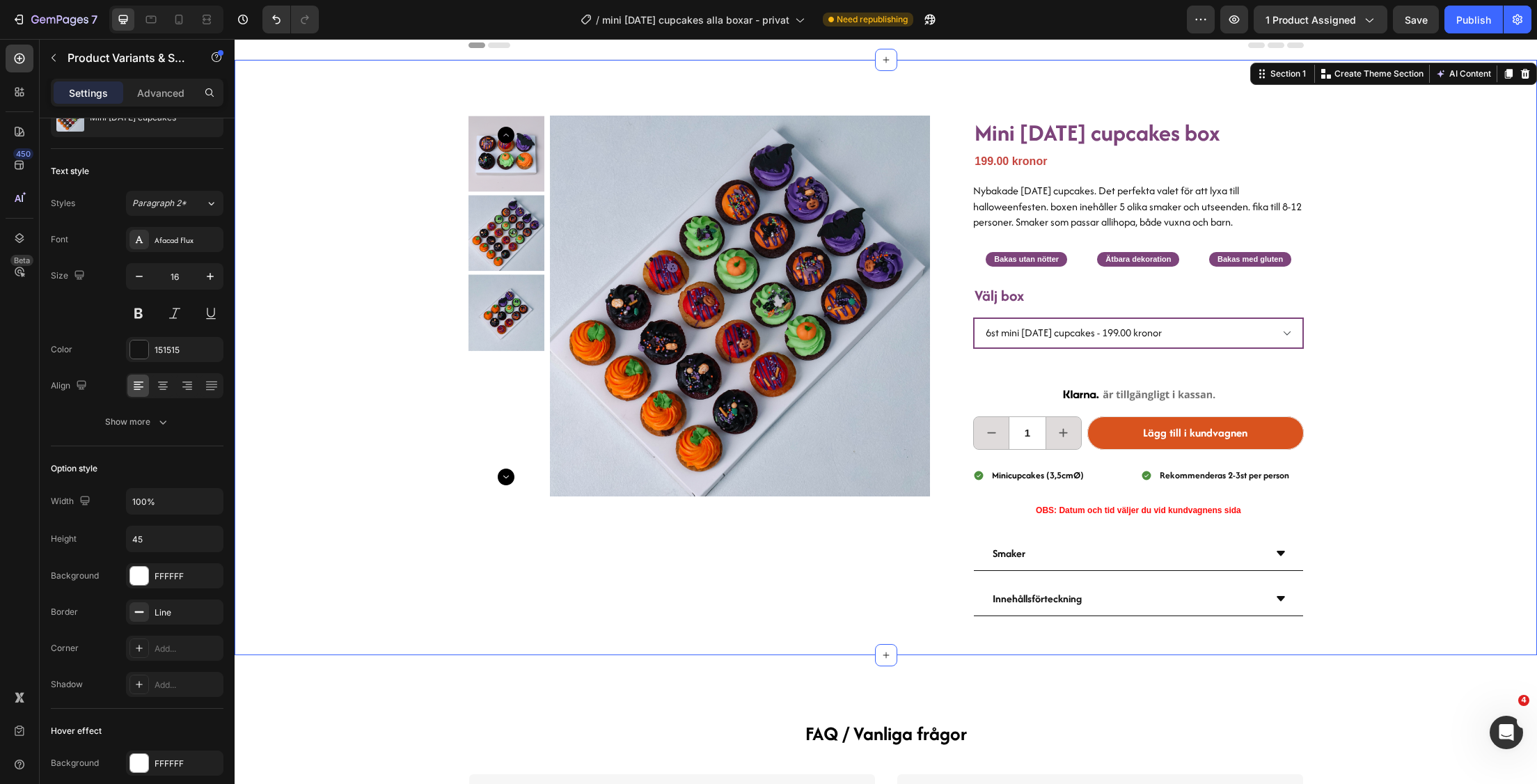
click at [1429, 354] on div "Product Images Mini [DATE] cupcakes box Heading 199.00 kronor Product Price Pro…" at bounding box center [885, 357] width 1302 height 595
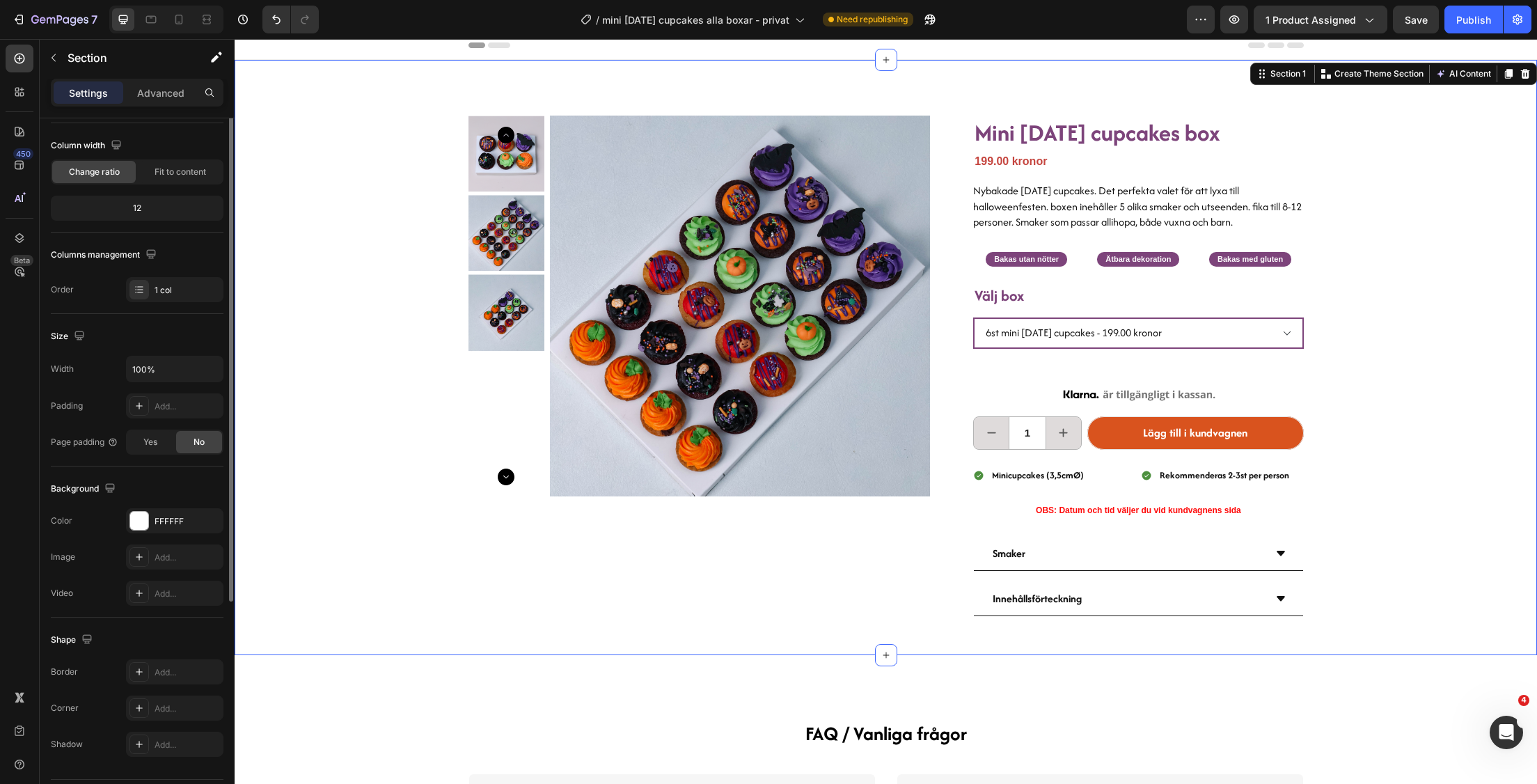
scroll to position [0, 0]
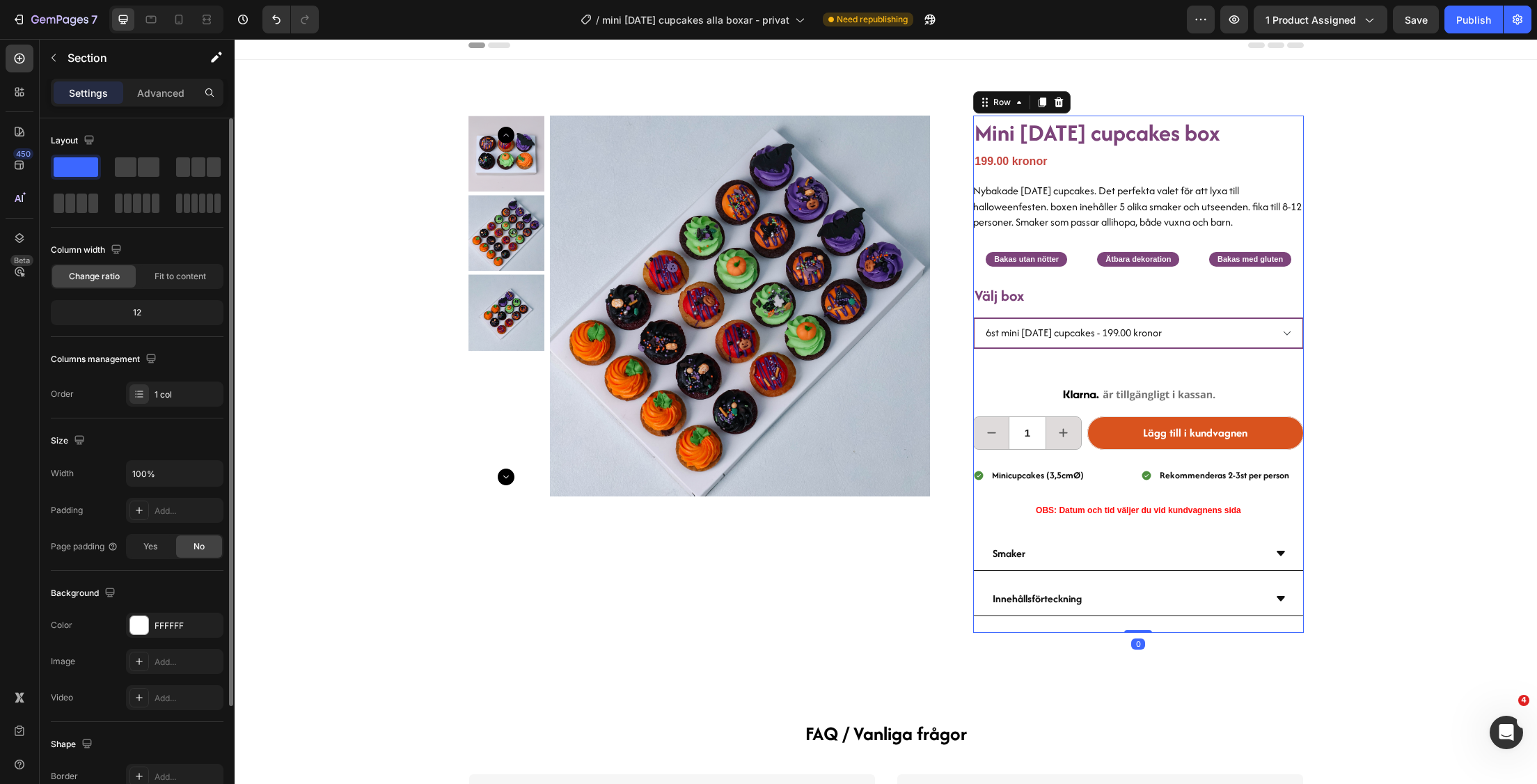
click at [1251, 361] on div "Mini [DATE] cupcakes box Heading 199.00 kronor Product Price Product Price Nyba…" at bounding box center [1138, 373] width 330 height 517
click at [1252, 328] on select "6st mini [DATE] cupcakes - 199.00 kronor 12st mini [DATE] cupcakes - 369.00 kro…" at bounding box center [1138, 333] width 330 height 31
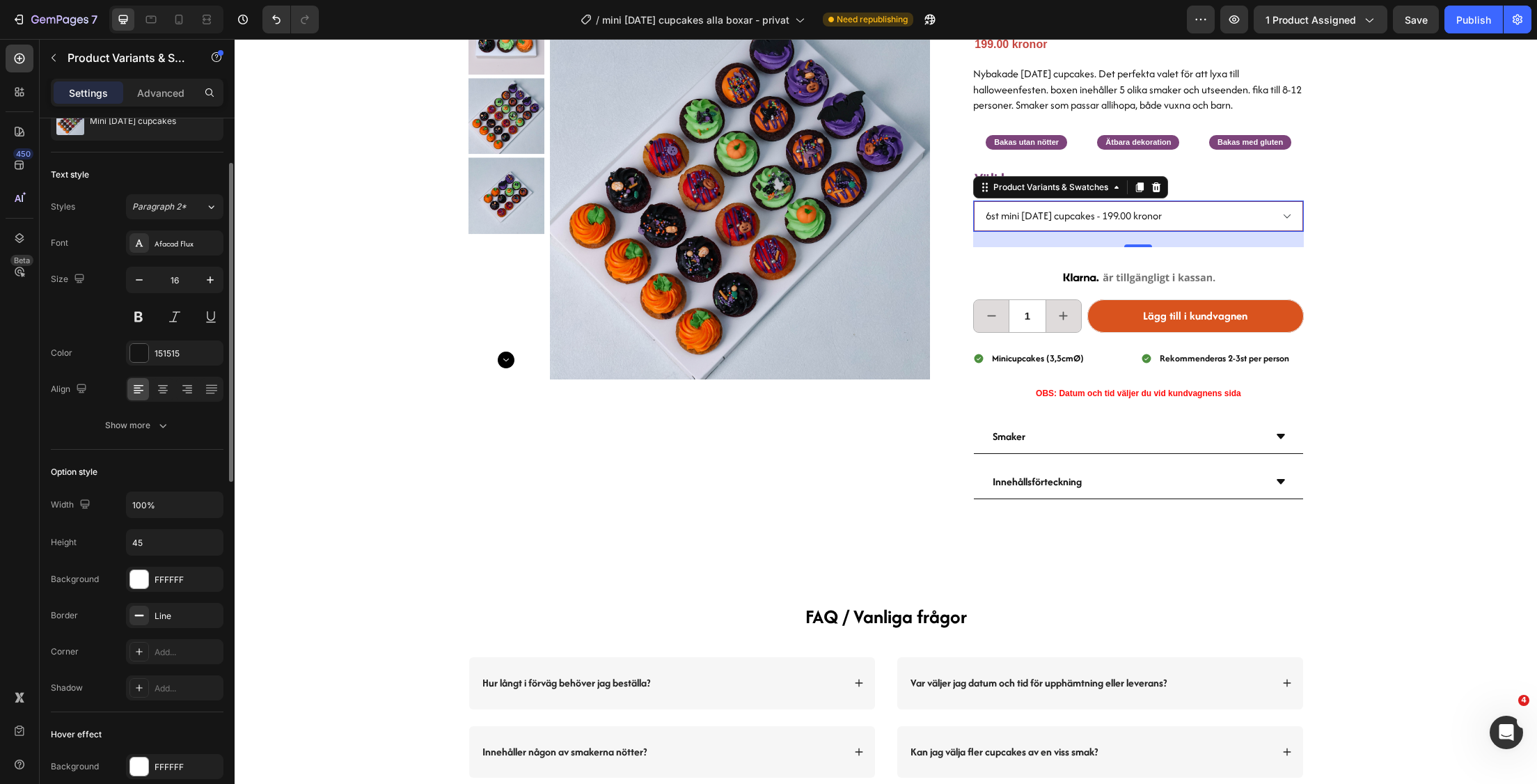
scroll to position [101, 0]
click at [140, 651] on icon at bounding box center [139, 651] width 11 height 11
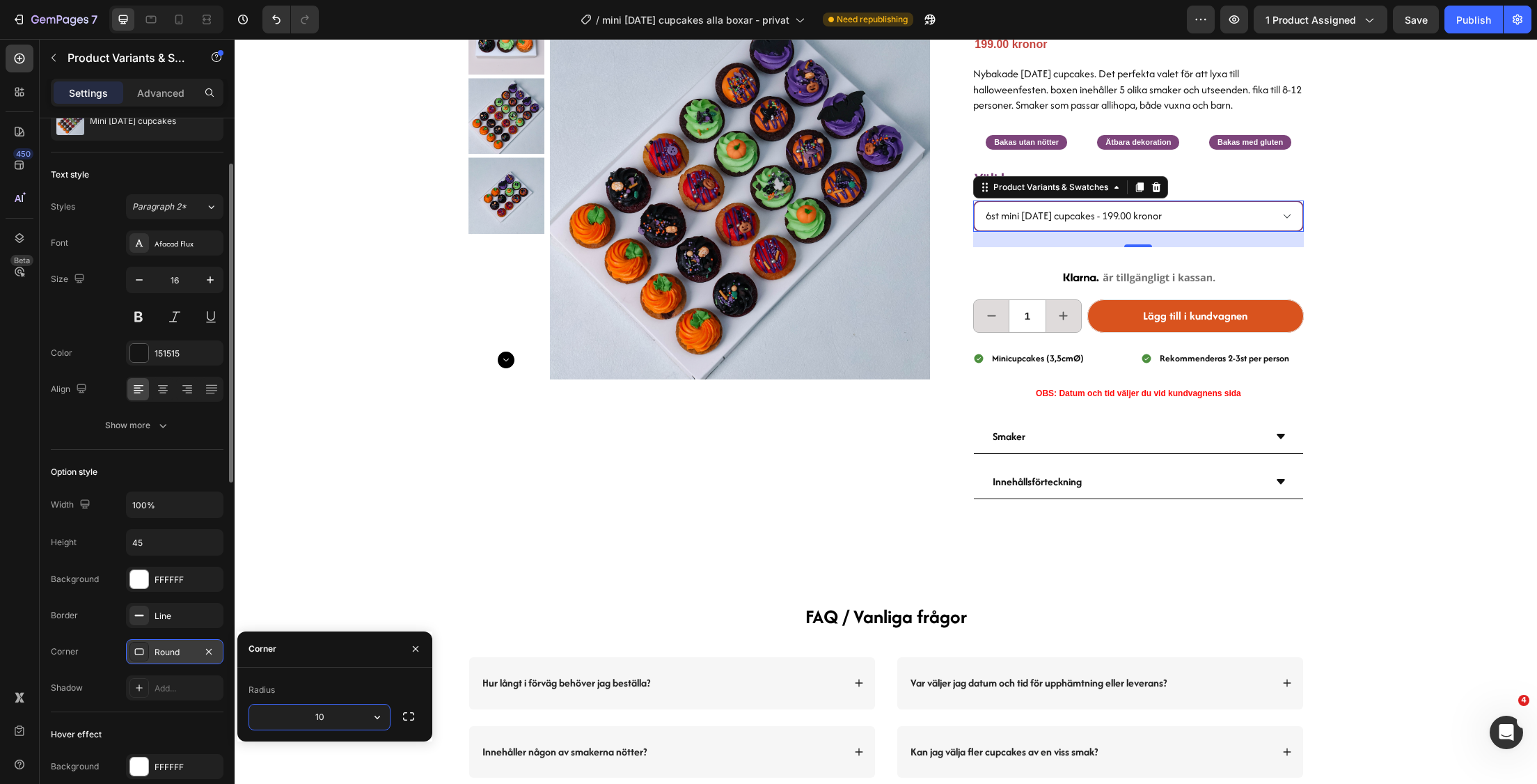
type input "10"
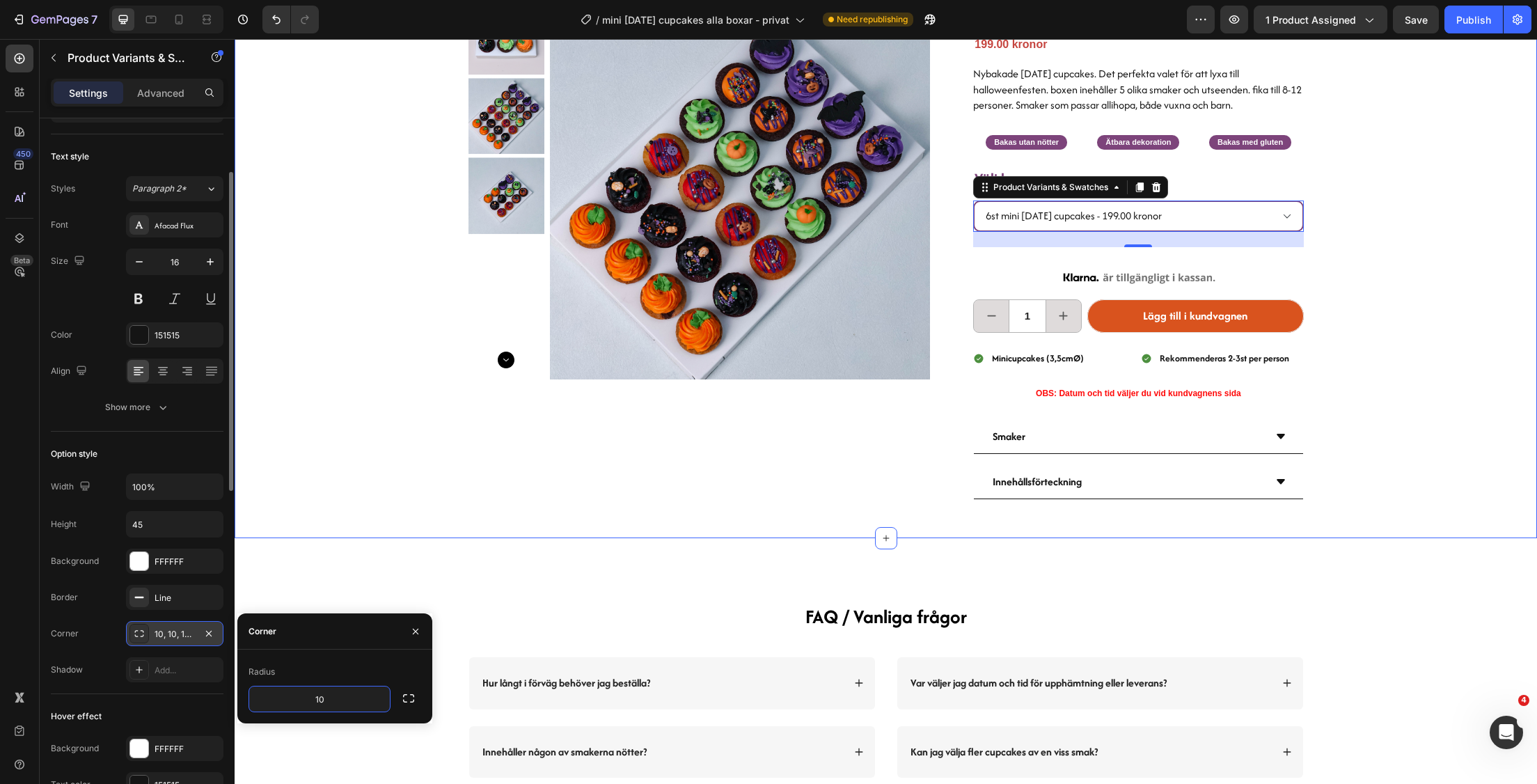
scroll to position [118, 0]
click at [489, 475] on div "Product Images" at bounding box center [700, 256] width 463 height 517
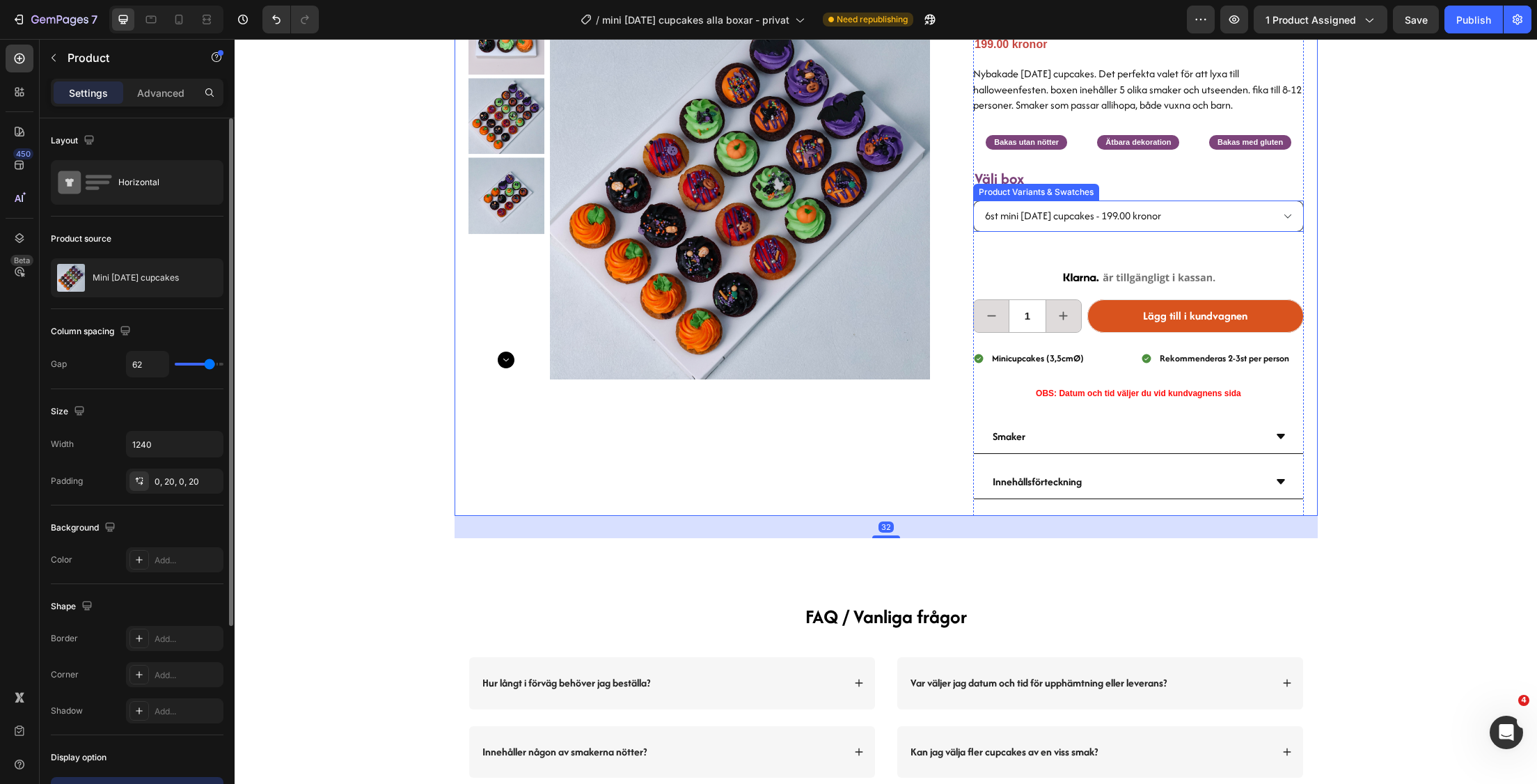
scroll to position [111, 0]
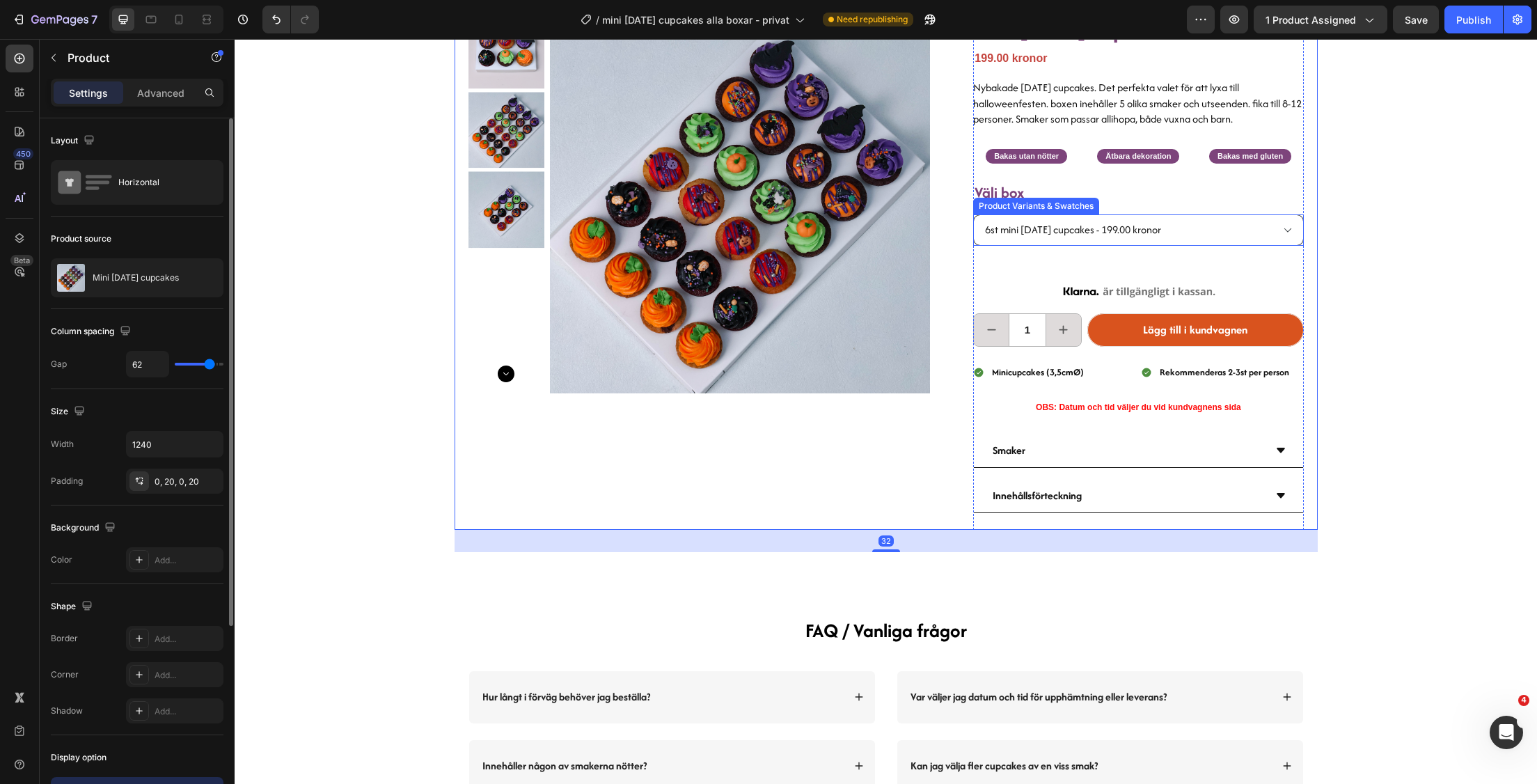
click at [1240, 208] on div "Mini [DATE] cupcakes box Heading 199.00 kronor Product Price Product Price Nyba…" at bounding box center [1138, 270] width 330 height 517
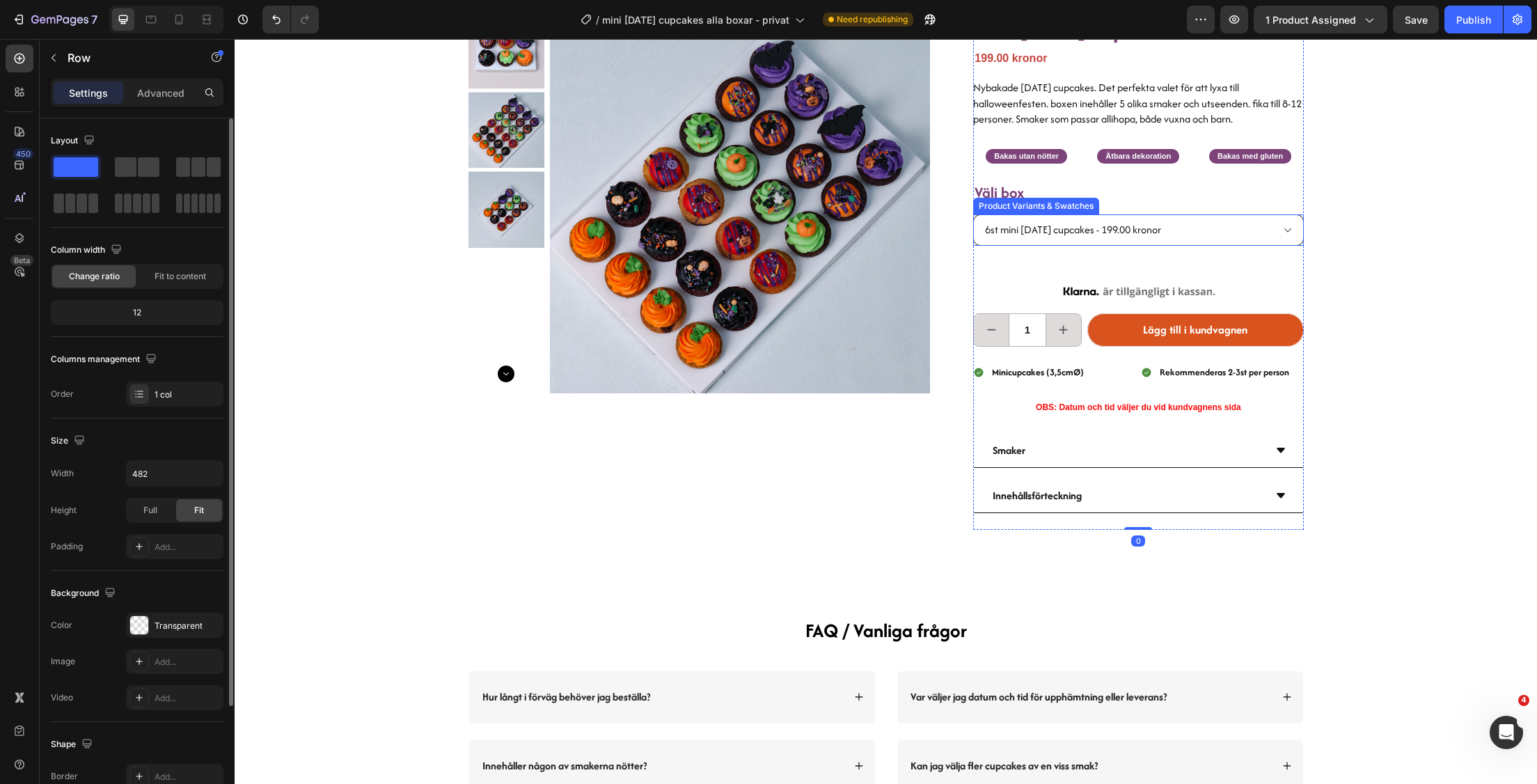
click at [1258, 233] on select "6st mini [DATE] cupcakes - 199.00 kronor 12st mini [DATE] cupcakes - 369.00 kro…" at bounding box center [1138, 230] width 330 height 31
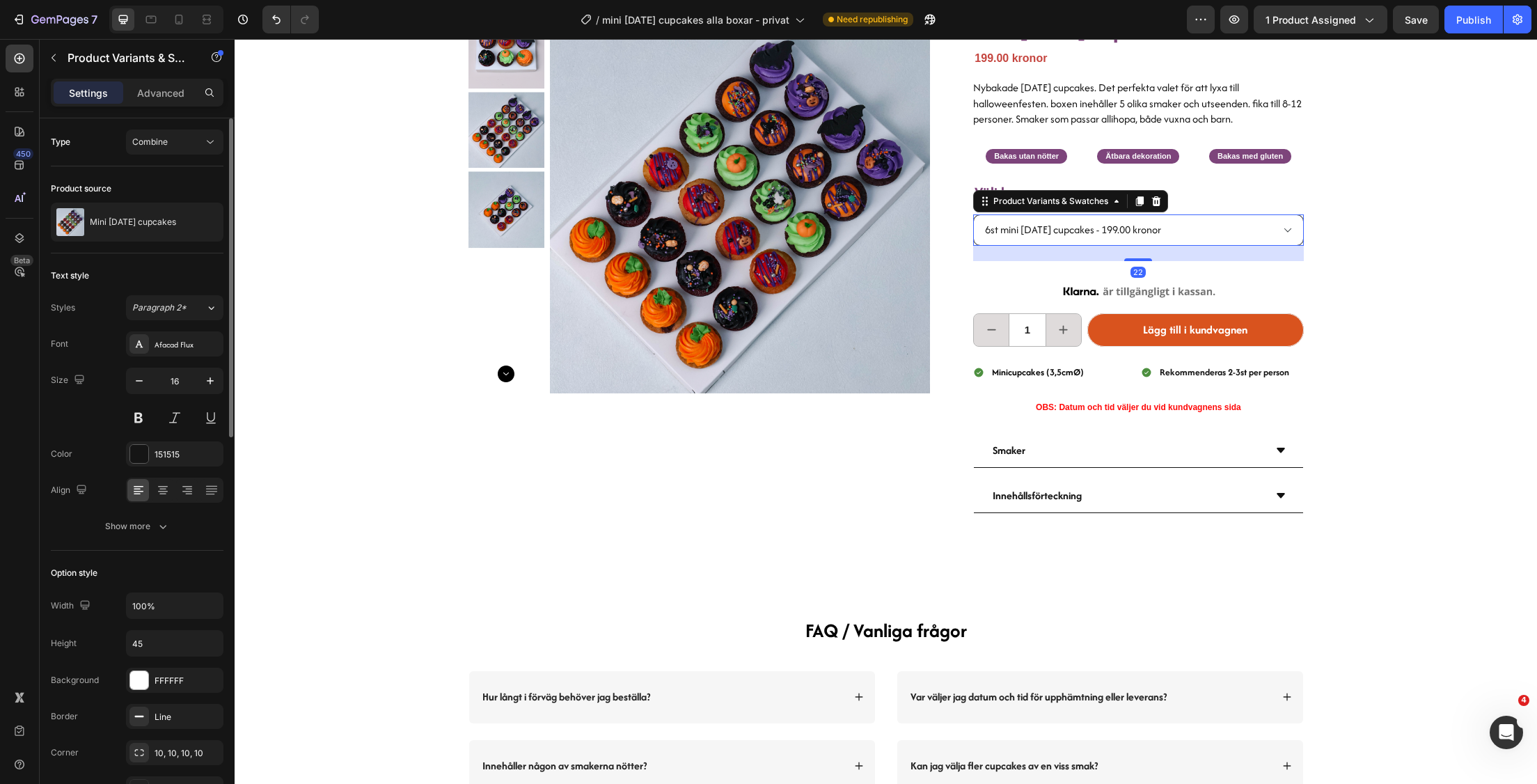
click at [1259, 232] on select "6st mini [DATE] cupcakes - 199.00 kronor 12st mini [DATE] cupcakes - 369.00 kro…" at bounding box center [1138, 230] width 330 height 31
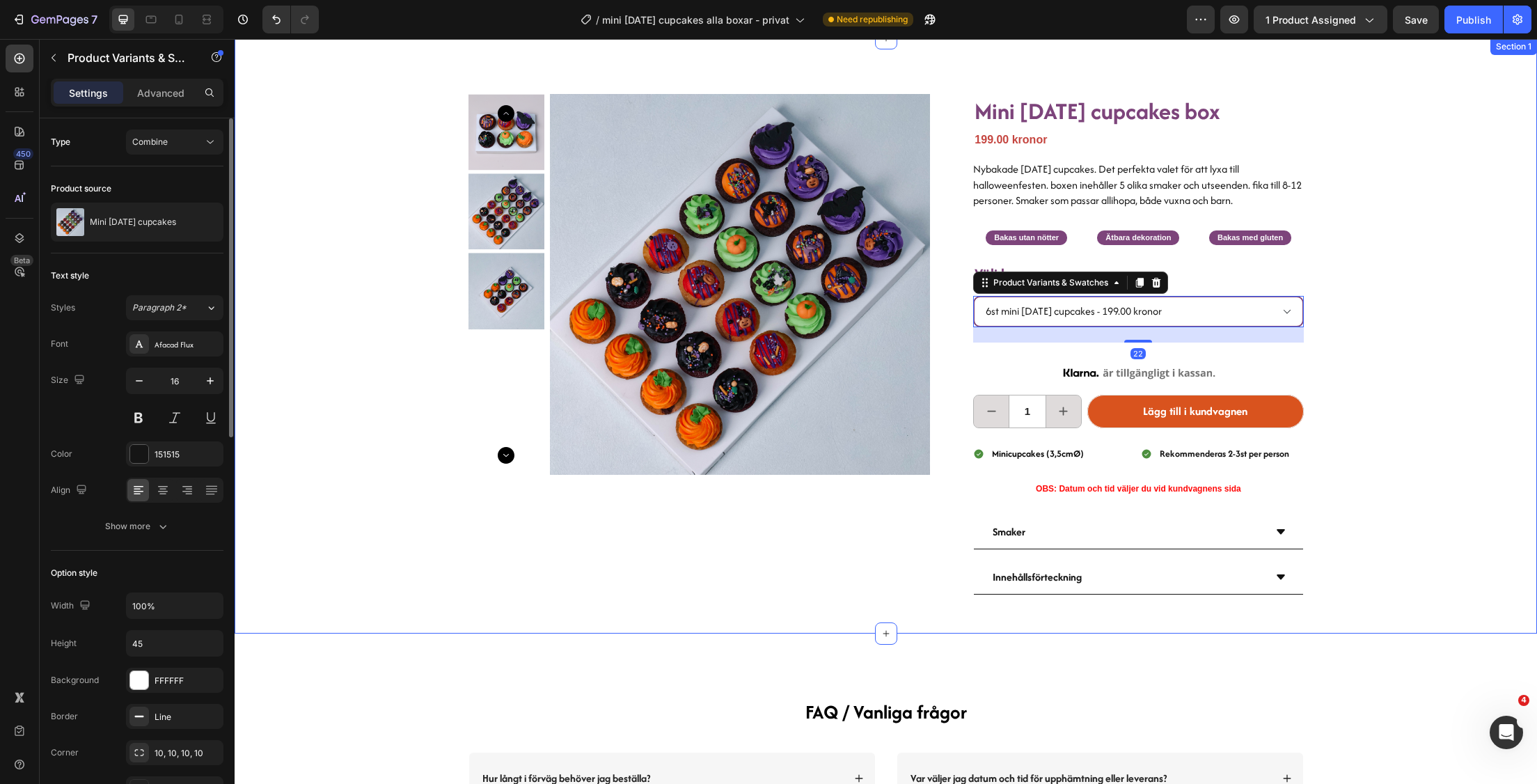
click at [1447, 280] on div "Product Images Mini [DATE] cupcakes box Heading 199.00 kronor Product Price Pro…" at bounding box center [885, 335] width 1302 height 595
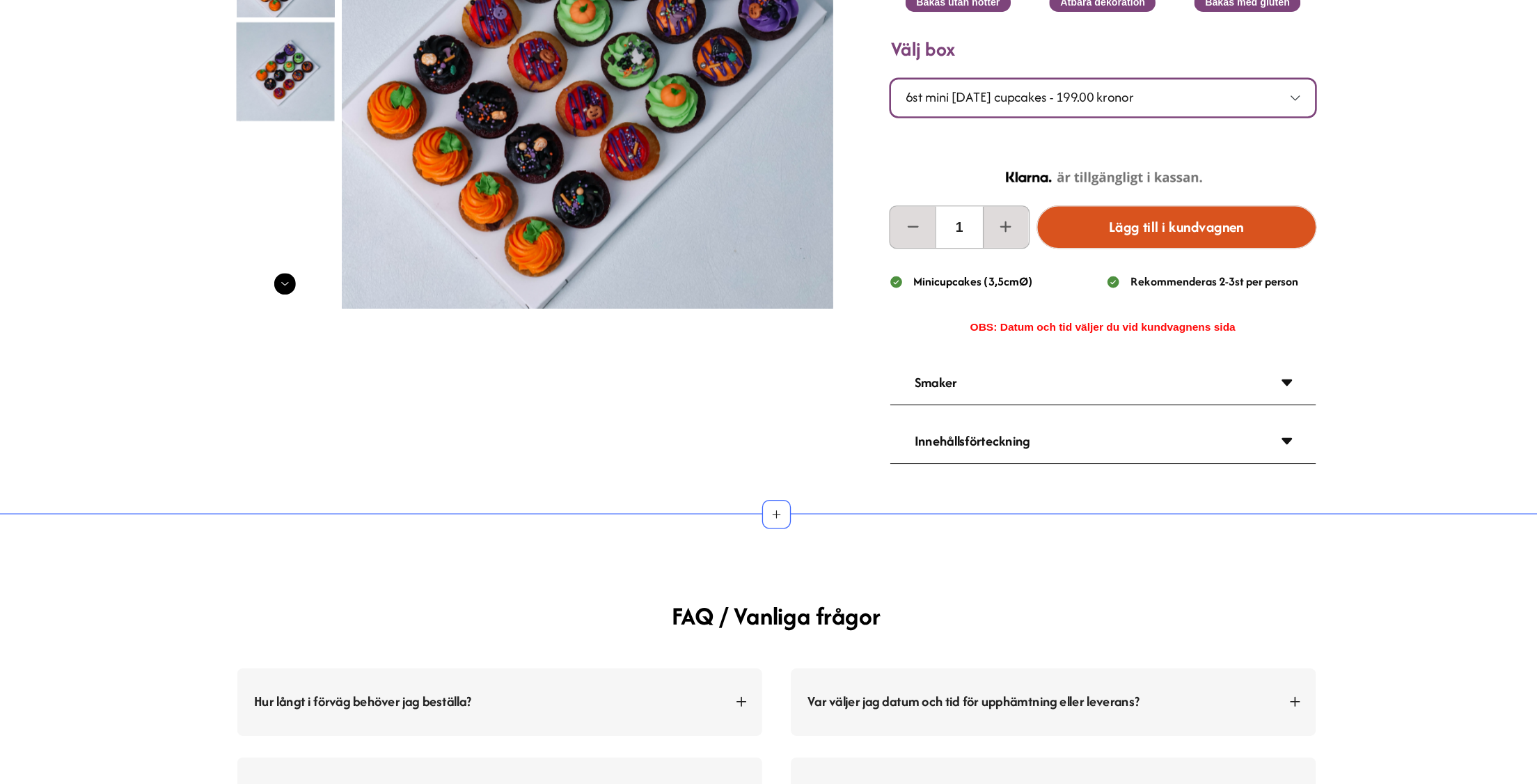
scroll to position [160, 0]
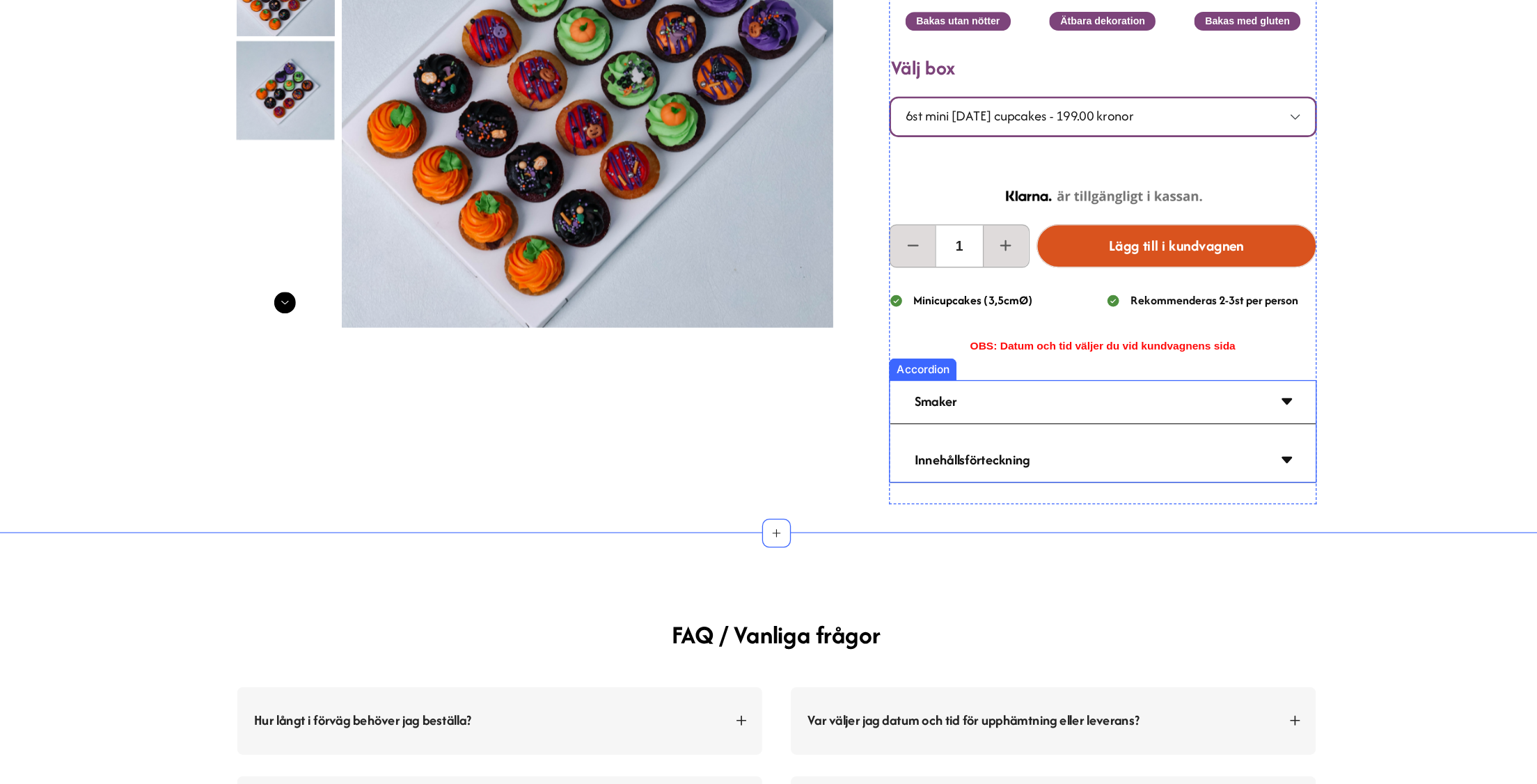
click at [958, 297] on div "Smaker" at bounding box center [838, 295] width 328 height 34
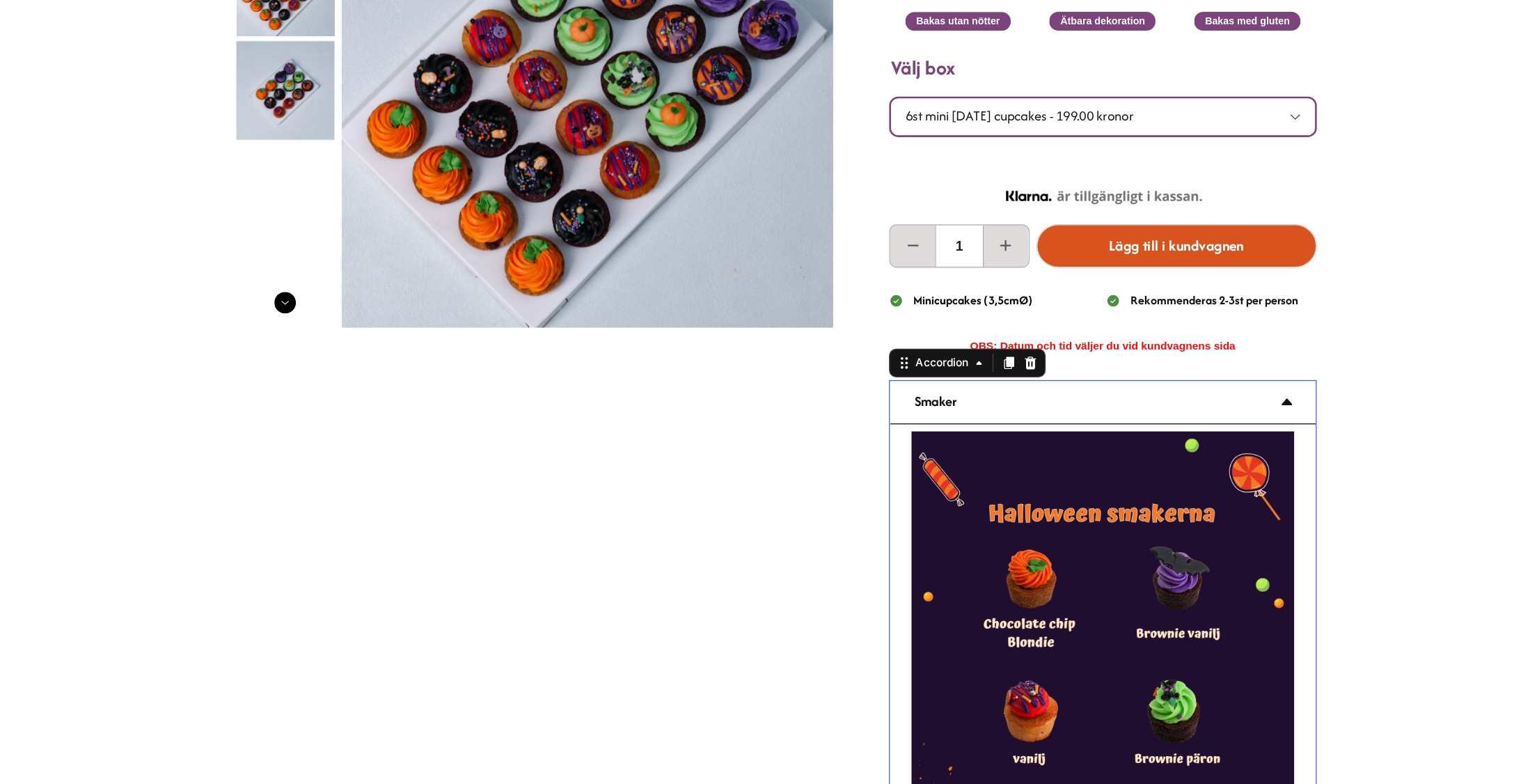
click at [958, 297] on div "Smaker" at bounding box center [838, 295] width 328 height 34
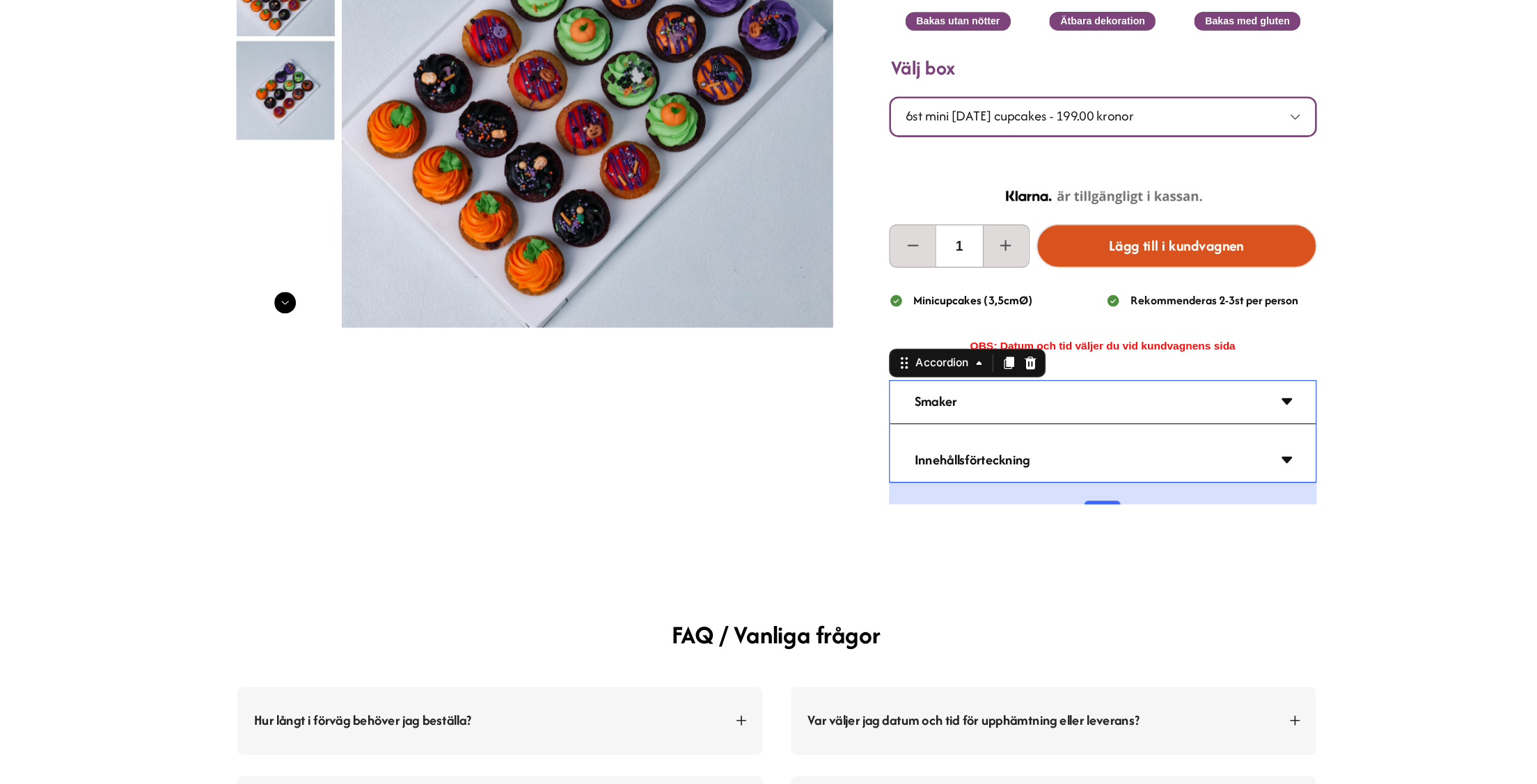
click at [983, 333] on div "Innehållsförteckning" at bounding box center [838, 340] width 328 height 34
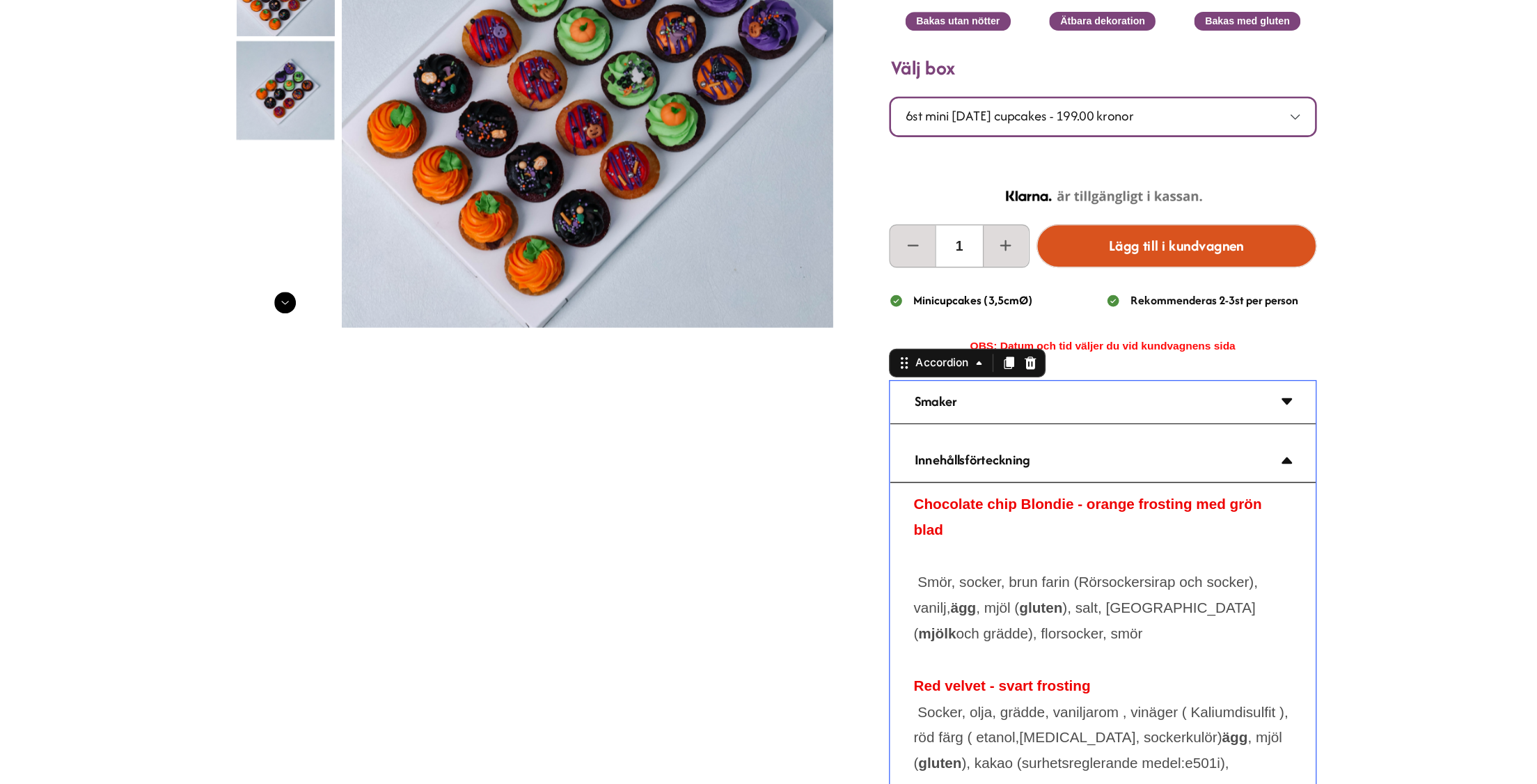
click at [983, 333] on div "Innehållsförteckning" at bounding box center [838, 340] width 328 height 34
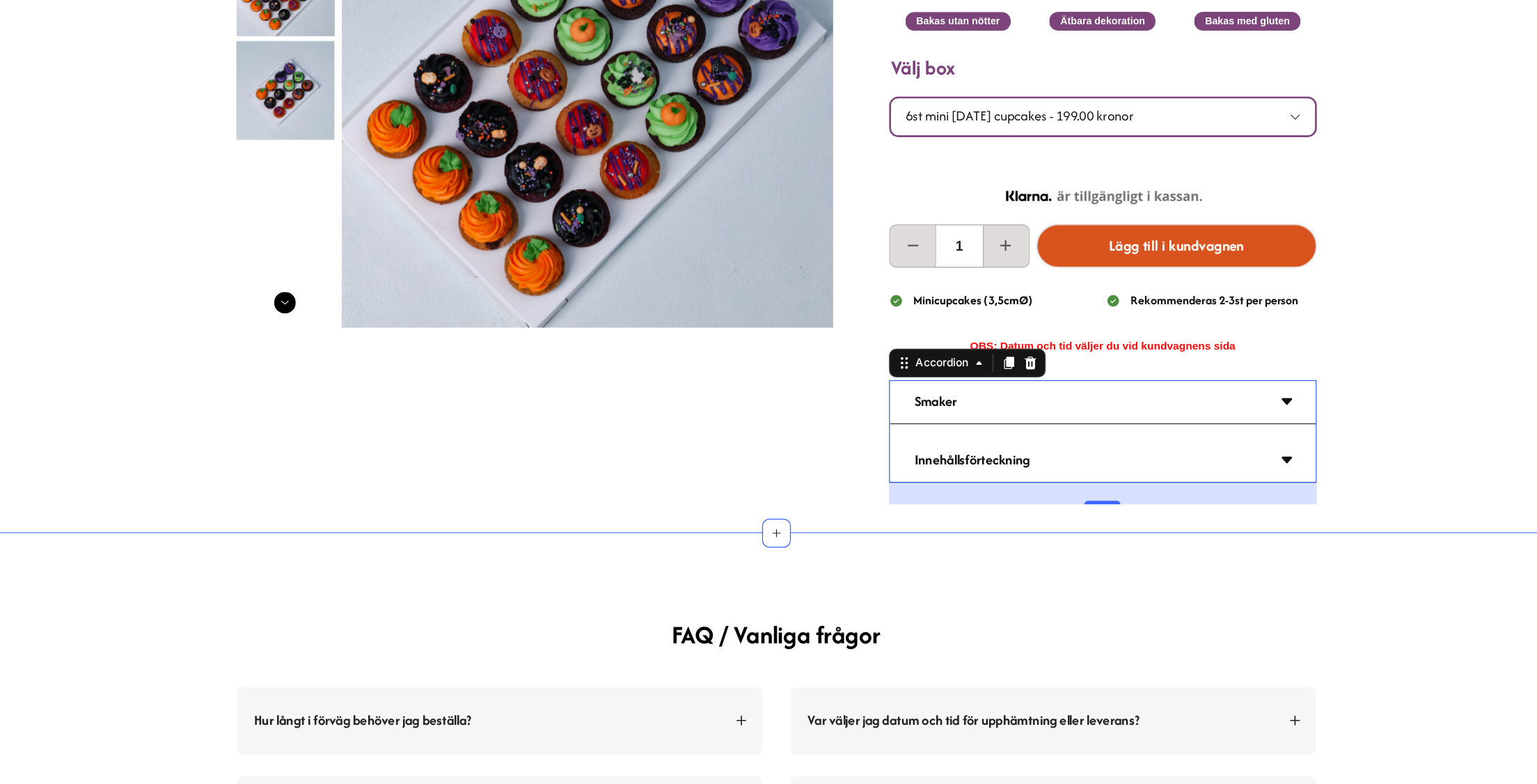
click at [1065, 286] on div "Product Images Mini [DATE] cupcakes box Heading 199.00 kronor Product Price Pro…" at bounding box center [585, 100] width 1302 height 595
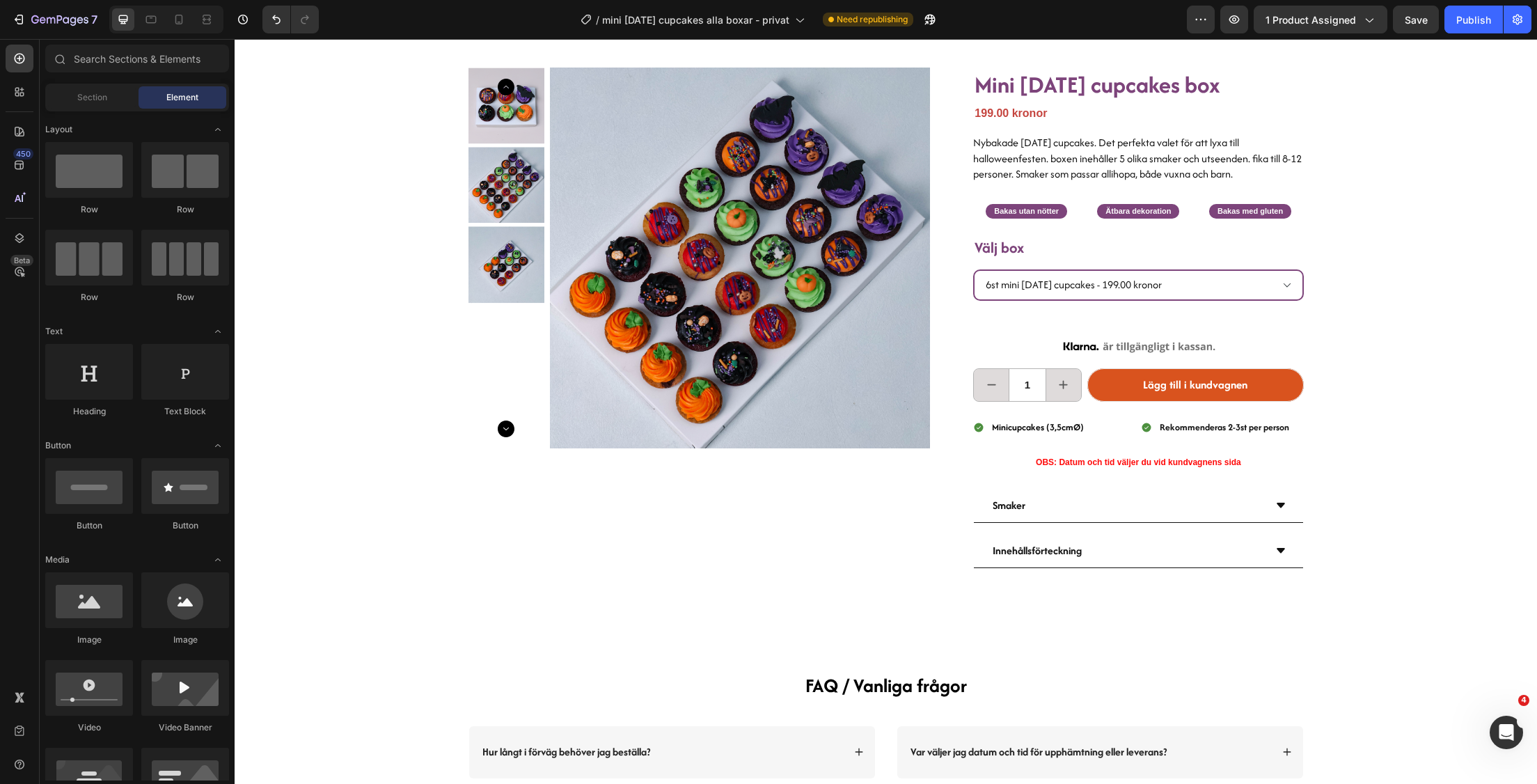
scroll to position [0, 0]
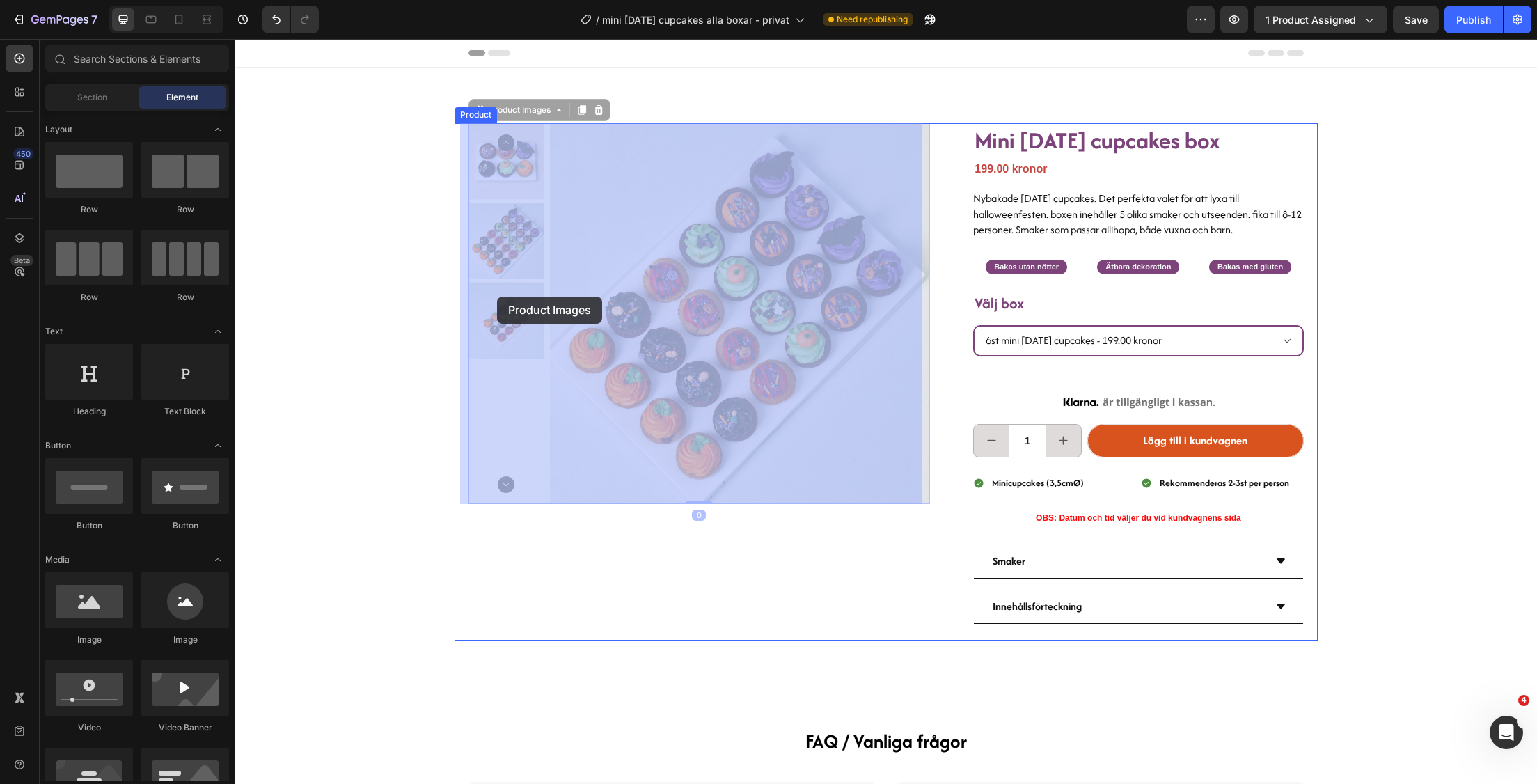
drag, startPoint x: 502, startPoint y: 255, endPoint x: 499, endPoint y: 295, distance: 40.1
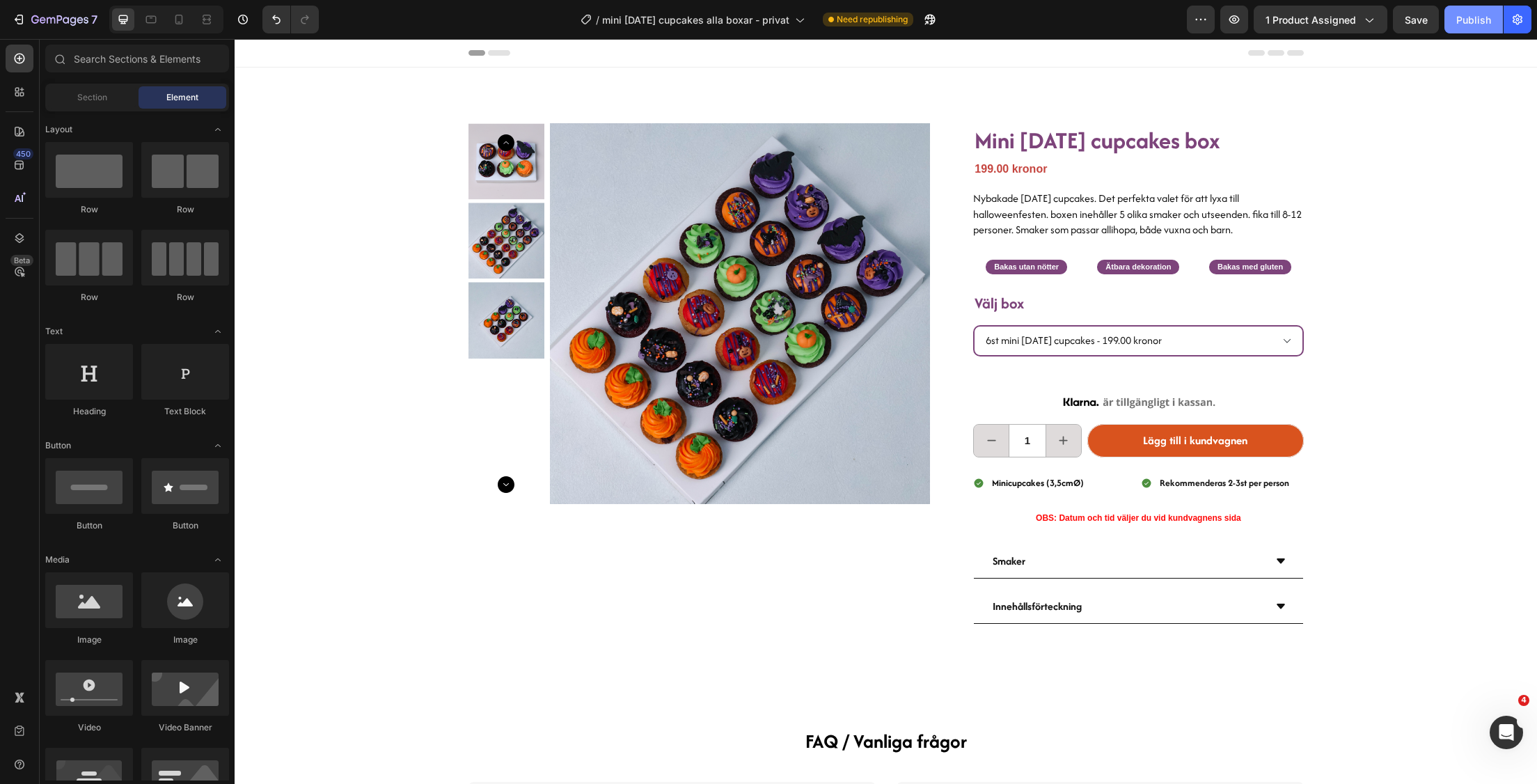
click at [1475, 19] on div "Publish" at bounding box center [1474, 19] width 35 height 15
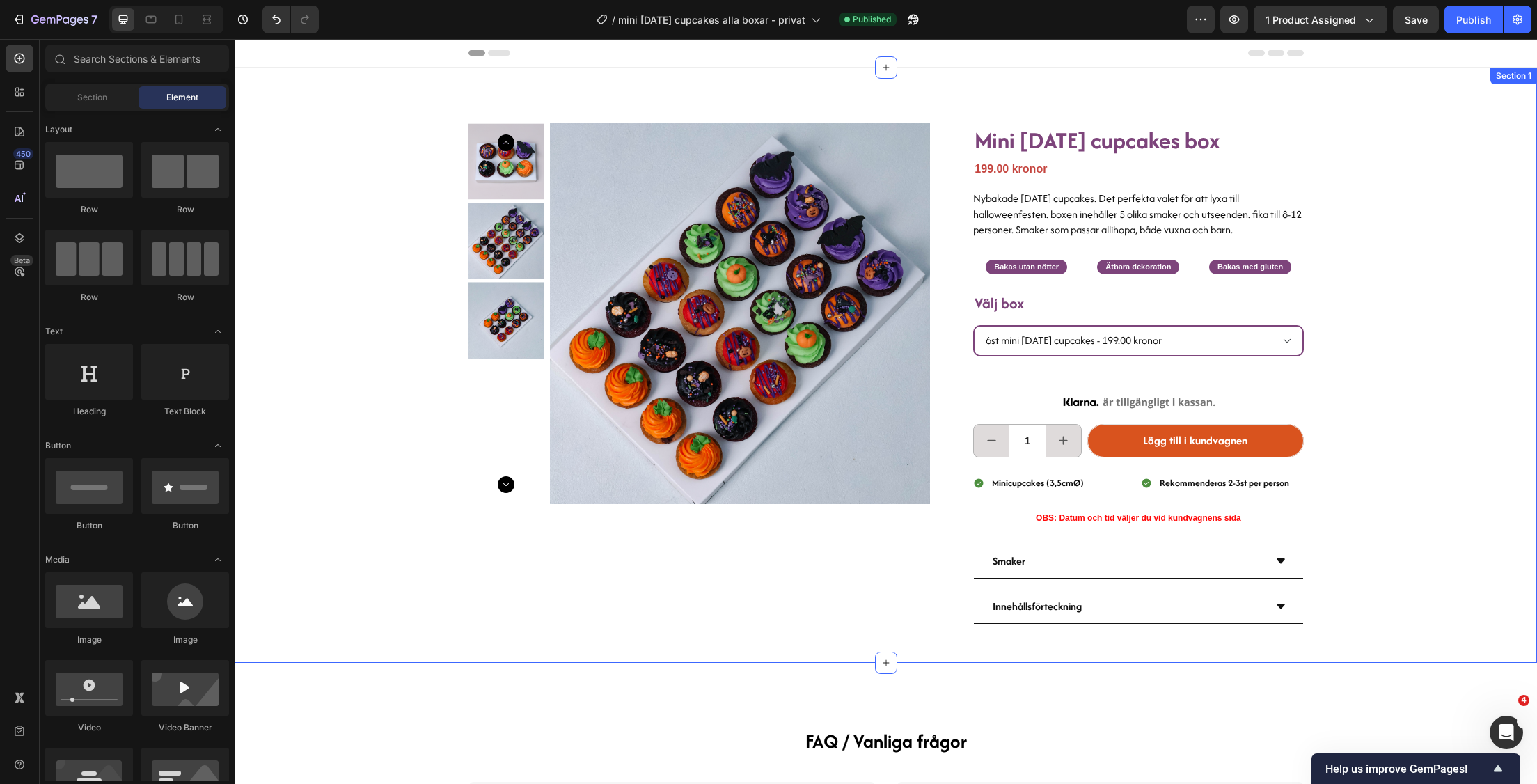
click at [1457, 129] on div "Product Images Mini [DATE] cupcakes box Heading 199.00 kronor Product Price Pro…" at bounding box center [885, 365] width 1302 height 595
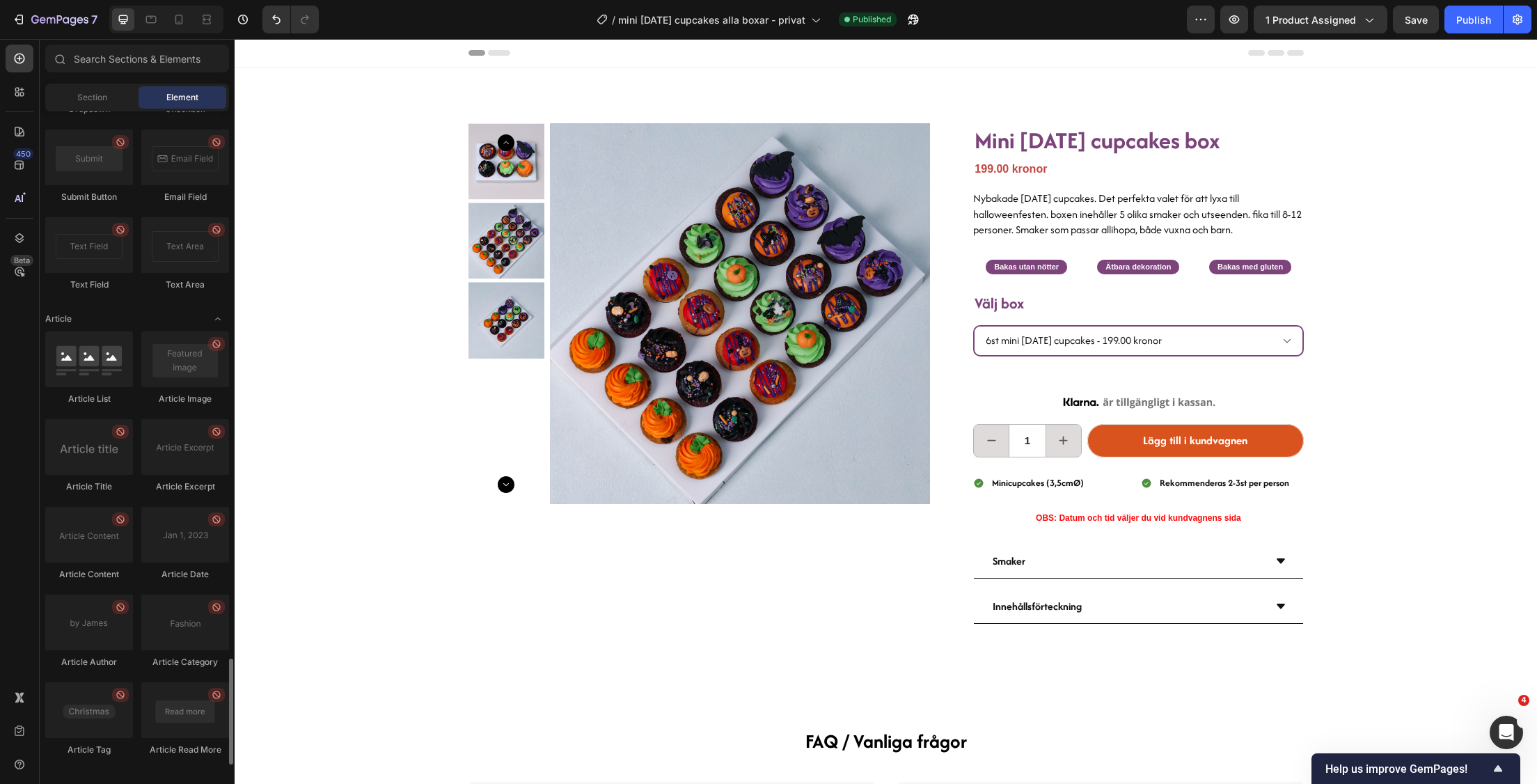
scroll to position [3547, 0]
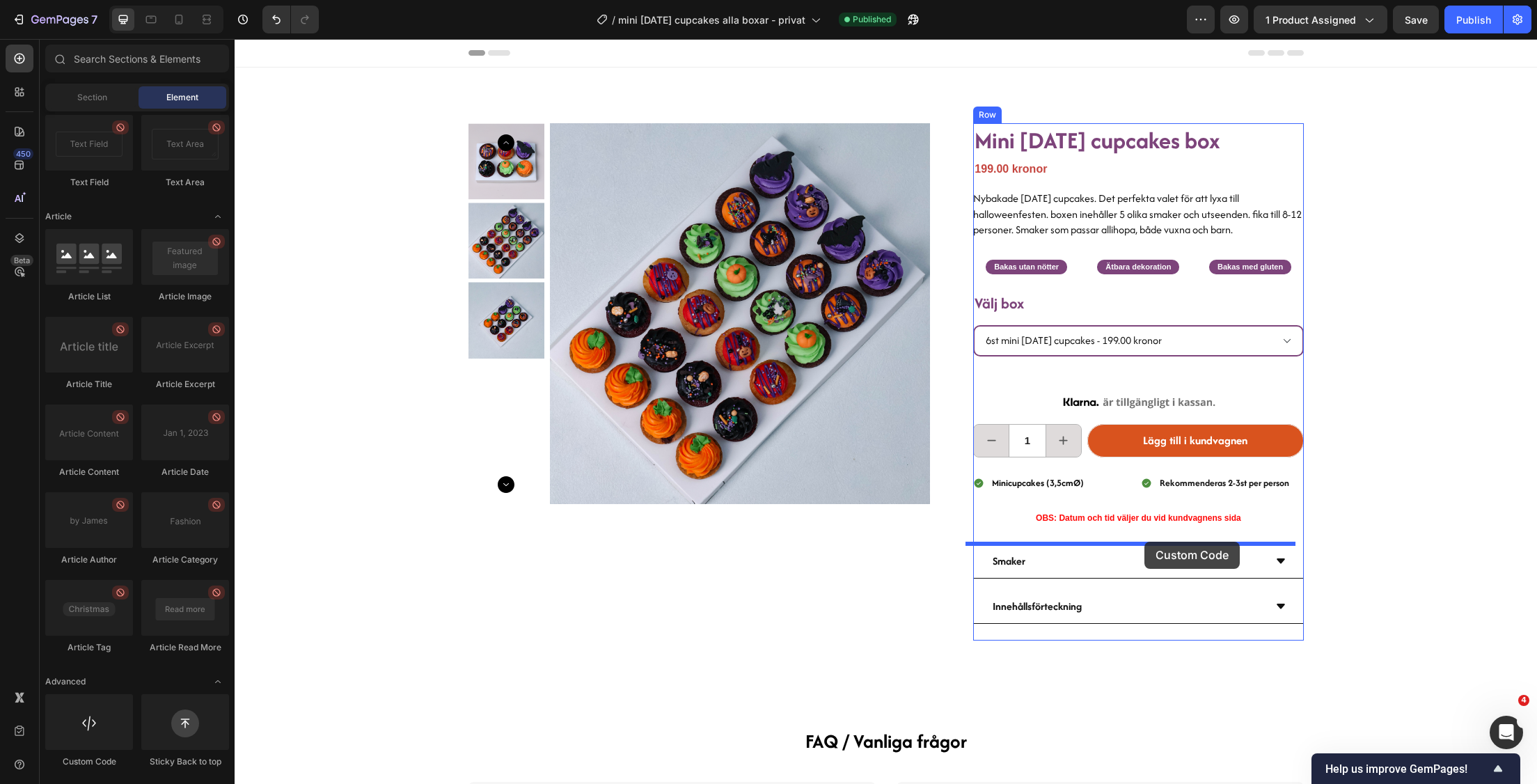
drag, startPoint x: 339, startPoint y: 777, endPoint x: 1145, endPoint y: 541, distance: 839.8
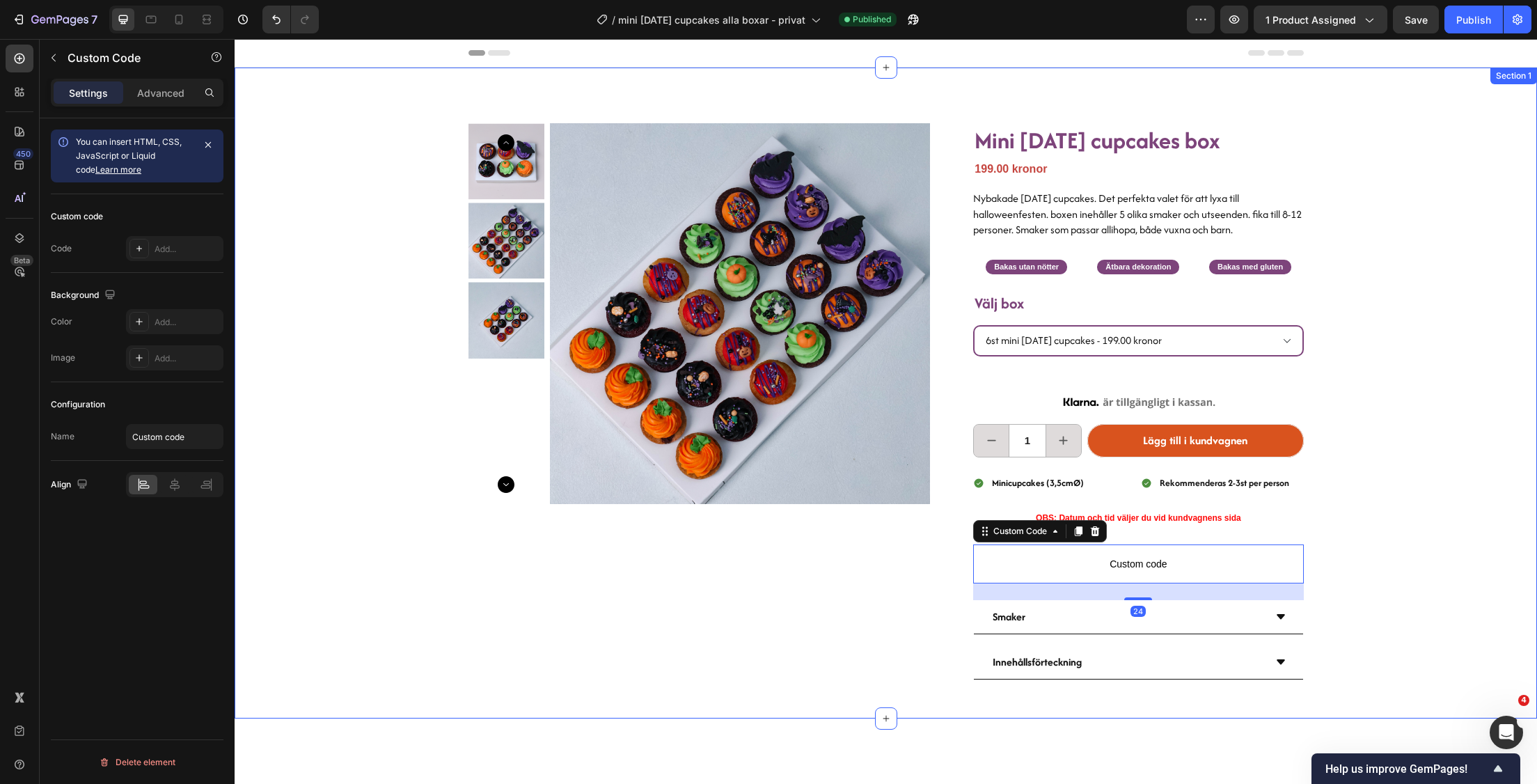
click at [1353, 370] on div "Product Images Mini [DATE] cupcakes box Heading 199.00 kronor Product Price Pro…" at bounding box center [885, 392] width 1302 height 651
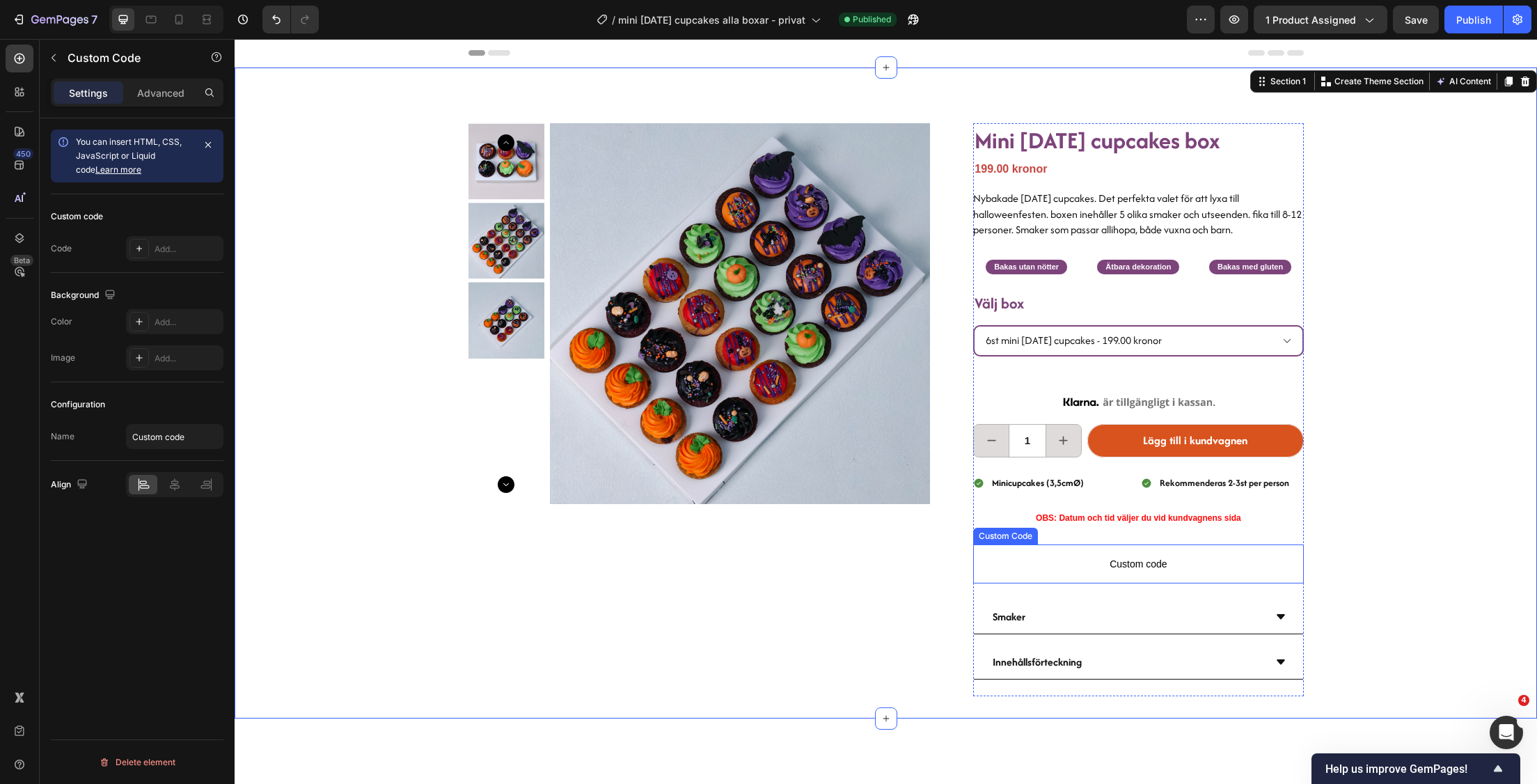
click at [1171, 568] on span "Custom code" at bounding box center [1138, 563] width 330 height 16
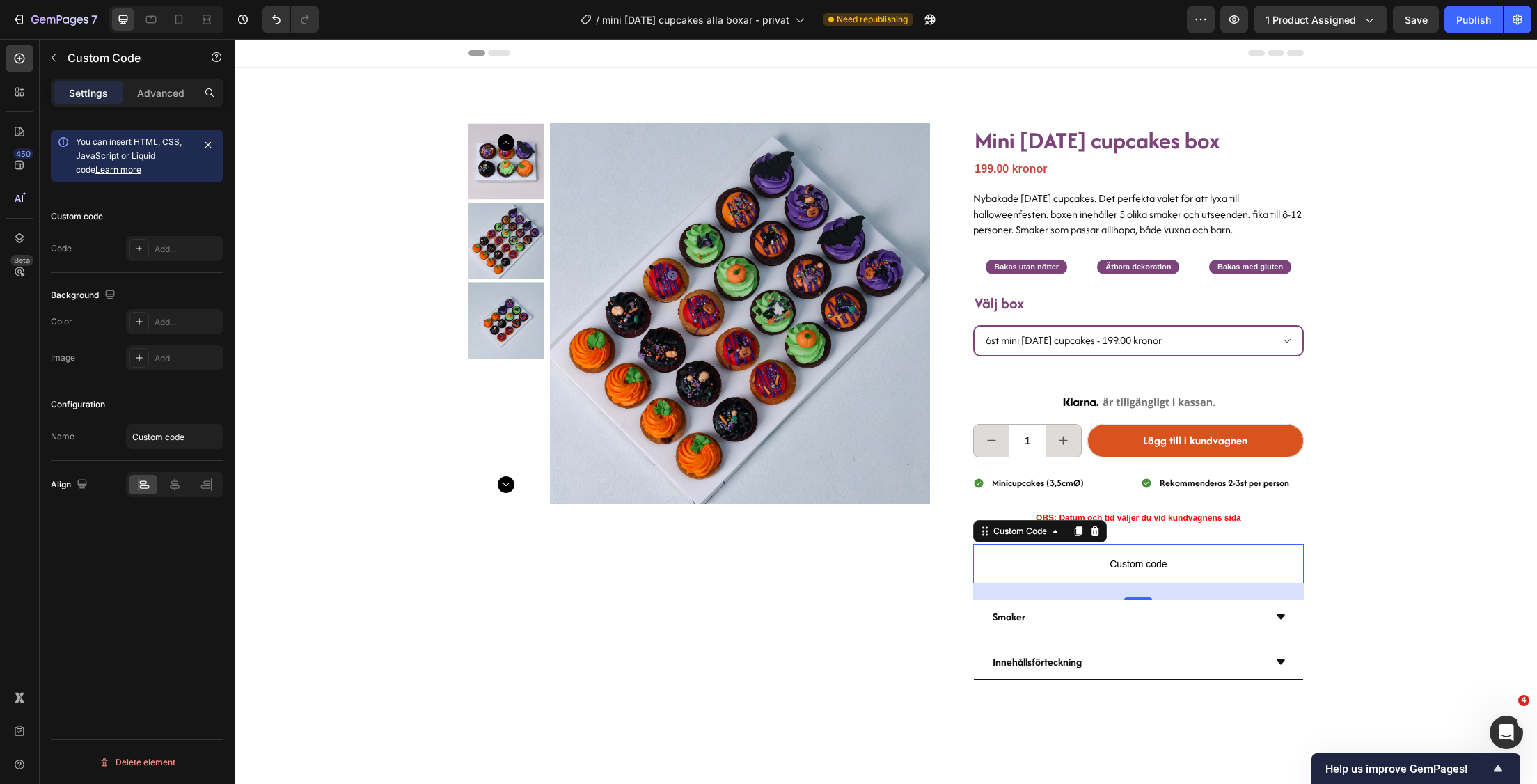
click at [1184, 569] on span "Custom code" at bounding box center [1138, 563] width 330 height 16
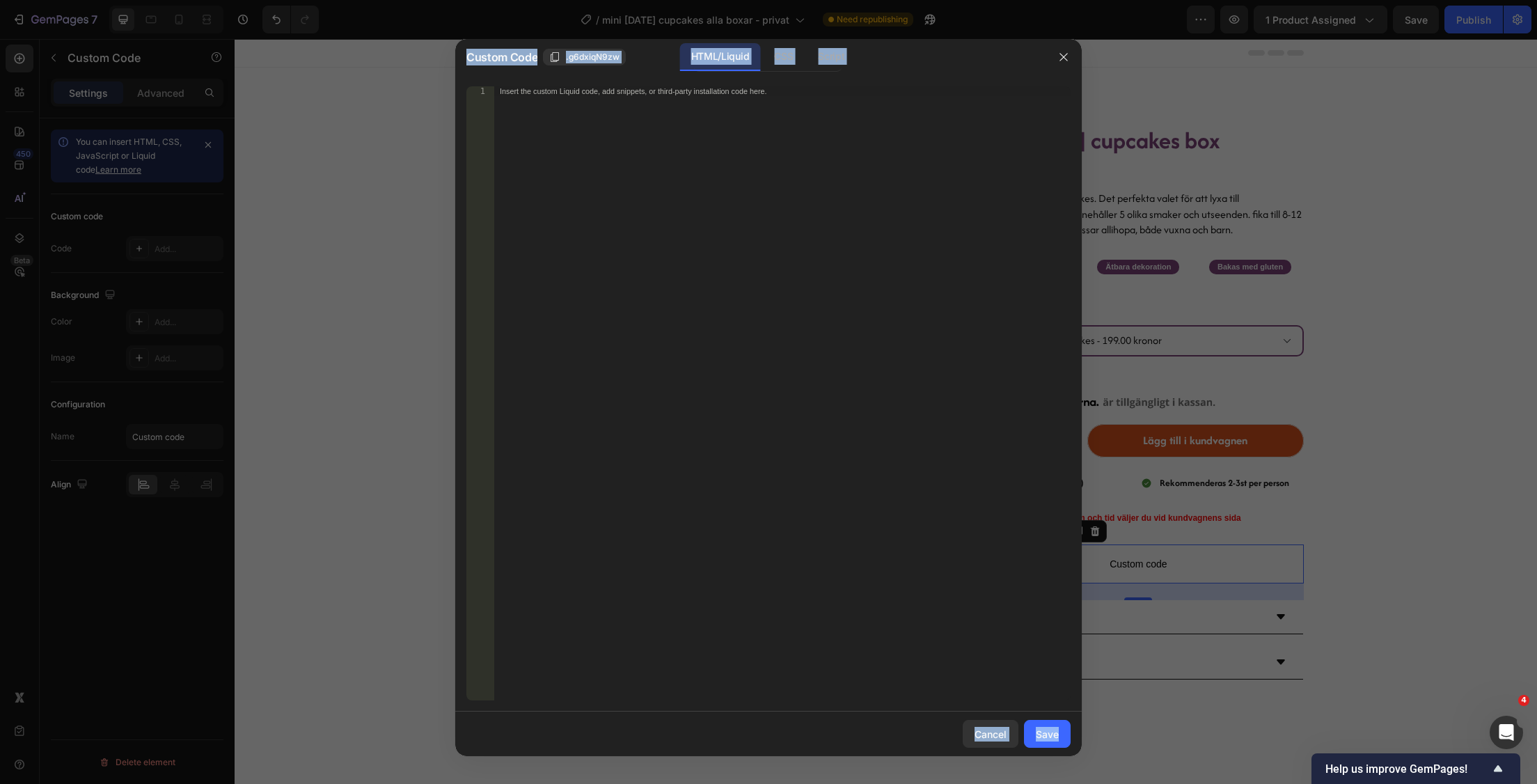
click at [1184, 569] on div at bounding box center [768, 392] width 1537 height 784
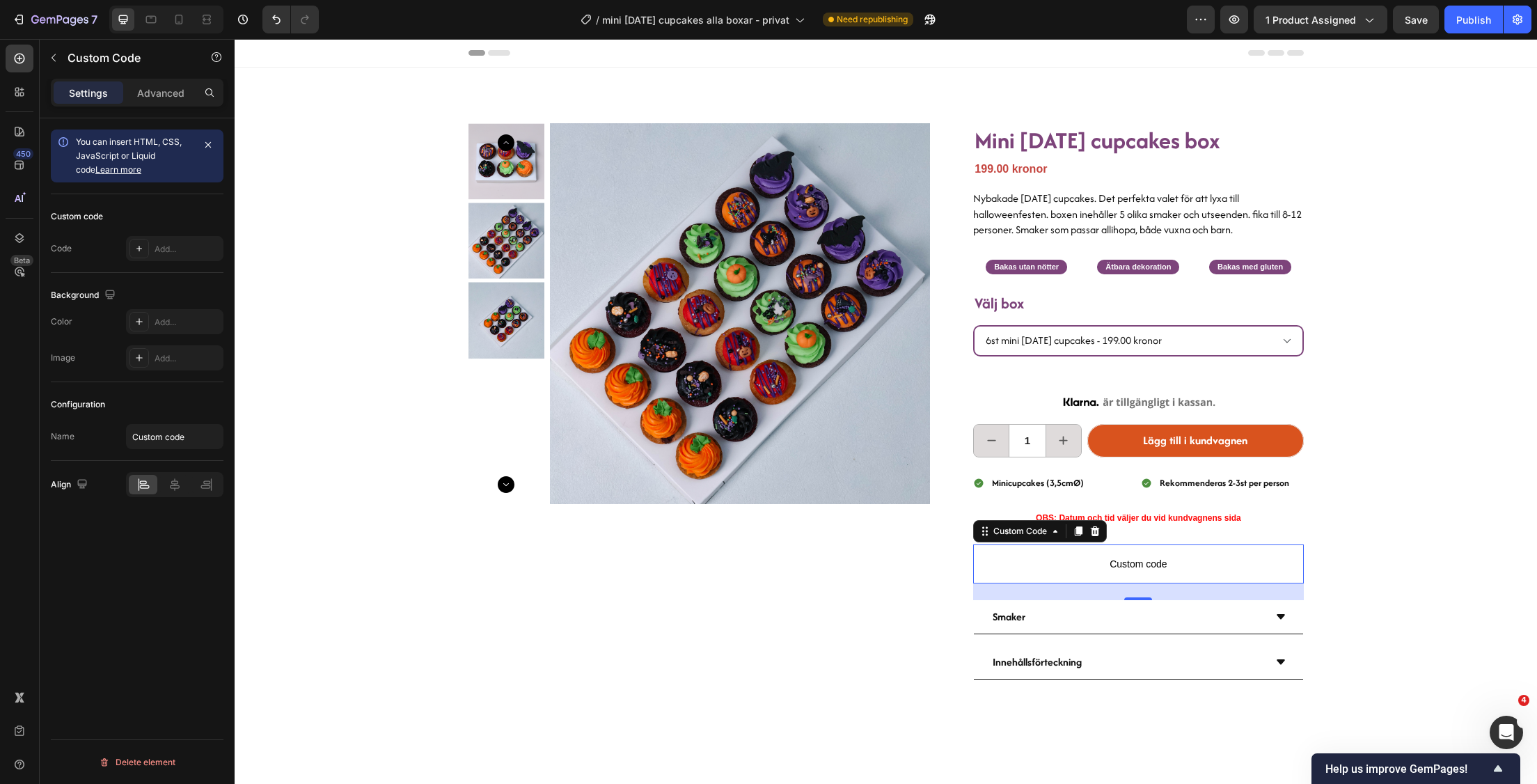
click at [1115, 560] on span "Custom code" at bounding box center [1138, 563] width 330 height 16
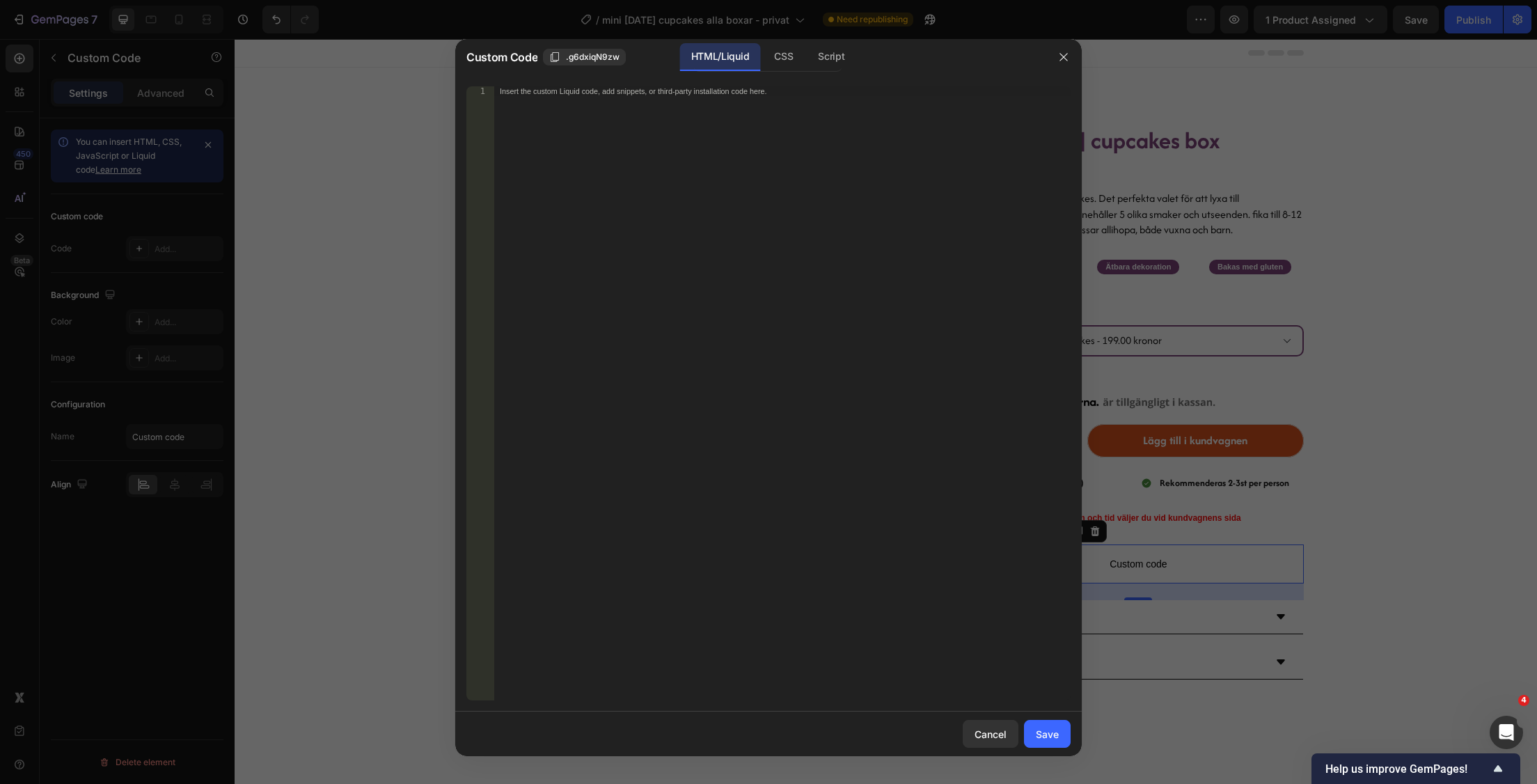
click at [703, 98] on div "Insert the custom Liquid code, add snippets, or third-party installation code h…" at bounding box center [781, 404] width 576 height 634
paste textarea "<div class="lb-widget-pac"></div>"
type textarea "<div class="lb-widget-pac"></div>"
click at [1050, 732] on div "Save" at bounding box center [1047, 734] width 23 height 15
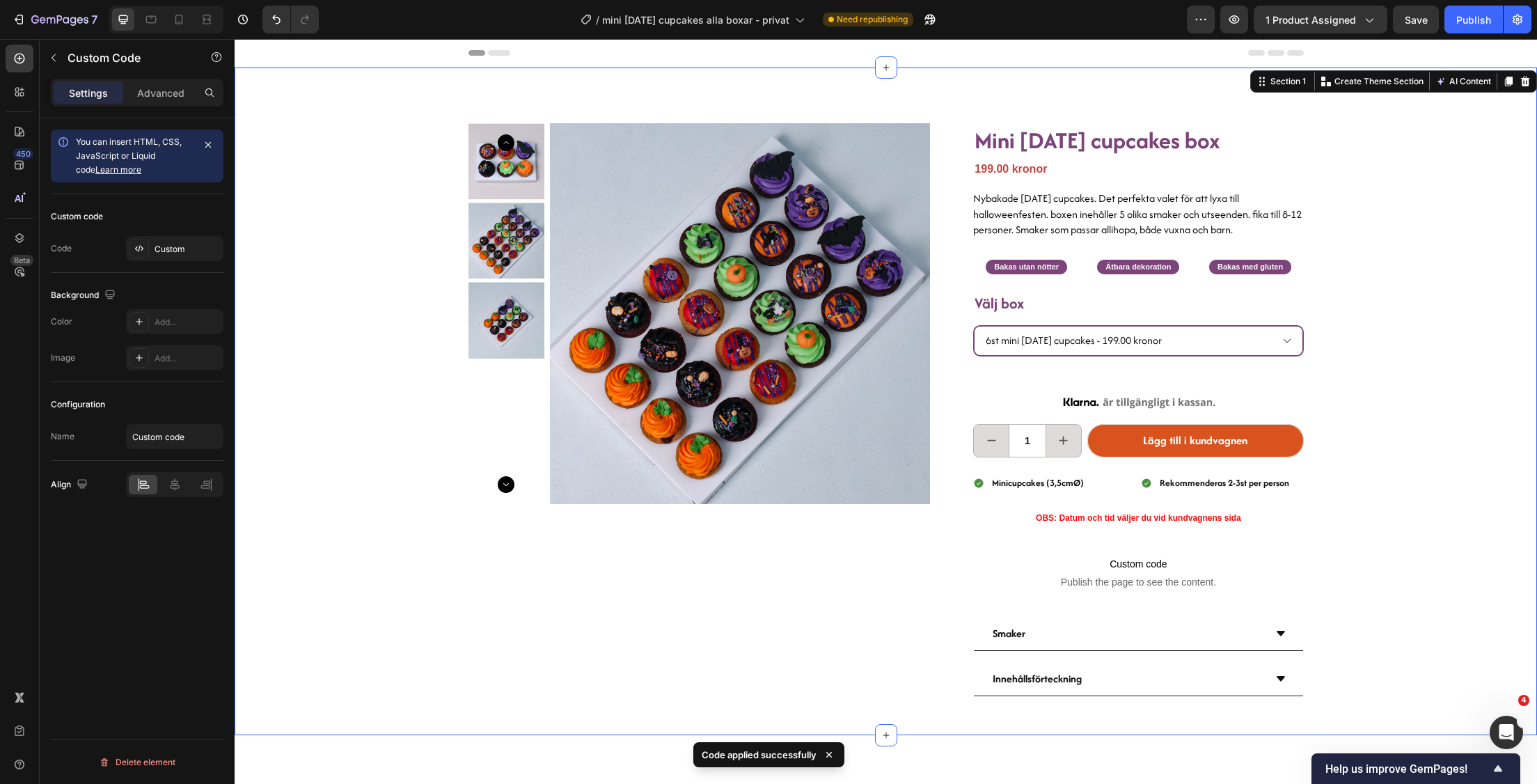
click at [1463, 351] on div "Product Images Mini [DATE] cupcakes box Heading 199.00 kronor Product Price Pro…" at bounding box center [885, 401] width 1302 height 668
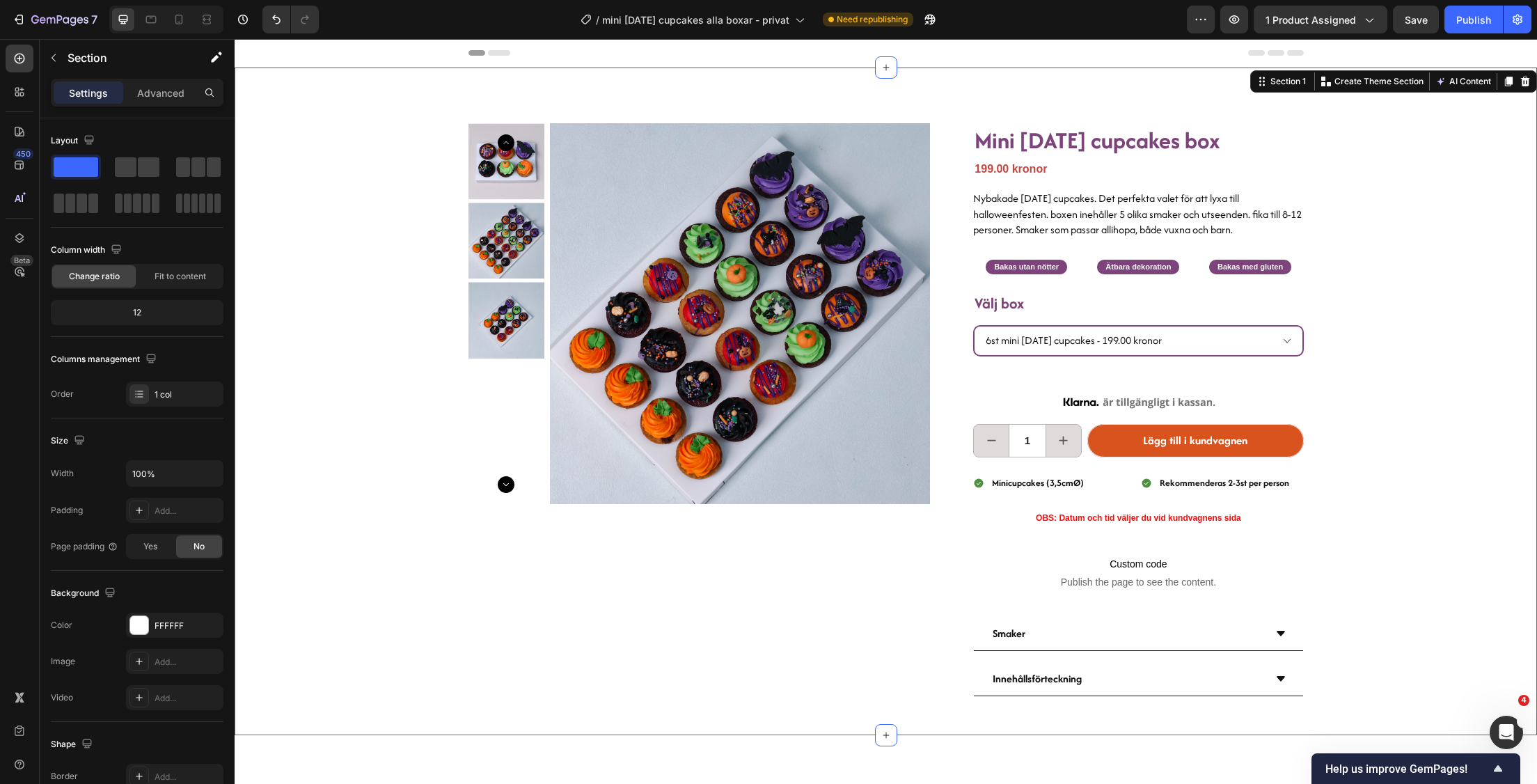
click at [1385, 408] on div "Product Images Mini [DATE] cupcakes box Heading 199.00 kronor Product Price Pro…" at bounding box center [885, 401] width 1302 height 668
click at [1475, 17] on div "Publish" at bounding box center [1474, 19] width 35 height 15
click at [1475, 16] on div "Publish" at bounding box center [1474, 19] width 35 height 15
click at [1485, 16] on div "Publish" at bounding box center [1474, 19] width 35 height 15
click at [1435, 547] on div "Product Images Mini [DATE] cupcakes box Heading 199.00 kronor Product Price Pro…" at bounding box center [885, 401] width 1302 height 668
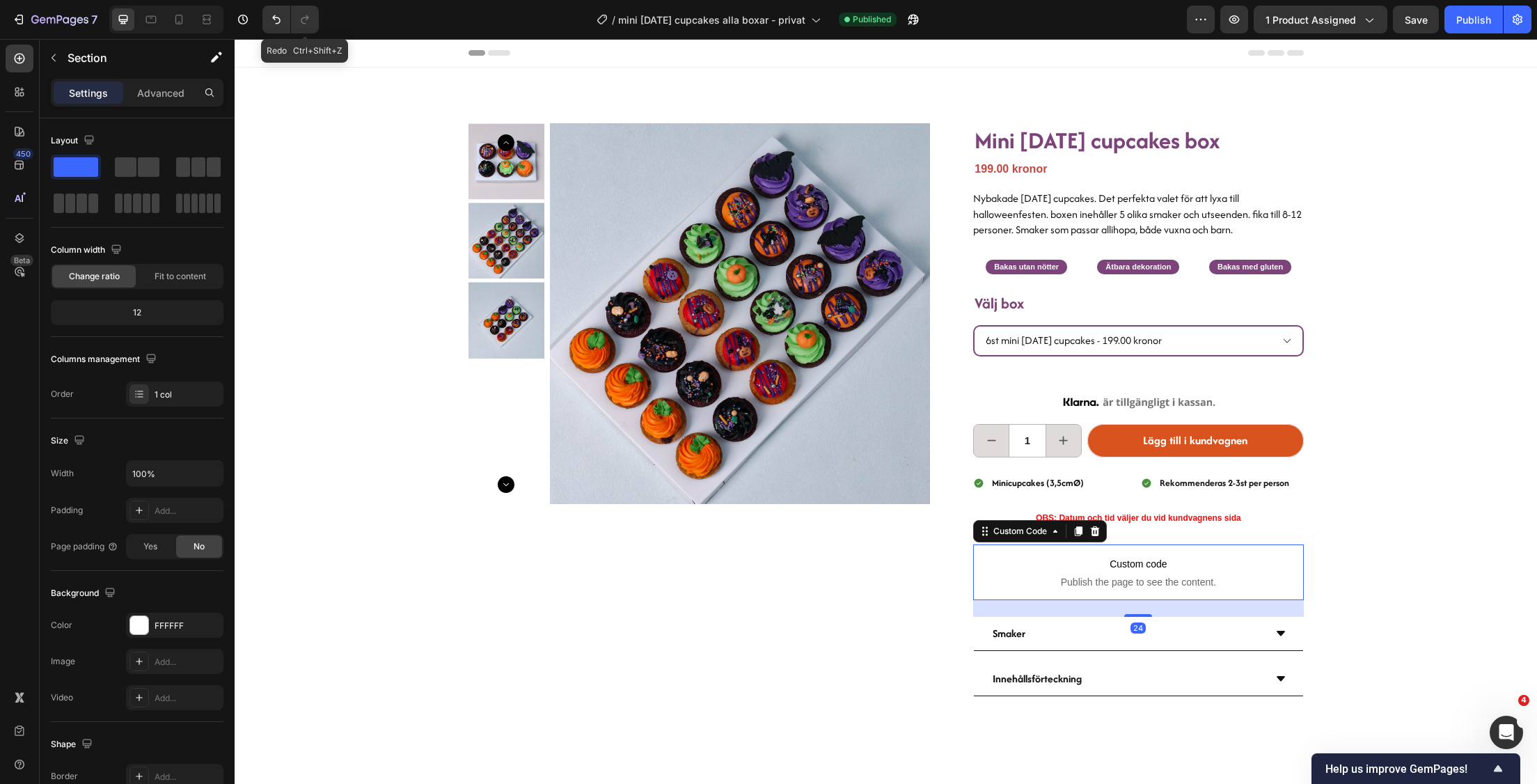
click at [1184, 573] on p "Custom code Publish the page to see the content." at bounding box center [1138, 572] width 330 height 55
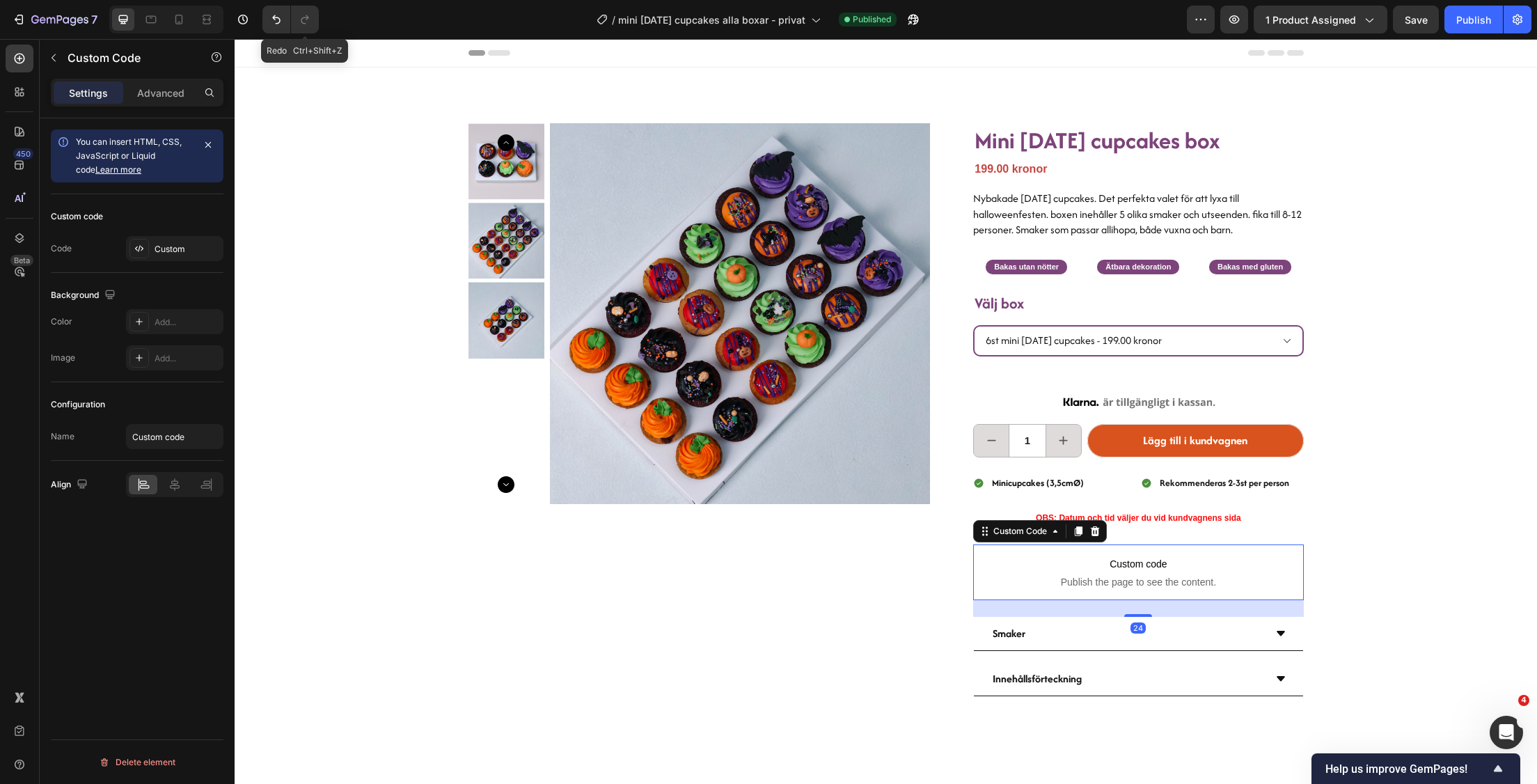
click at [1184, 573] on p "Custom code Publish the page to see the content." at bounding box center [1138, 572] width 330 height 55
click at [1151, 575] on span "Publish the page to see the content." at bounding box center [1138, 582] width 330 height 14
click at [1149, 575] on span "Publish the page to see the content." at bounding box center [1138, 582] width 330 height 14
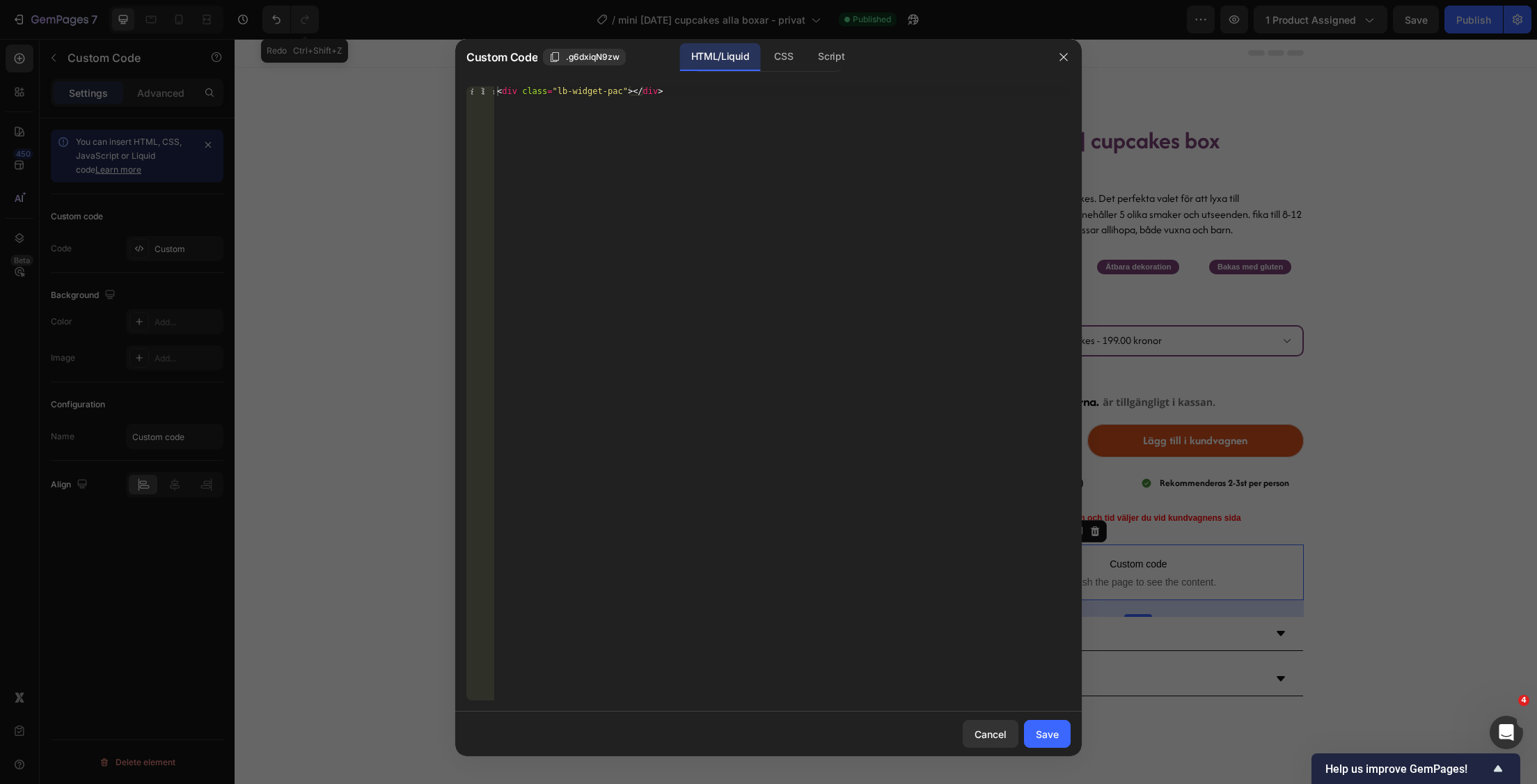
click at [612, 95] on div "< div class = "lb-widget-pac" > </ div >" at bounding box center [781, 404] width 576 height 634
paste textarea "c"
type textarea "<div class="lb-widget-cpac"></div>"
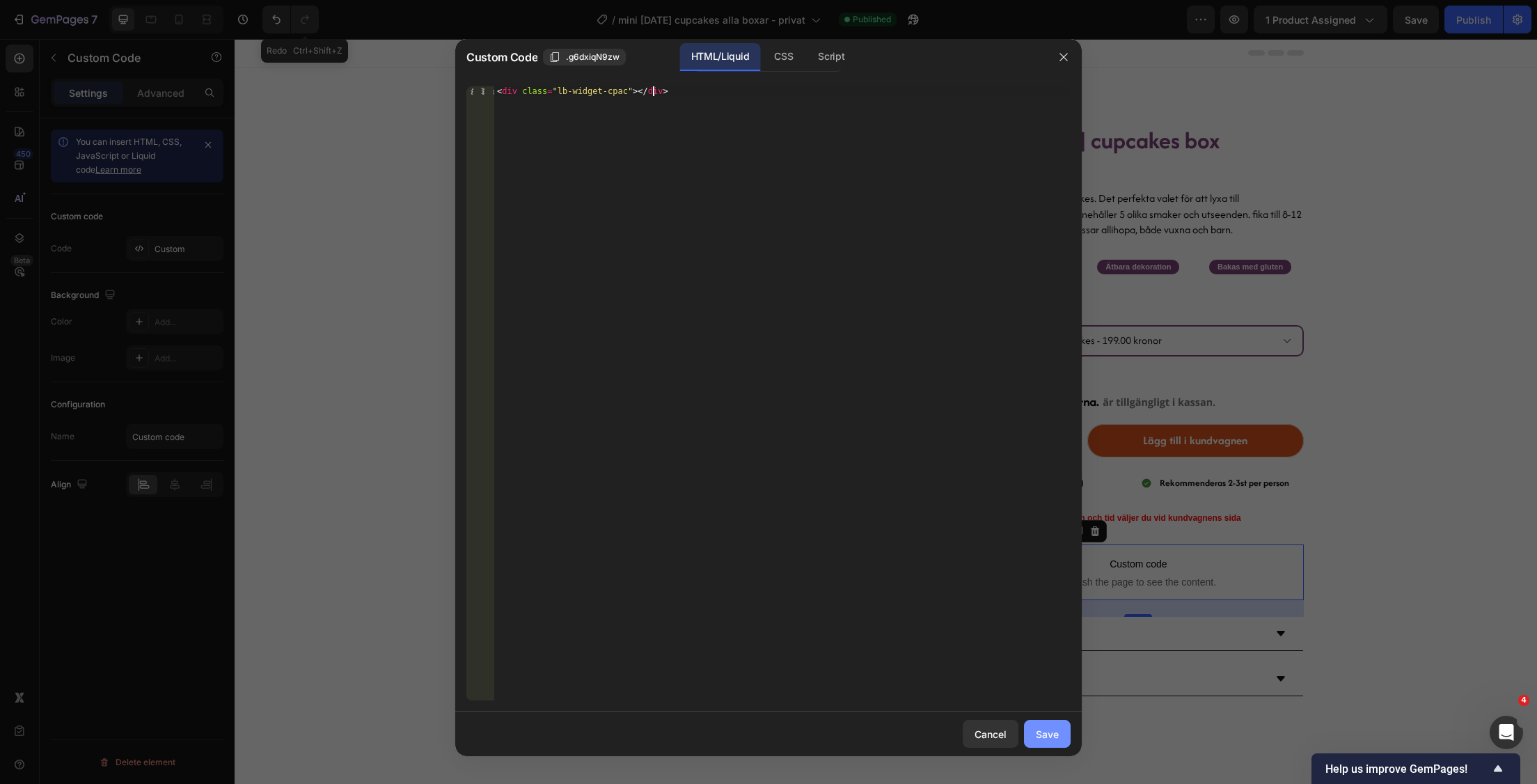
click at [1056, 728] on div "Save" at bounding box center [1047, 734] width 23 height 15
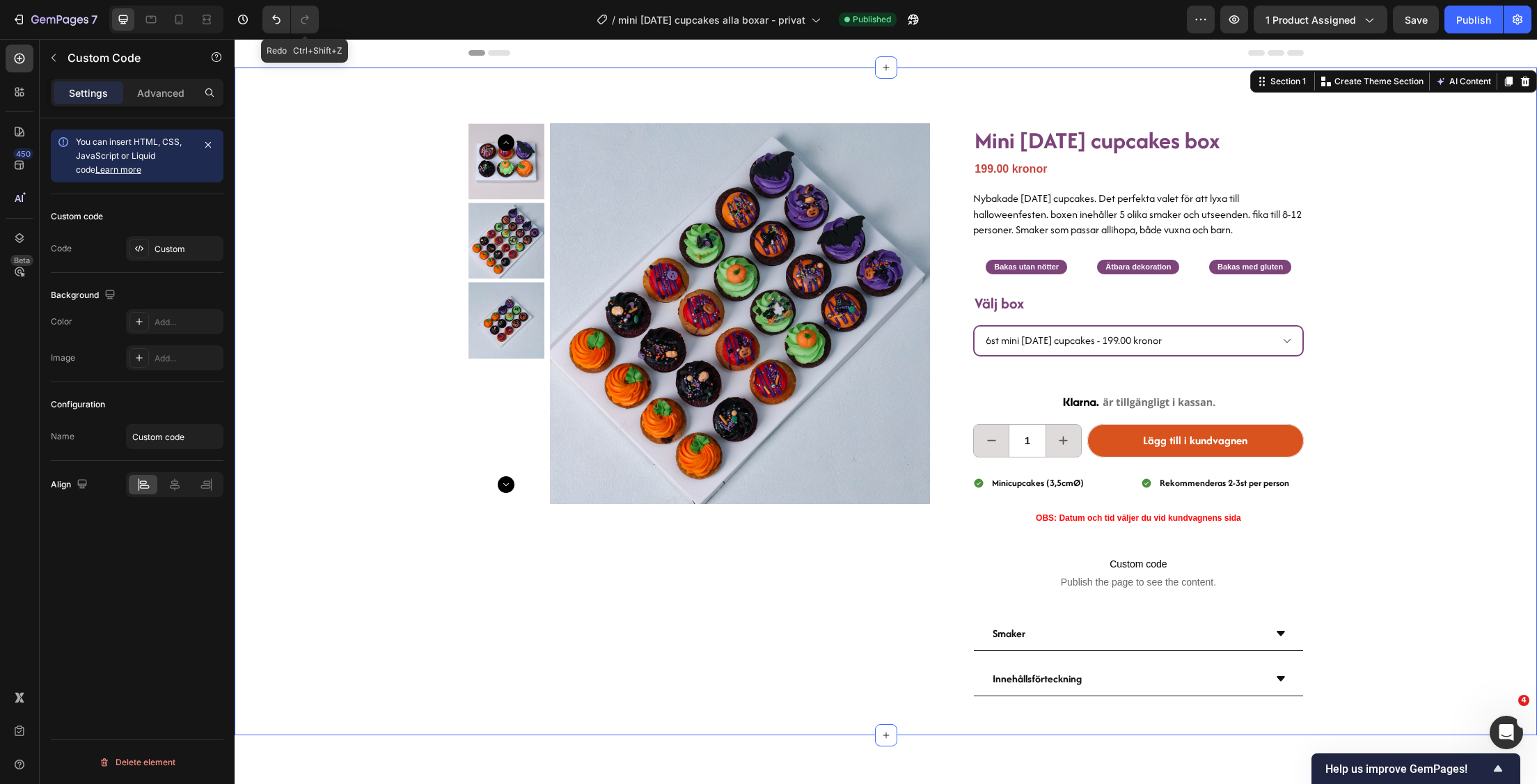
click at [1479, 198] on div "Product Images Mini [DATE] cupcakes box Heading 199.00 kronor Product Price Pro…" at bounding box center [885, 401] width 1302 height 668
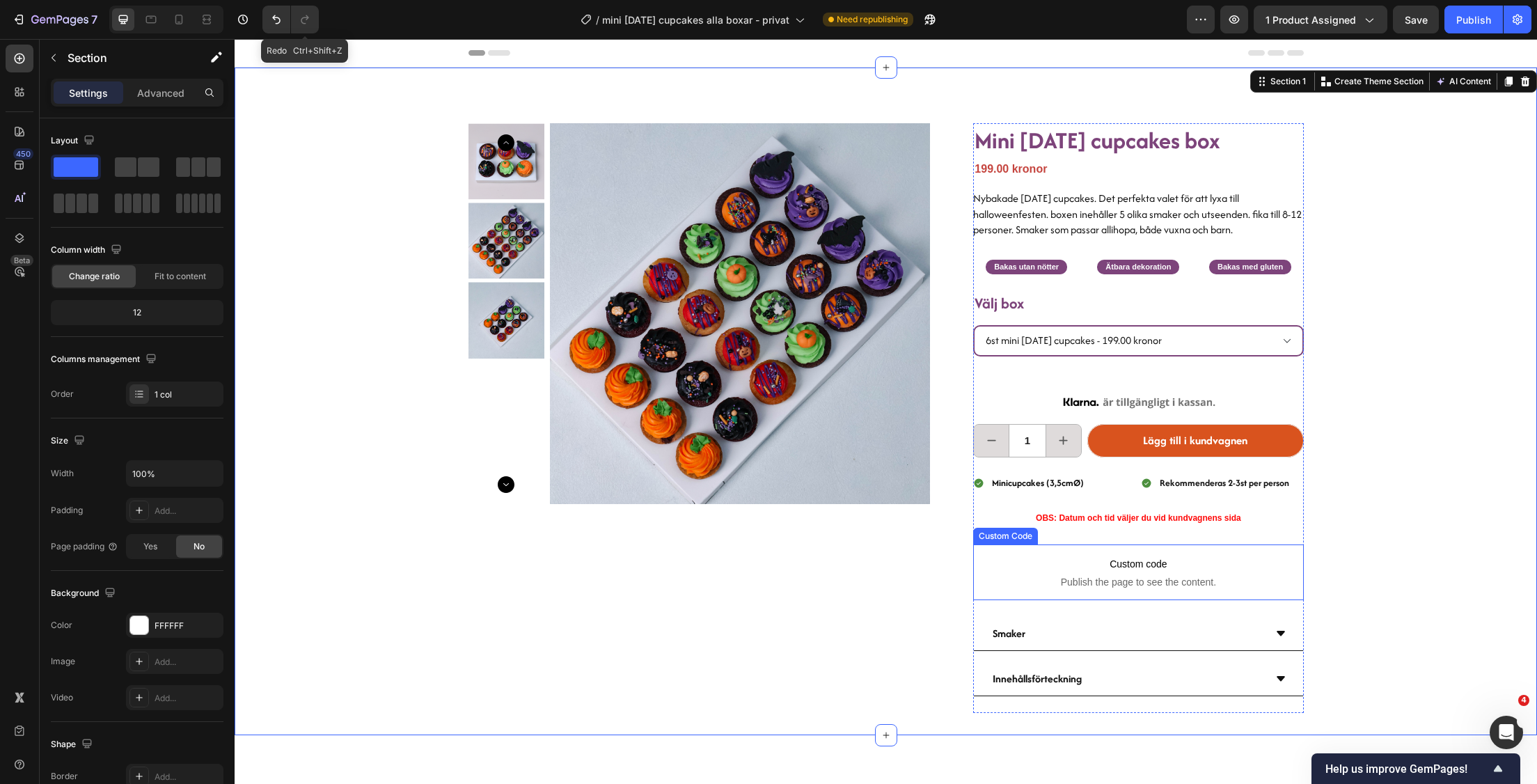
click at [1180, 592] on p "Custom code Publish the page to see the content." at bounding box center [1138, 572] width 330 height 55
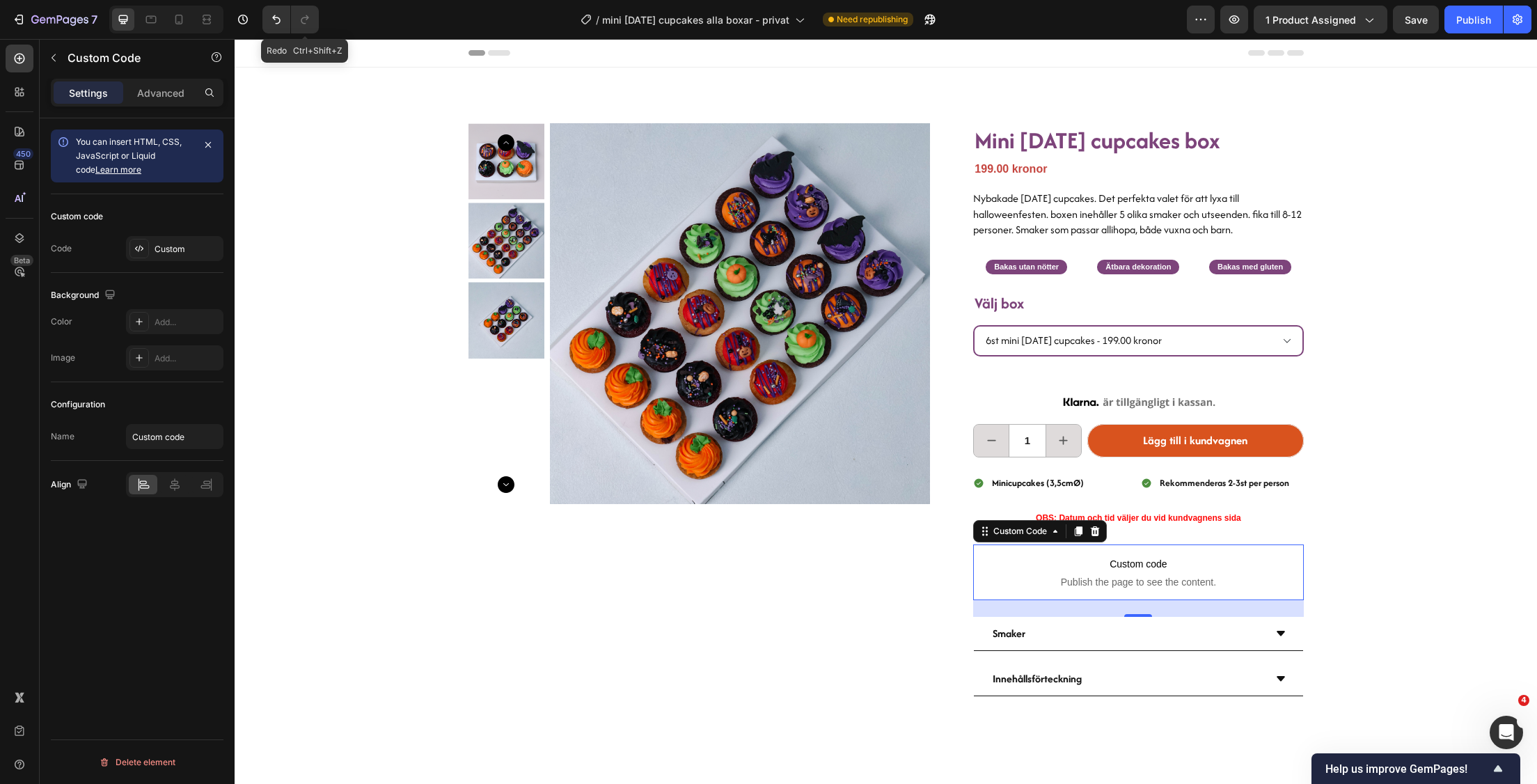
click at [1475, 4] on div "7 Version history Redo Ctrl+Shift+Z / mini [DATE] cupcakes alla boxar - privat …" at bounding box center [768, 20] width 1537 height 40
click at [1486, 25] on div "Publish" at bounding box center [1474, 19] width 35 height 15
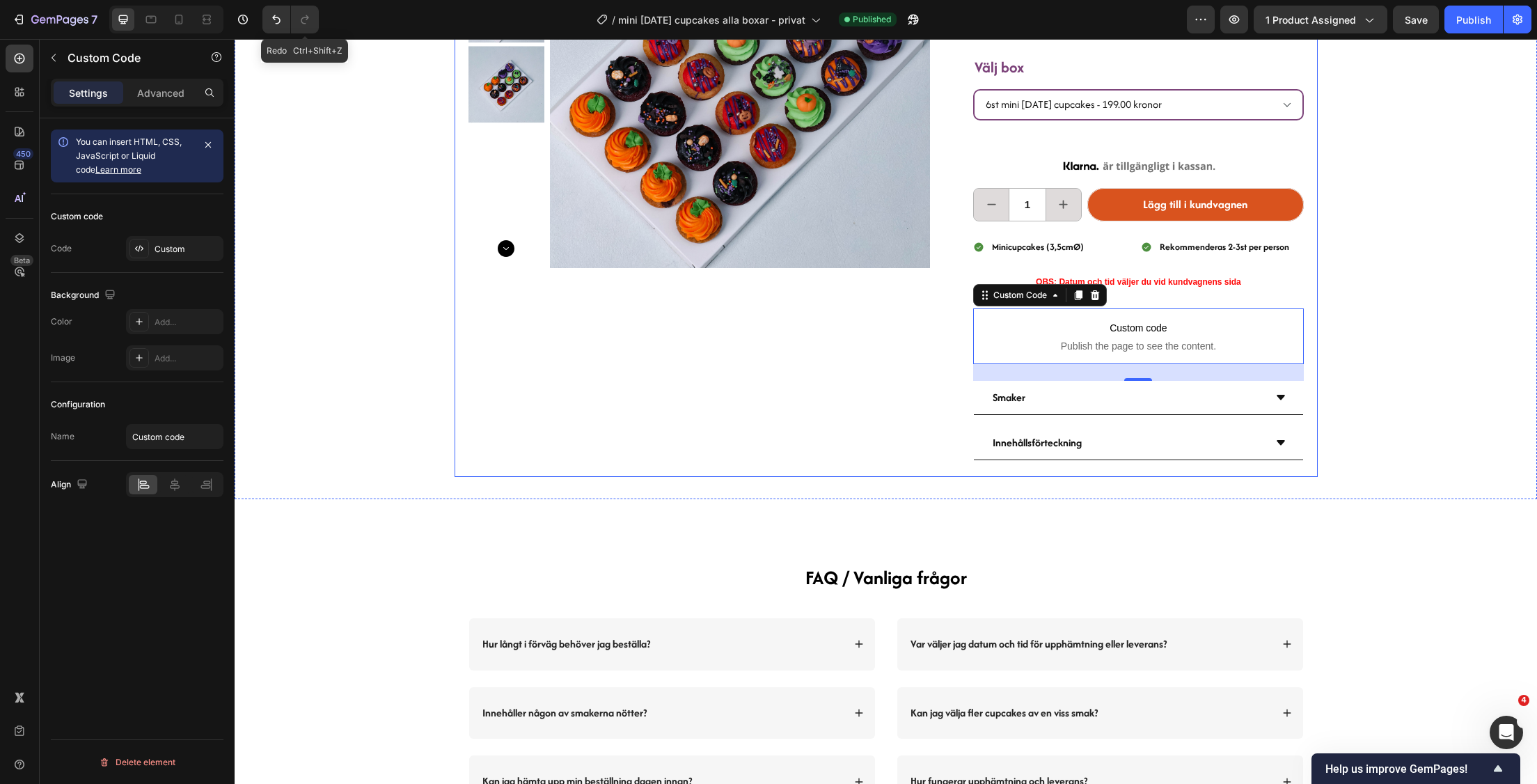
scroll to position [0, 0]
